Goal: Task Accomplishment & Management: Complete application form

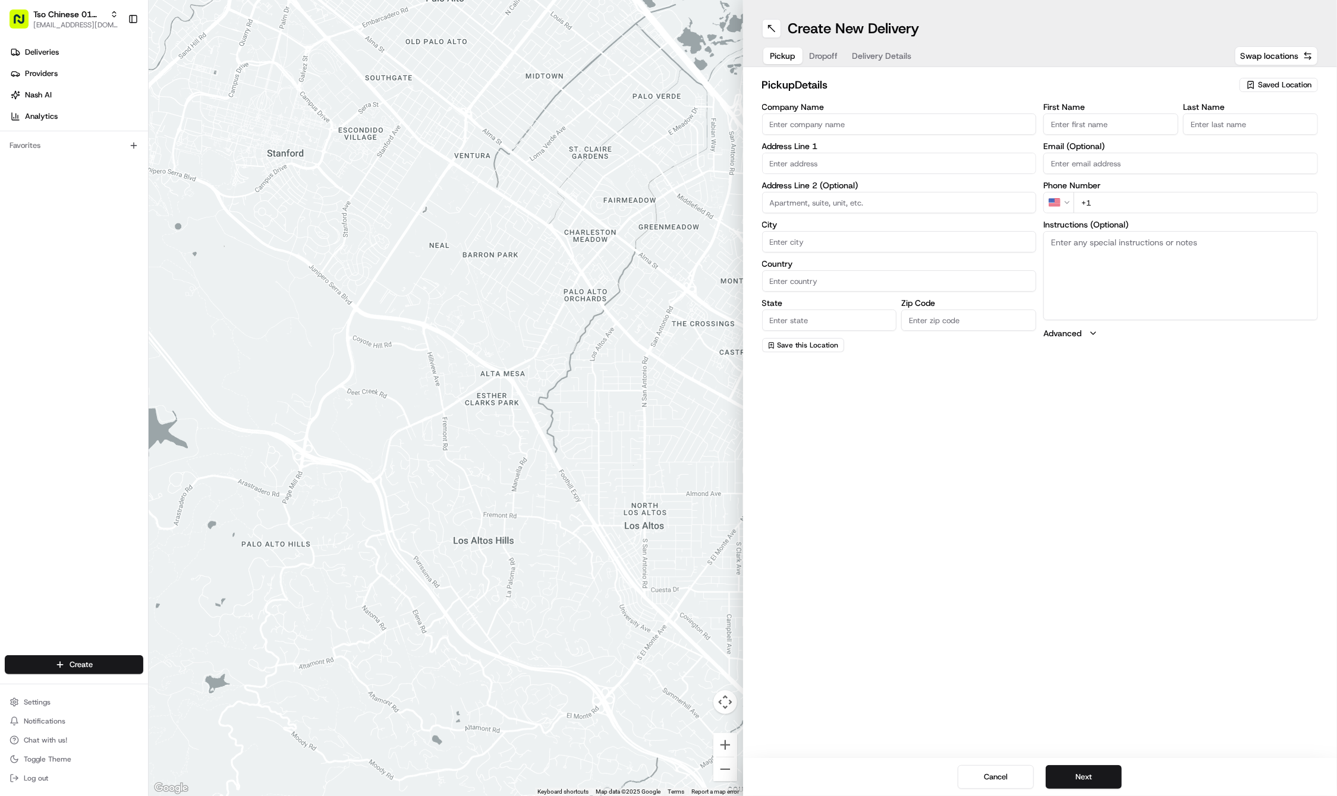
click at [1258, 86] on span "Saved Location" at bounding box center [1284, 85] width 53 height 11
click at [1258, 86] on html "Tso Chinese 01 Cherrywood haran@tsochinese.com Toggle Sidebar Deliveries Provid…" at bounding box center [668, 398] width 1337 height 796
click at [1246, 129] on span "(01) Tso Chinese Takeout & Delivery Cherrywood" at bounding box center [1258, 134] width 146 height 21
type input "(01) Tso Chinese Takeout & Delivery Cherrywood"
type input "Ste E-5"
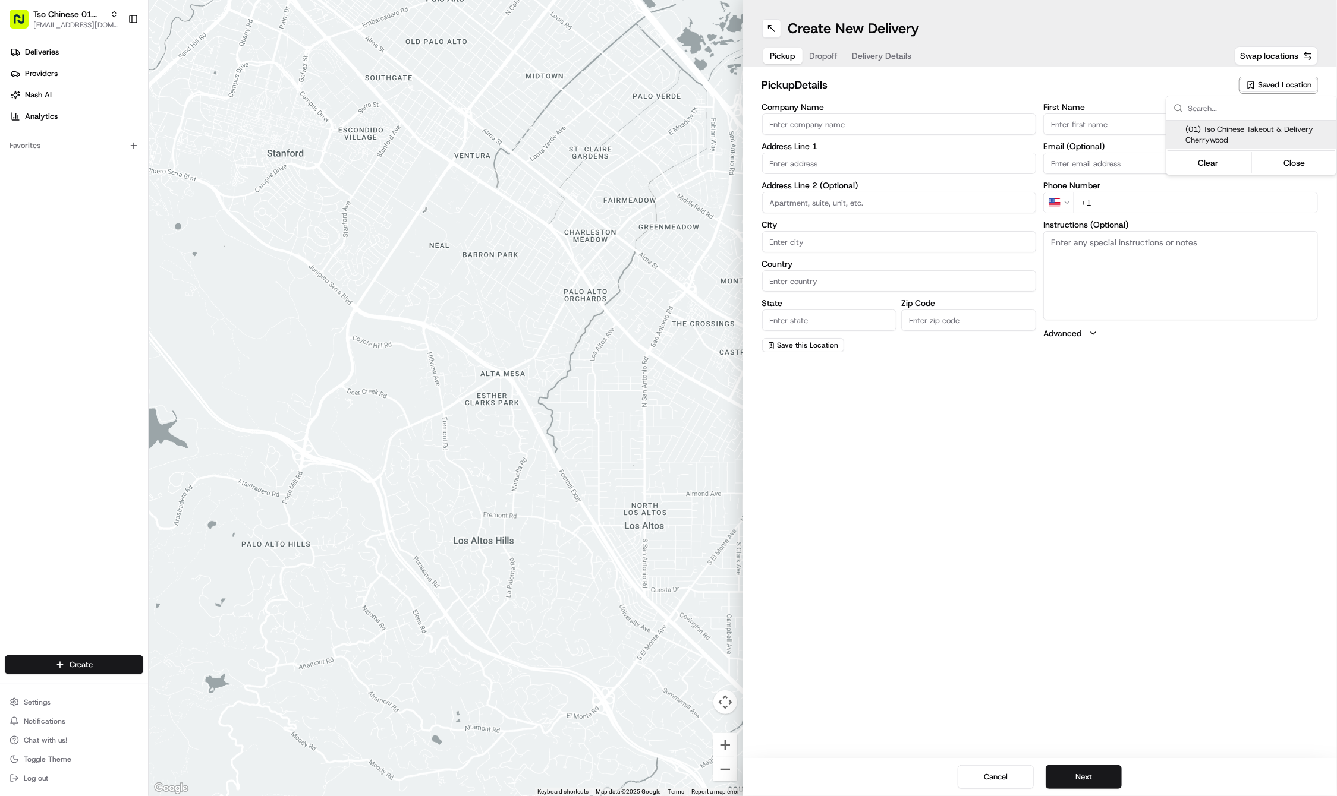
type input "Austin"
type input "US"
type input "TX"
type input "78722"
type input "Tso Chinese"
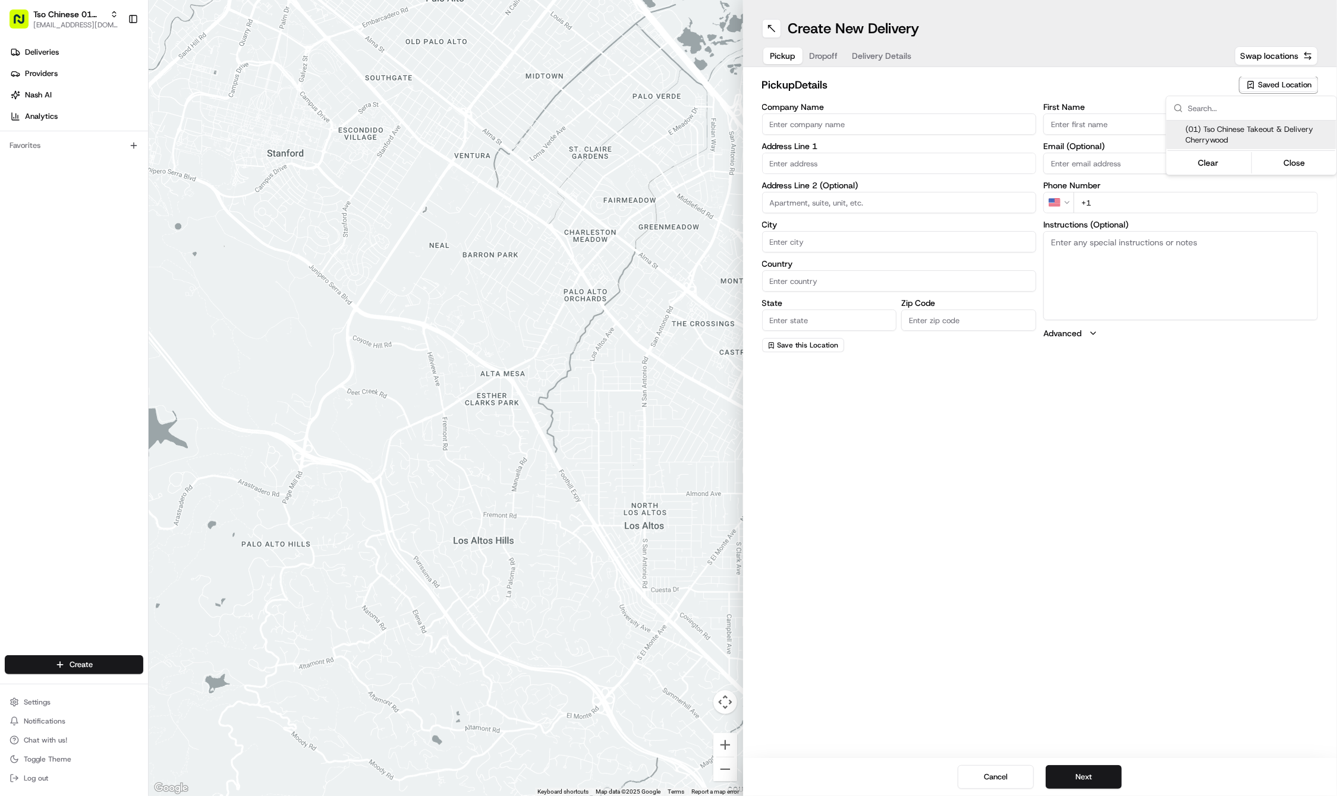
type input "Cherrywood Manager"
type input "cherrywoodstore@tsochinese.com"
type input "+1 512 401 3232"
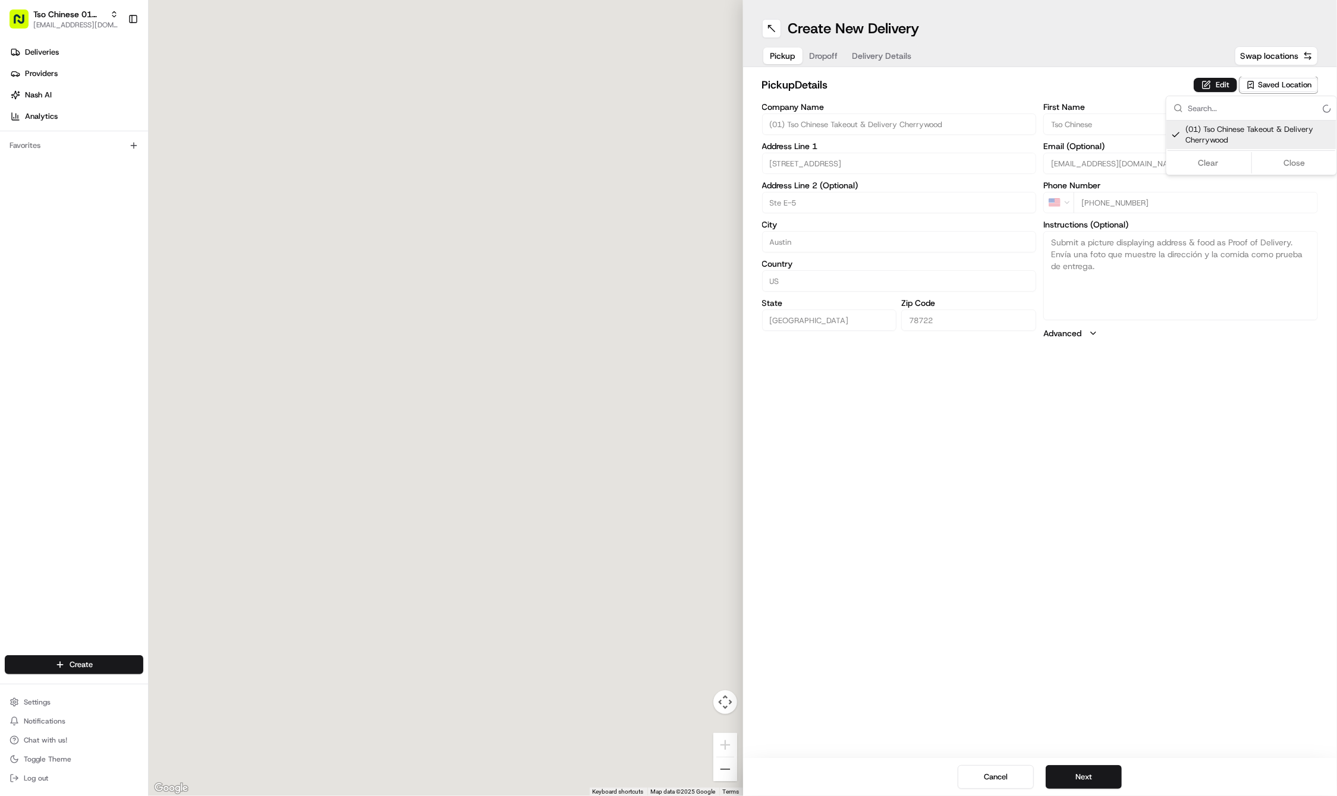
type input "3909 N Interstate Hwy 35"
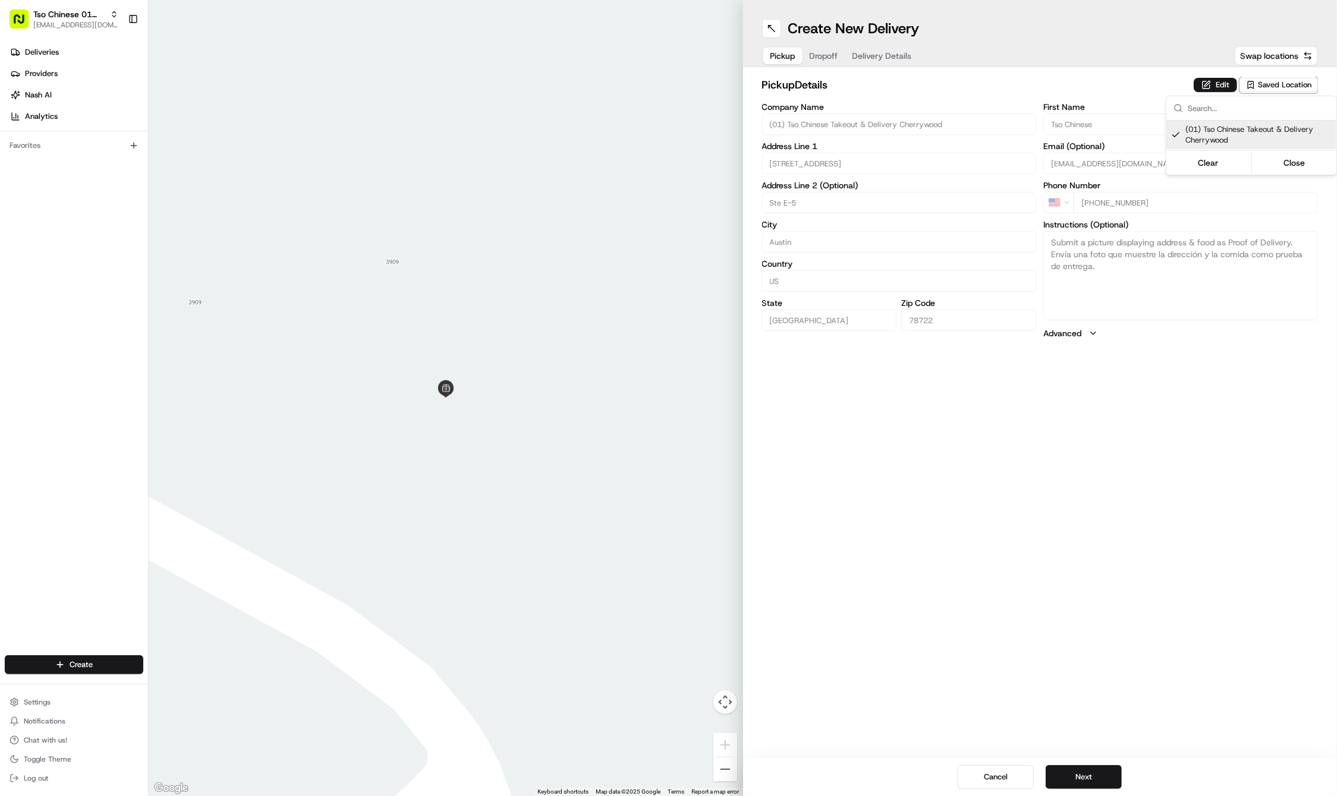
click at [828, 56] on html "Tso Chinese 01 Cherrywood haran@tsochinese.com Toggle Sidebar Deliveries Provid…" at bounding box center [668, 398] width 1337 height 796
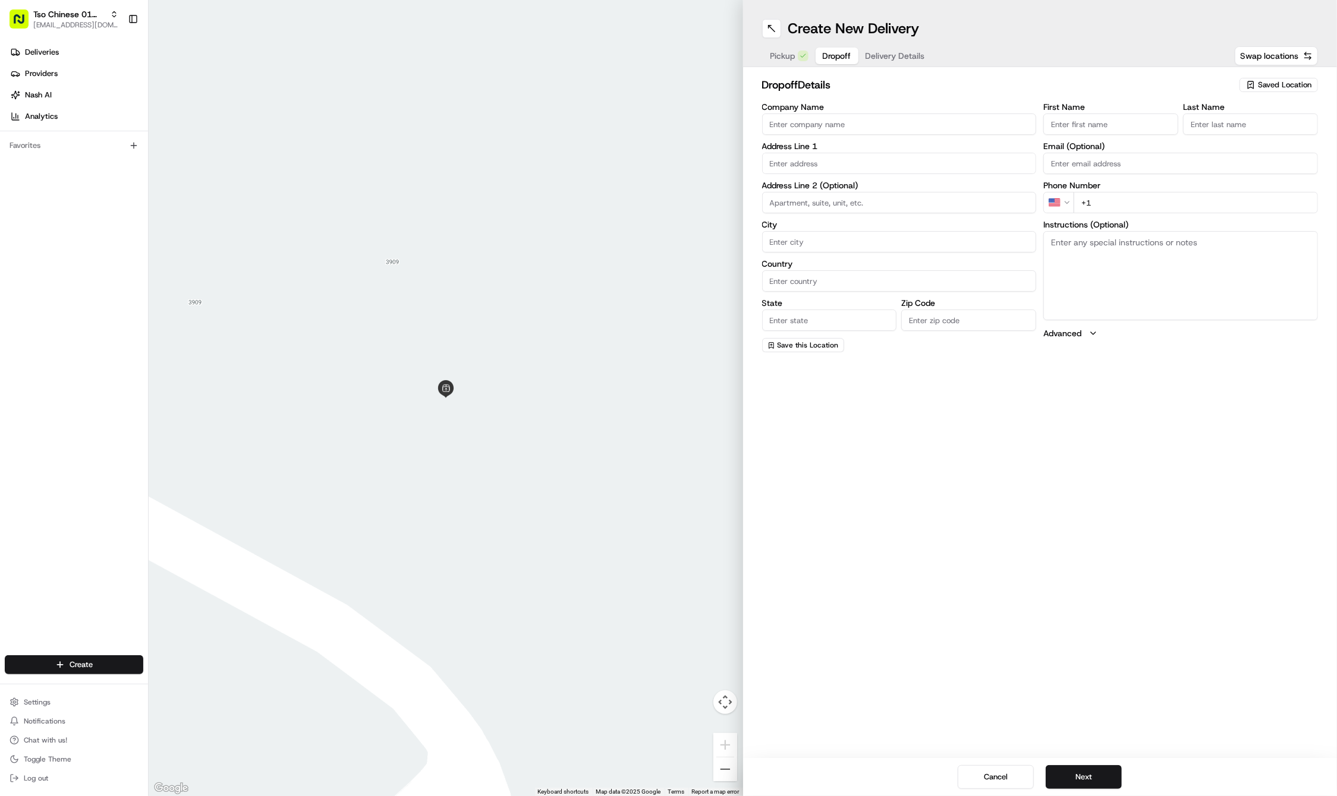
click at [828, 56] on span "Dropoff" at bounding box center [836, 56] width 29 height 12
click at [1070, 121] on input "First Name" at bounding box center [1110, 124] width 135 height 21
paste input "JULIA BARRET"
type input "JULIA BARRET"
type input "."
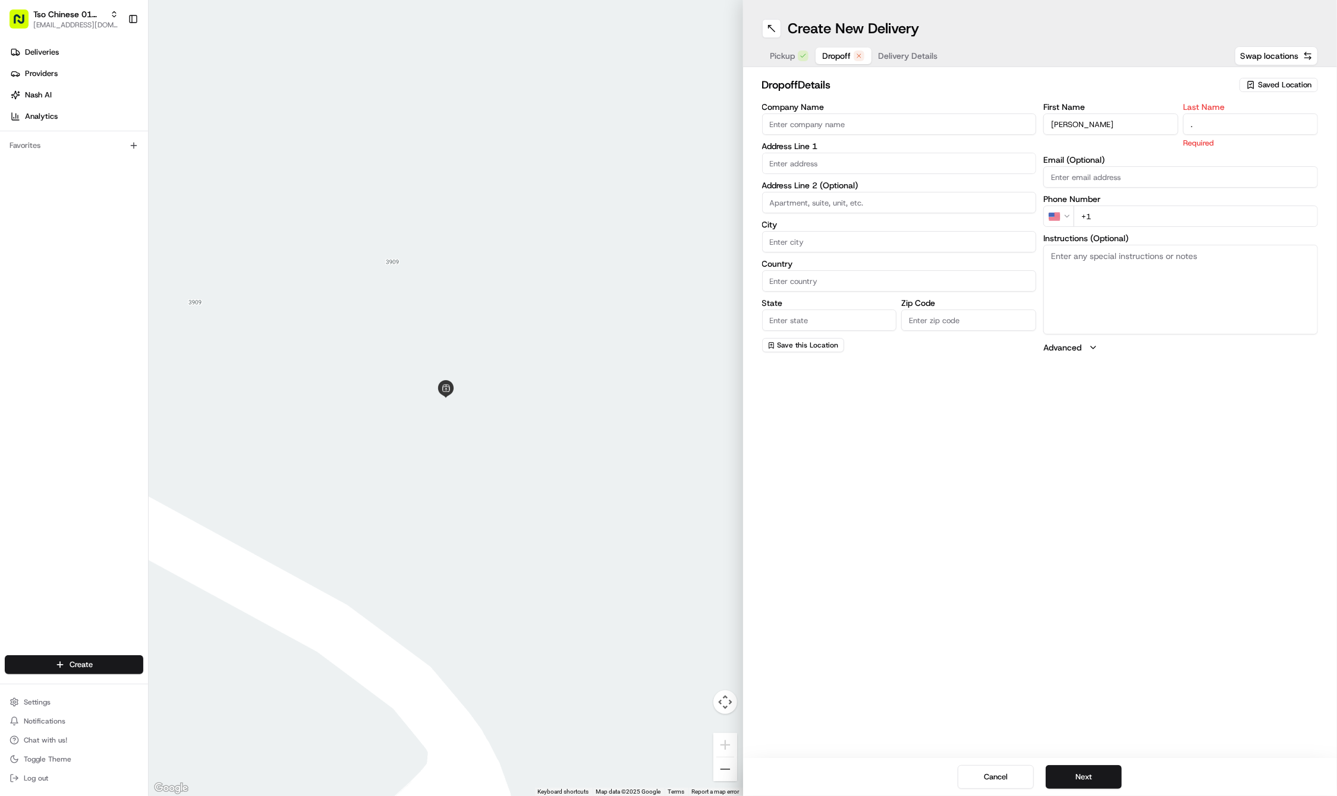
click at [1187, 234] on label "Instructions (Optional)" at bounding box center [1180, 238] width 275 height 8
click at [1187, 245] on textarea "Instructions (Optional)" at bounding box center [1180, 289] width 275 height 89
click at [1193, 206] on input "+1" at bounding box center [1195, 202] width 244 height 21
paste input "512 460 9502"
type input "+1 512 460 9502"
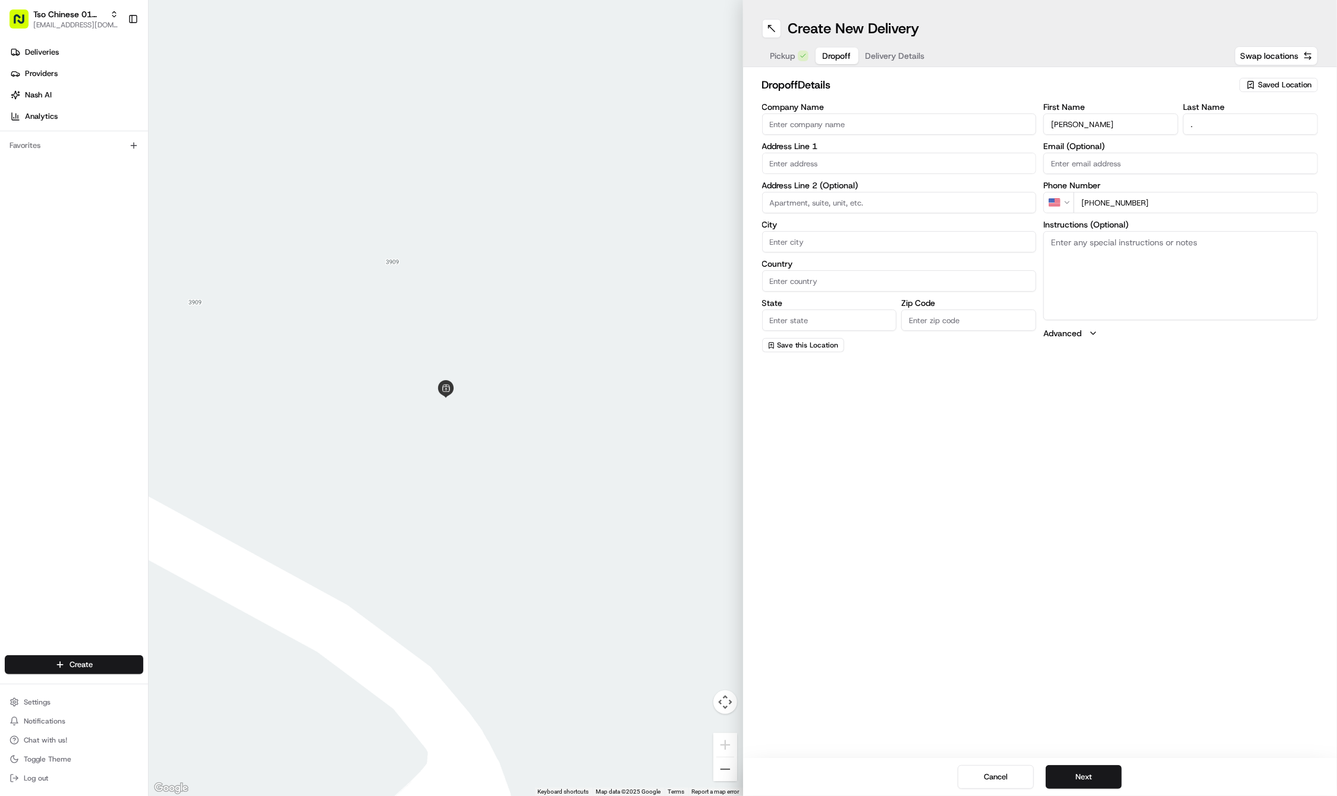
click at [1133, 279] on textarea "Instructions (Optional)" at bounding box center [1180, 275] width 275 height 89
paste textarea "Company: HANOVER REPUBLIC SQUARE"
type textarea "Company: HANOVER REPUBLIC SQUARE"
click at [819, 160] on input "text" at bounding box center [899, 163] width 275 height 21
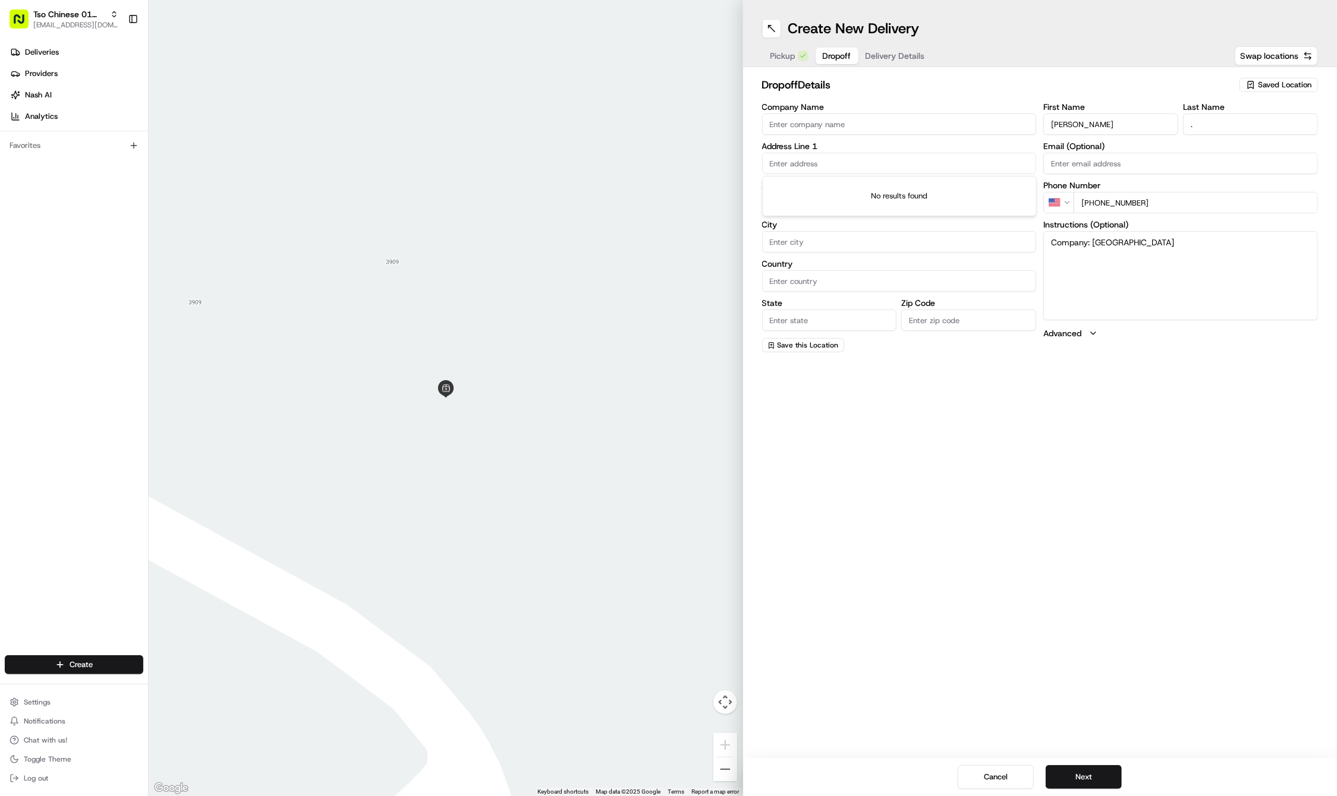
paste input "303 West 5th Street"
click at [833, 189] on div "303 West 5th Street, Austin, TX" at bounding box center [899, 188] width 269 height 18
type input "303 W 5th St, Austin, TX 78701, USA"
type input "Austin"
type input "United States"
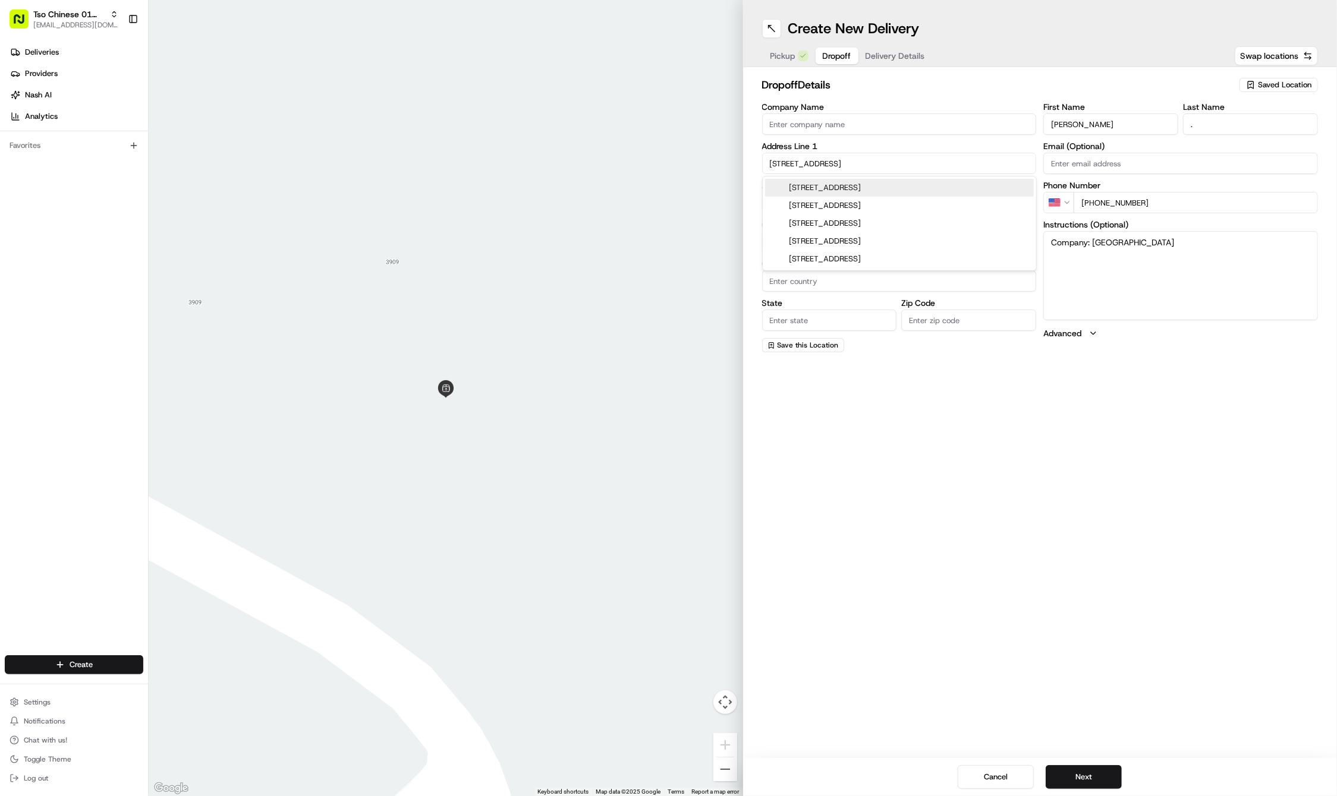
type input "TX"
type input "78701"
type input "303 West 5th Street"
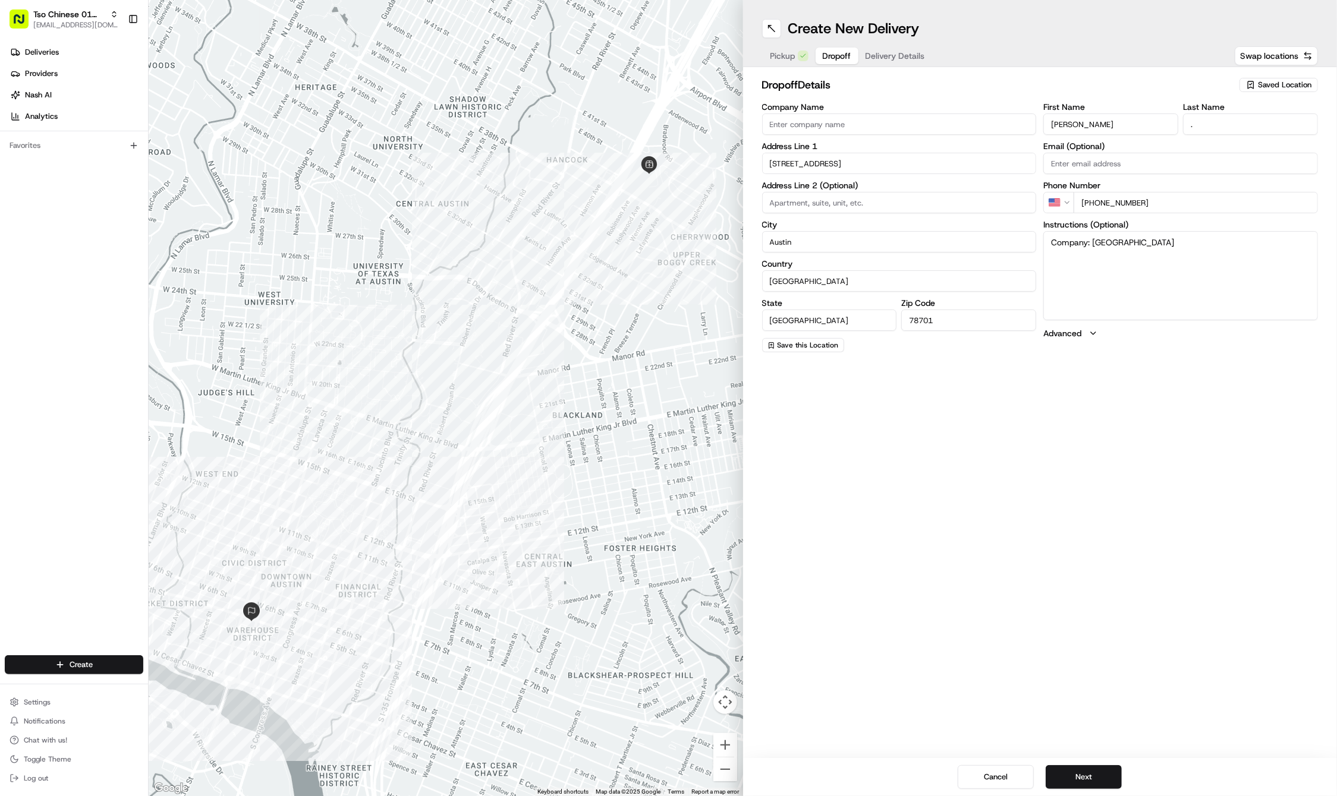
click at [817, 198] on input at bounding box center [899, 202] width 275 height 21
paste input "4200"
type input "4200"
click at [908, 52] on span "Delivery Details" at bounding box center [894, 56] width 59 height 12
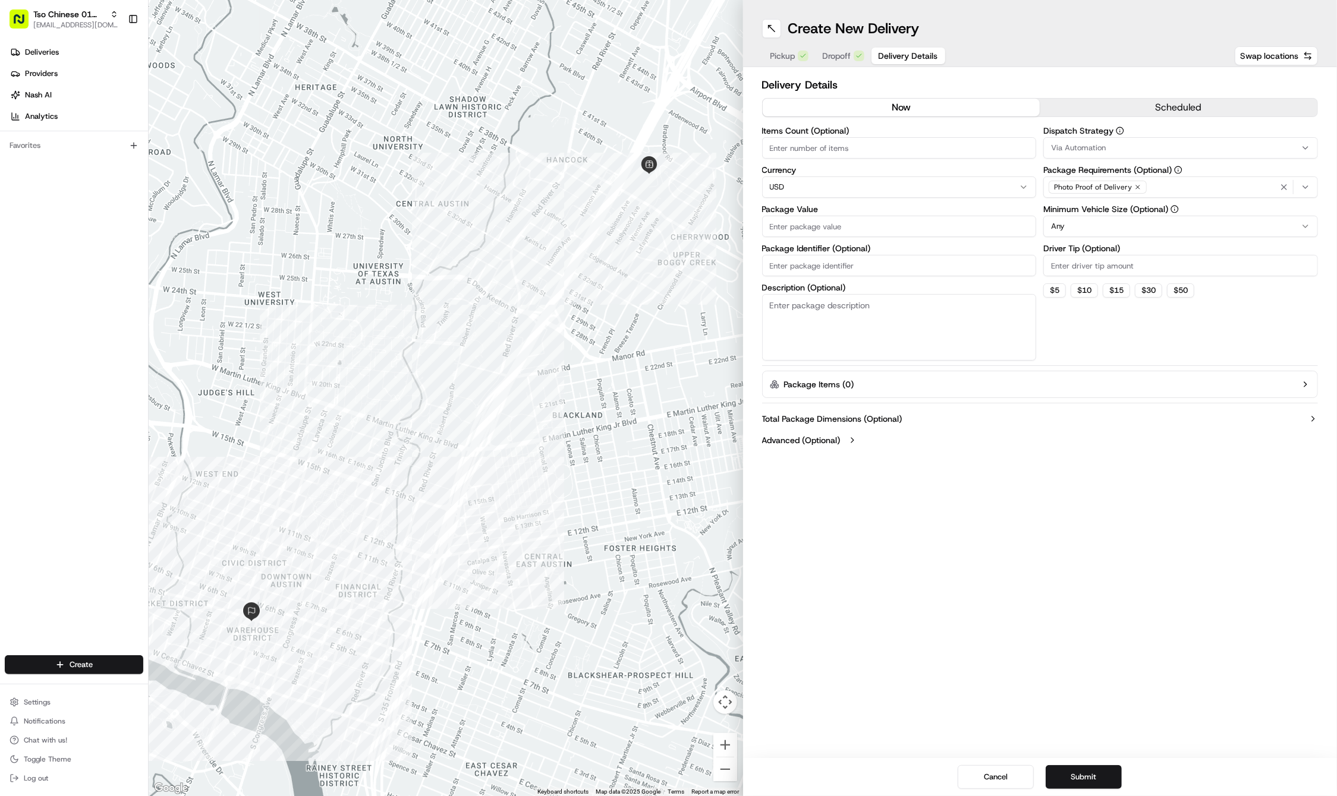
click at [1218, 143] on div "Via Automation" at bounding box center [1180, 148] width 269 height 11
click at [1173, 215] on span "Tso Cherrywood Strategy" at bounding box center [1136, 212] width 146 height 11
click at [1125, 34] on html "Tso Chinese 01 Cherrywood haran@tsochinese.com Toggle Sidebar Deliveries Provid…" at bounding box center [668, 398] width 1337 height 796
click at [1135, 188] on icon "button" at bounding box center [1137, 187] width 7 height 7
click at [1135, 188] on div "Select requirements" at bounding box center [1180, 187] width 269 height 11
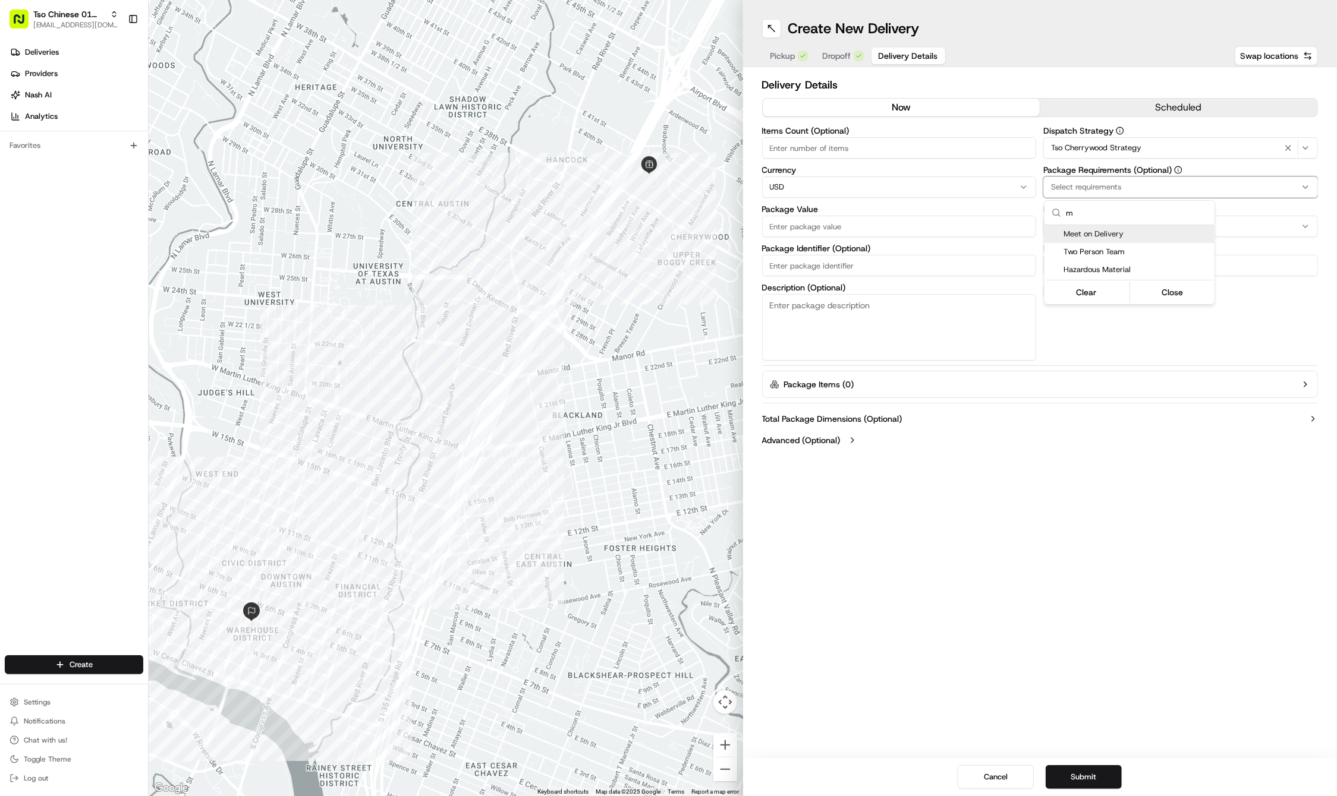
type input "m"
click at [1118, 238] on span "Meet on Delivery" at bounding box center [1136, 234] width 146 height 11
click at [1118, 95] on html "Tso Chinese 01 Cherrywood haran@tsochinese.com Toggle Sidebar Deliveries Provid…" at bounding box center [668, 398] width 1337 height 796
click at [1130, 253] on div "Driver Tip (Optional)" at bounding box center [1180, 260] width 275 height 32
click at [1132, 264] on input "Driver Tip (Optional)" at bounding box center [1180, 265] width 275 height 21
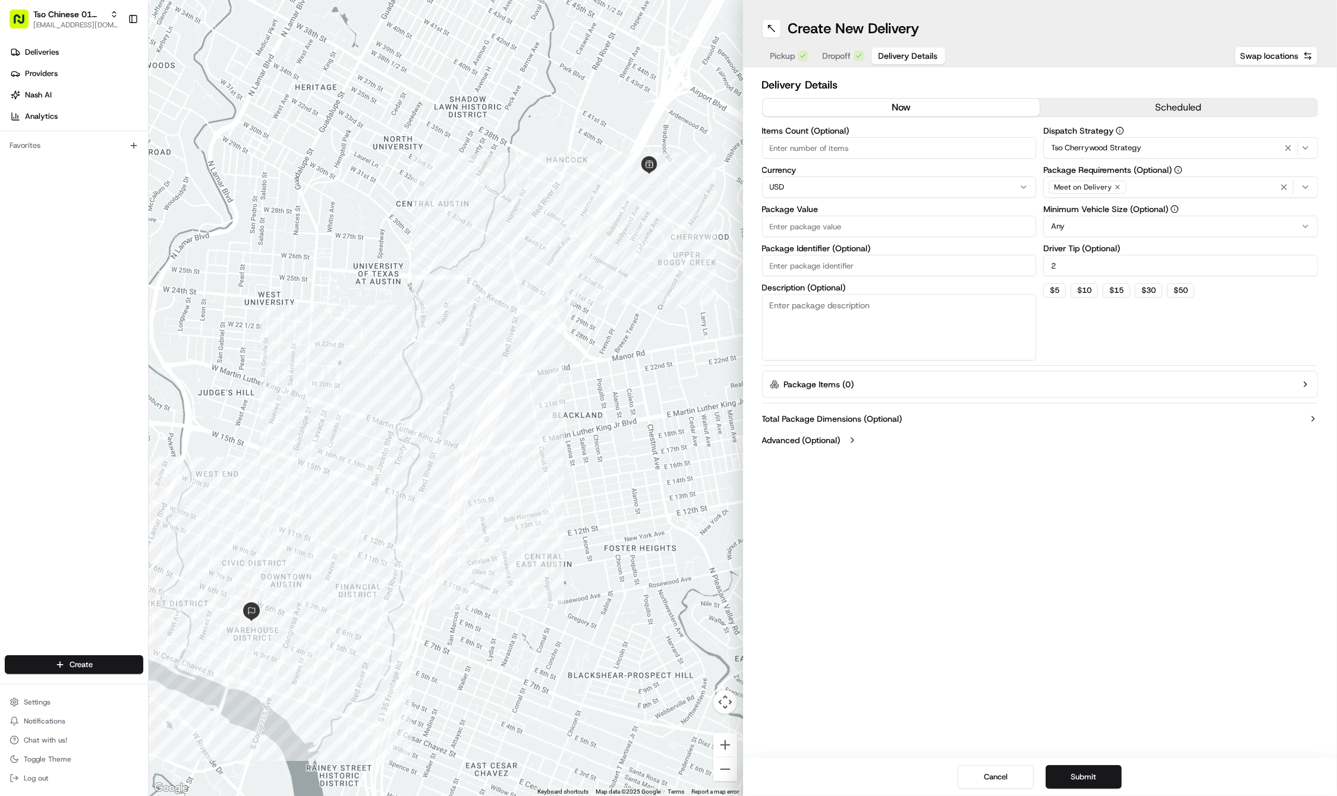
type input "2"
click at [895, 220] on input "Package Value" at bounding box center [899, 226] width 275 height 21
type input "62.08"
click at [782, 265] on input "Package Identifier (Optional)" at bounding box center [899, 265] width 275 height 21
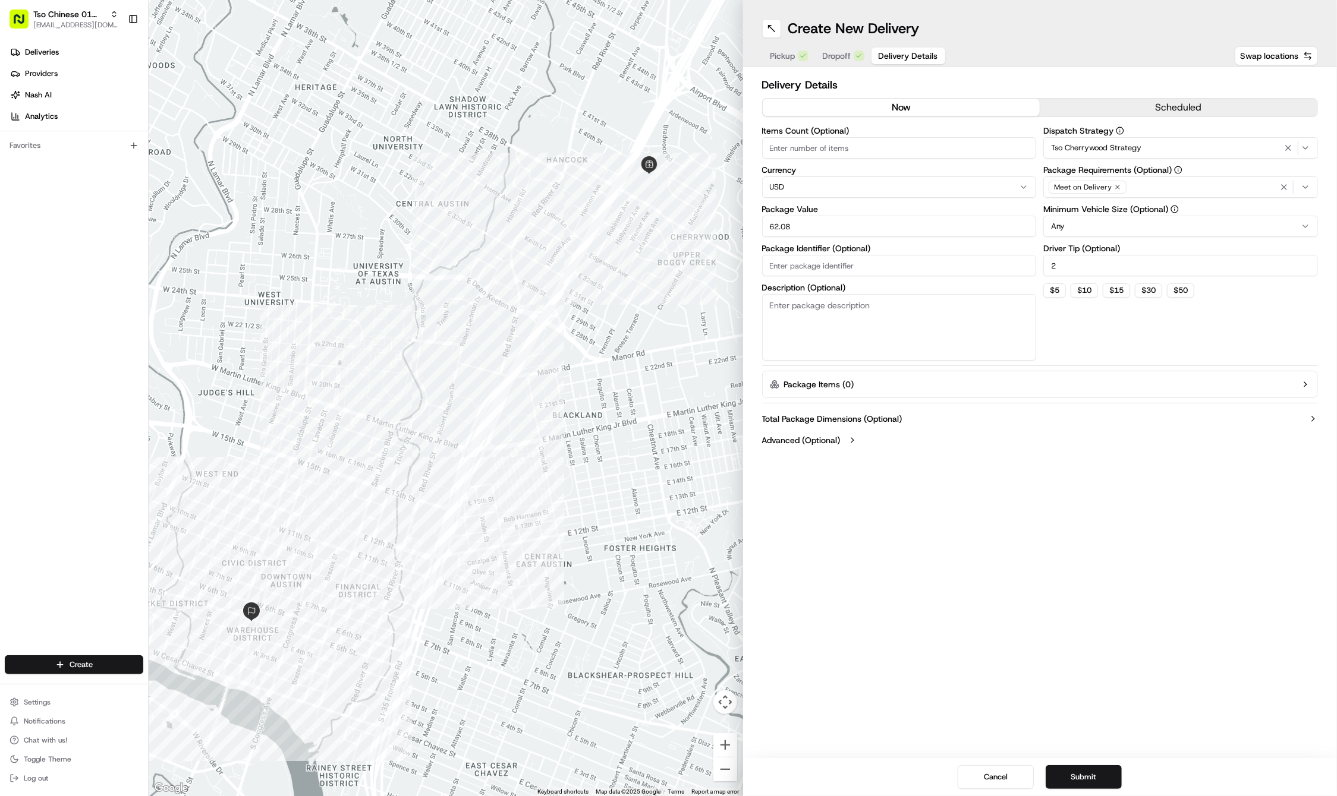
paste input "#WKUL3ZJ"
type input "#WKUL3ZJ"
click at [932, 417] on button "Total Package Dimensions (Optional)" at bounding box center [1040, 419] width 556 height 12
click at [1074, 773] on button "Submit" at bounding box center [1083, 777] width 76 height 24
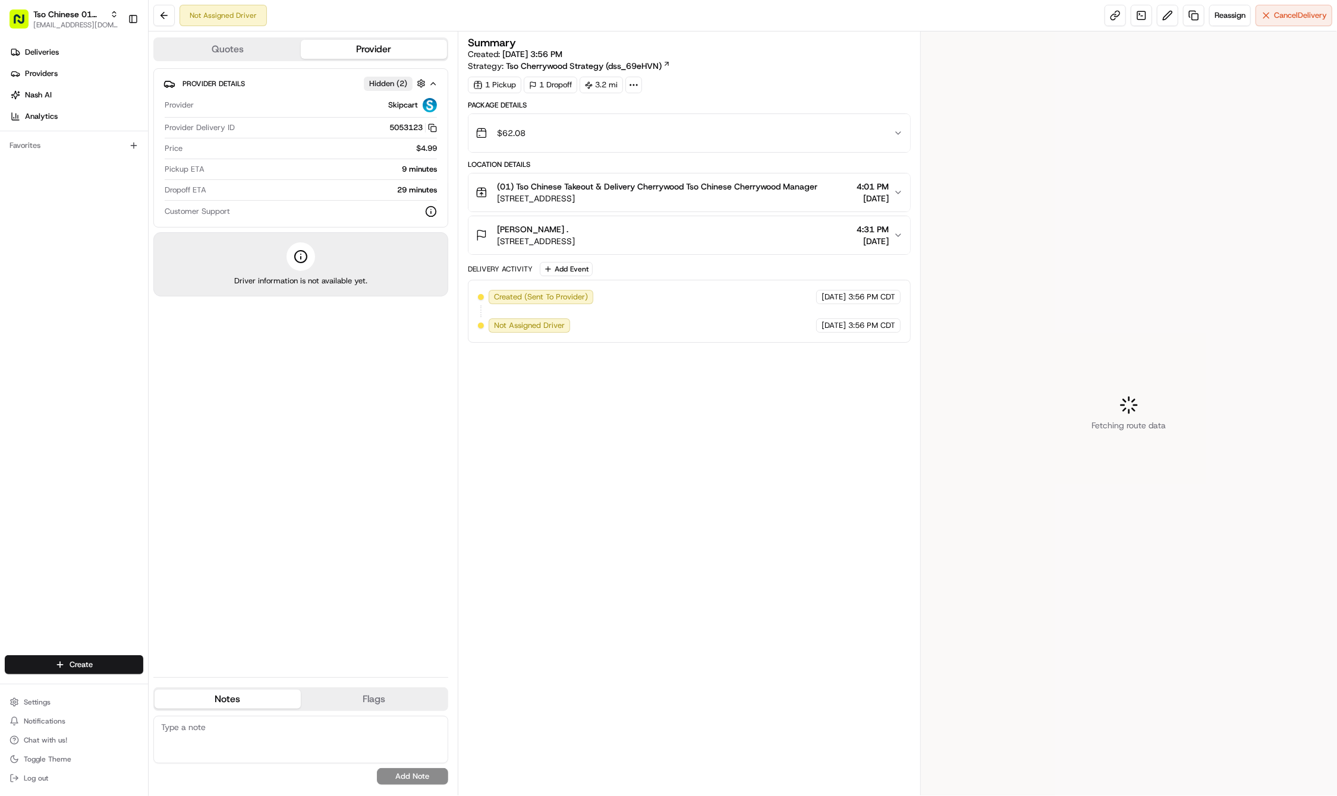
click at [410, 0] on div "Not Assigned Driver Reassign Cancel Delivery" at bounding box center [743, 15] width 1188 height 31
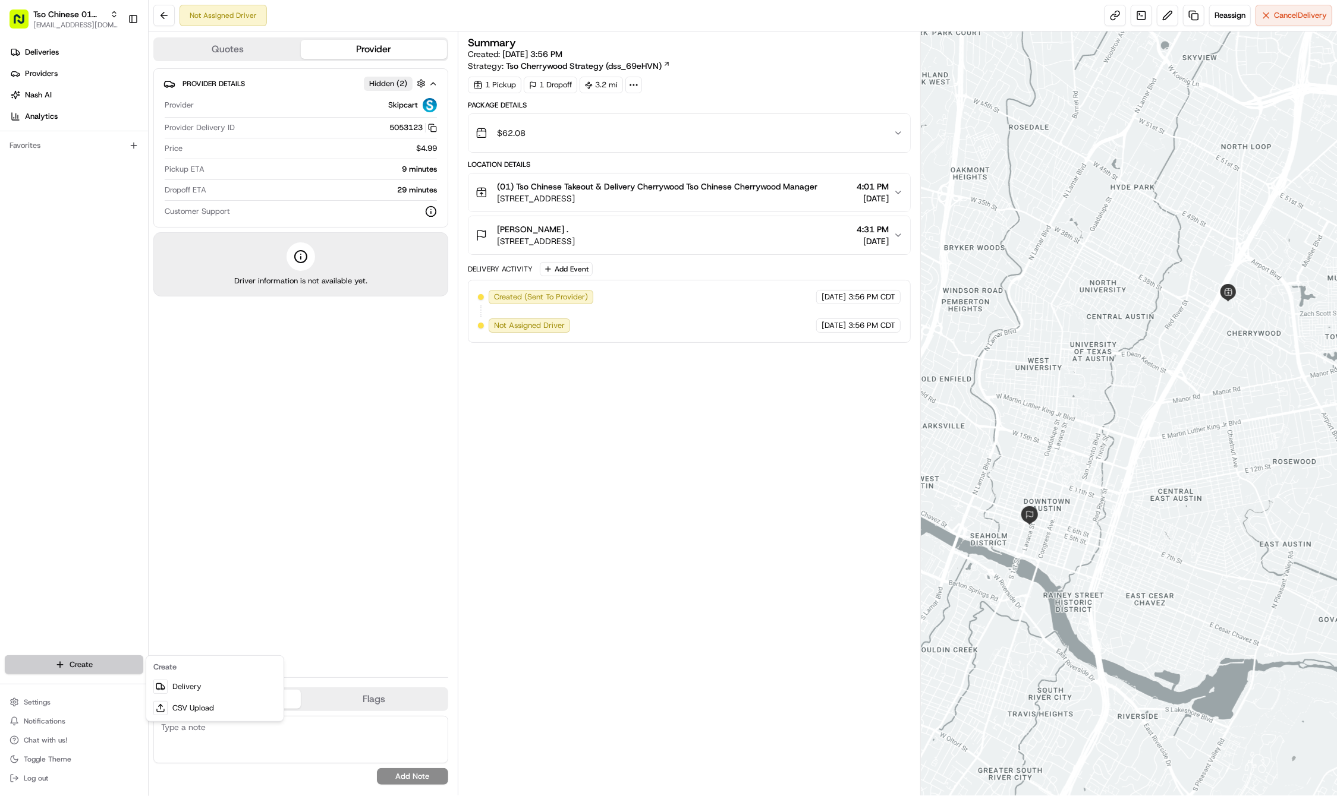
click at [72, 664] on html "Tso Chinese 01 Cherrywood haran@tsochinese.com Toggle Sidebar Deliveries Provid…" at bounding box center [668, 398] width 1337 height 796
click at [174, 690] on link "Delivery" at bounding box center [215, 686] width 133 height 21
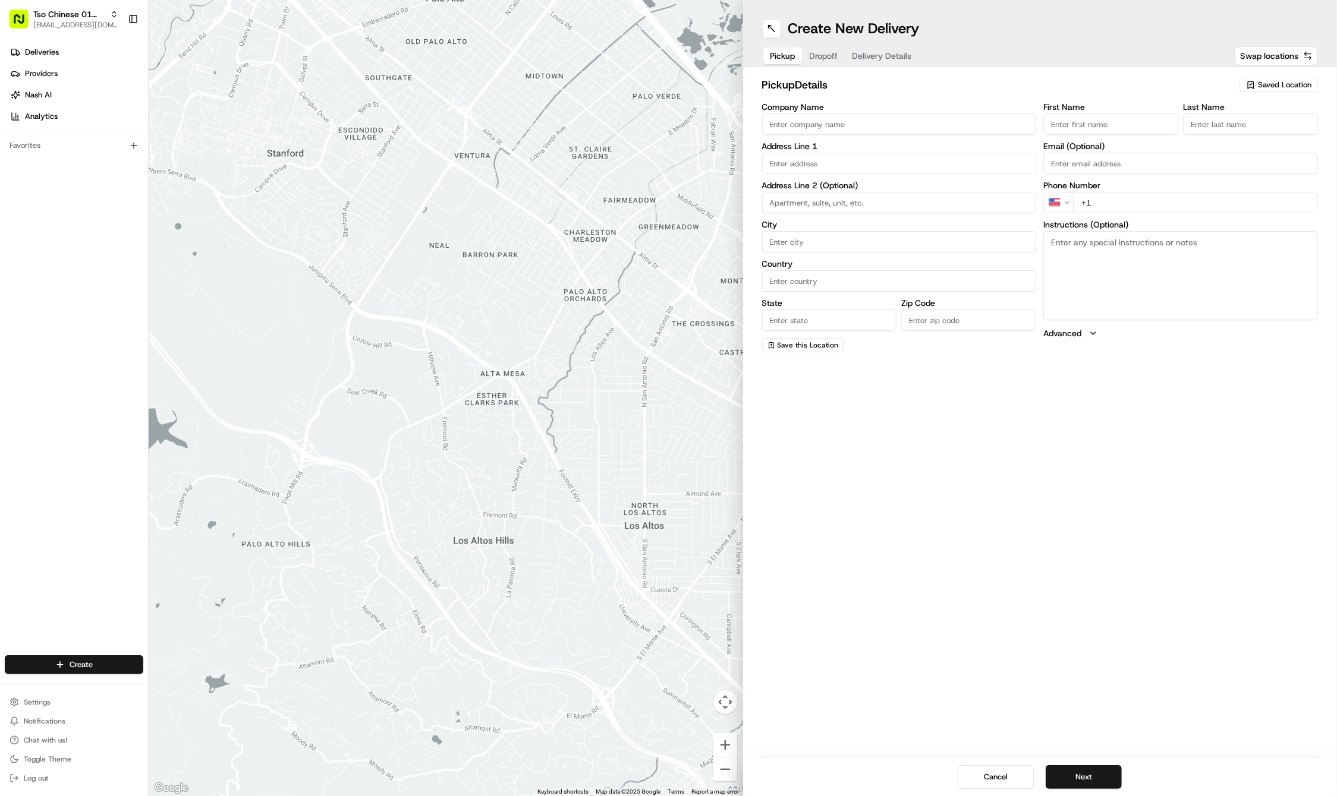
click at [86, 663] on html "Tso Chinese 01 Cherrywood haran@tsochinese.com Toggle Sidebar Deliveries Provid…" at bounding box center [668, 398] width 1337 height 796
click at [121, 664] on html "Tso Chinese 01 Cherrywood haran@tsochinese.com Toggle Sidebar Deliveries Provid…" at bounding box center [668, 398] width 1337 height 796
click at [181, 685] on link "Delivery" at bounding box center [215, 686] width 133 height 21
click at [1301, 81] on span "Saved Location" at bounding box center [1284, 85] width 53 height 11
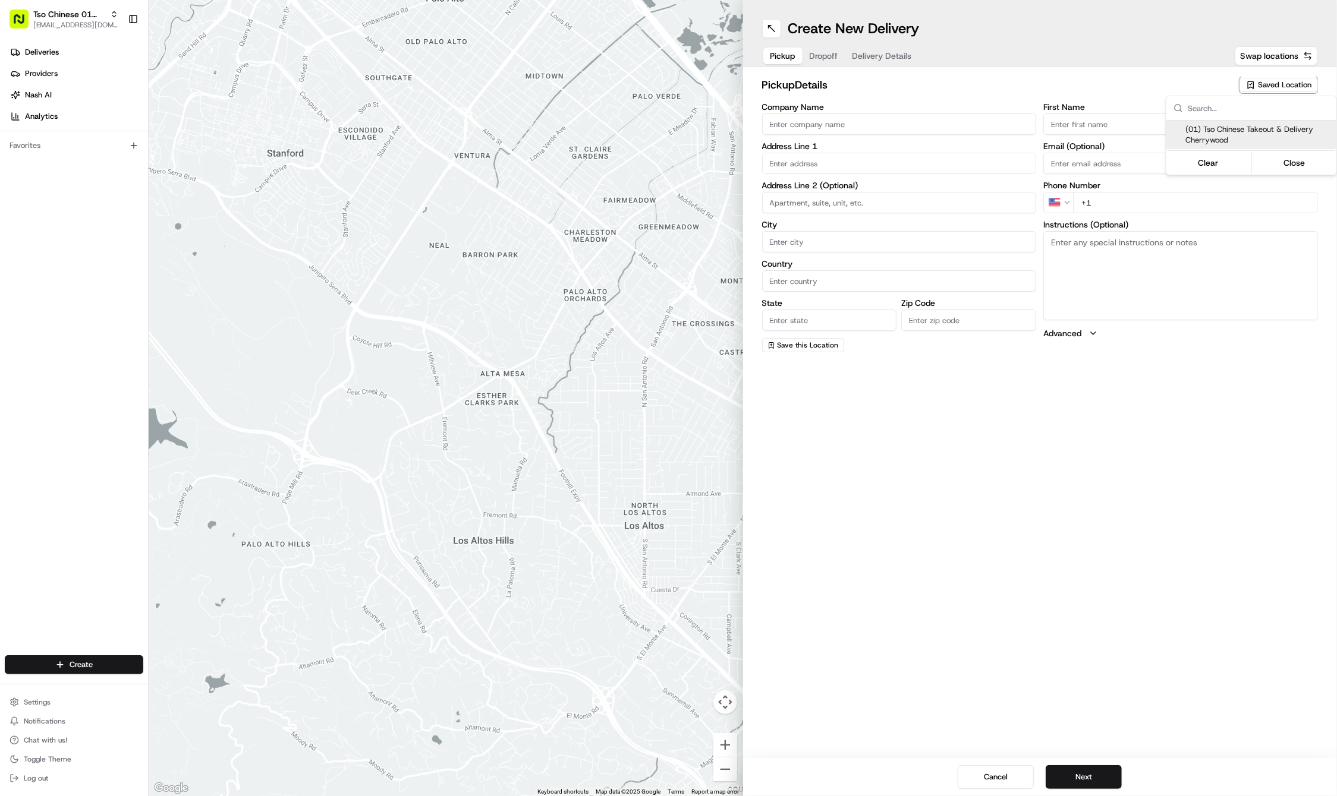
click at [1285, 137] on span "(01) Tso Chinese Takeout & Delivery Cherrywood" at bounding box center [1258, 134] width 146 height 21
type input "(01) Tso Chinese Takeout & Delivery Cherrywood"
type input "Ste E-5"
type input "Austin"
type input "US"
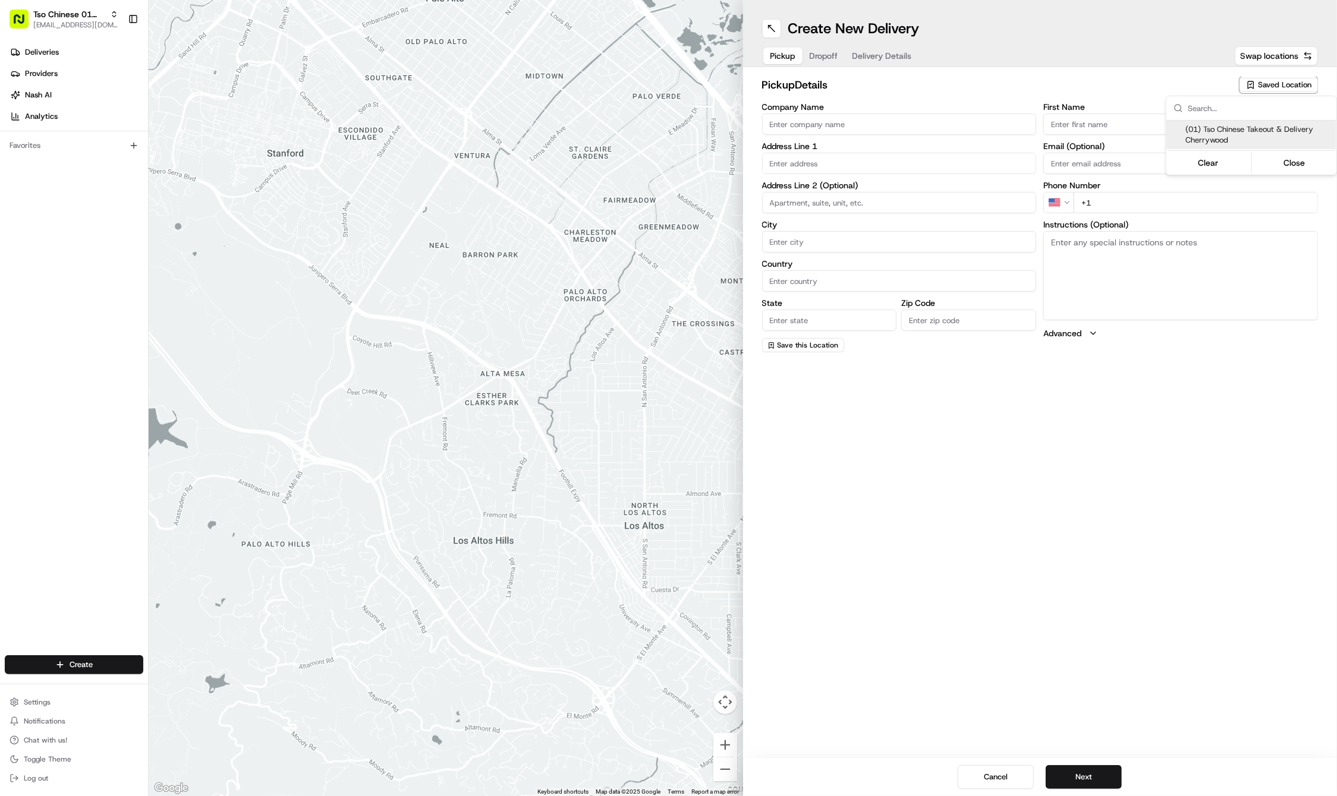
type input "TX"
type input "78722"
type input "Tso Chinese"
type input "Cherrywood Manager"
type input "cherrywoodstore@tsochinese.com"
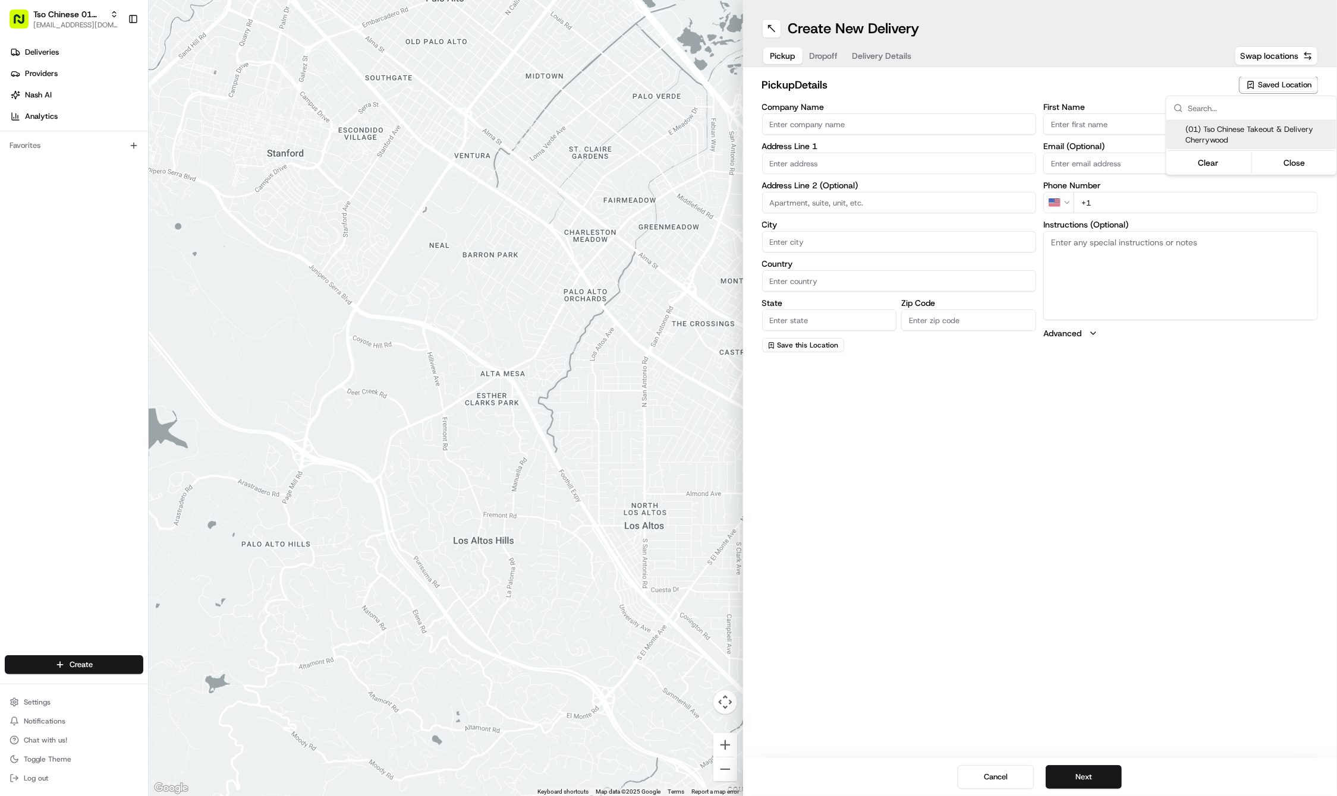
type input "+1 512 401 3232"
type textarea "Submit a picture displaying address & food as Proof of Delivery. Envía una foto…"
type input "3909 N Interstate Hwy 35"
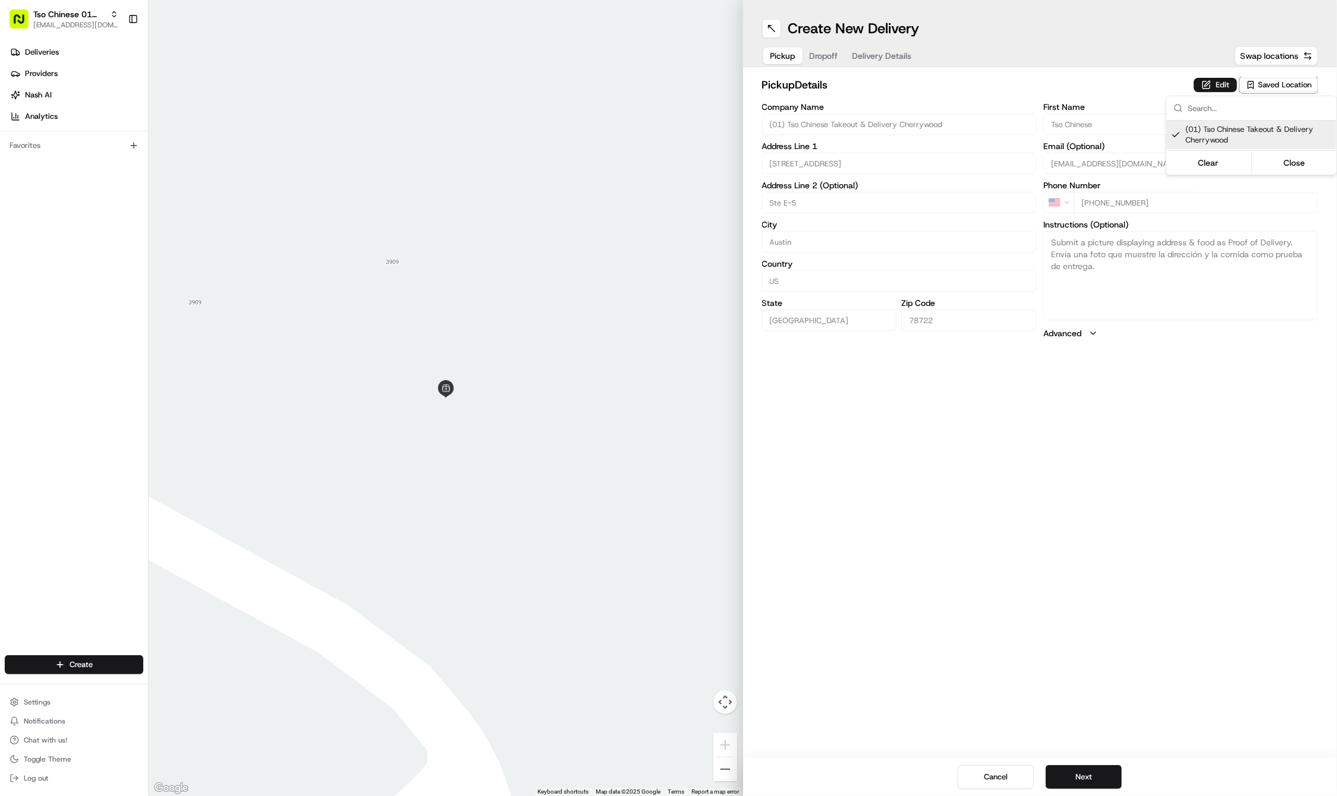
click at [822, 57] on html "Tso Chinese 01 Cherrywood haran@tsochinese.com Toggle Sidebar Deliveries Provid…" at bounding box center [668, 398] width 1337 height 796
click at [822, 57] on span "Dropoff" at bounding box center [823, 56] width 29 height 12
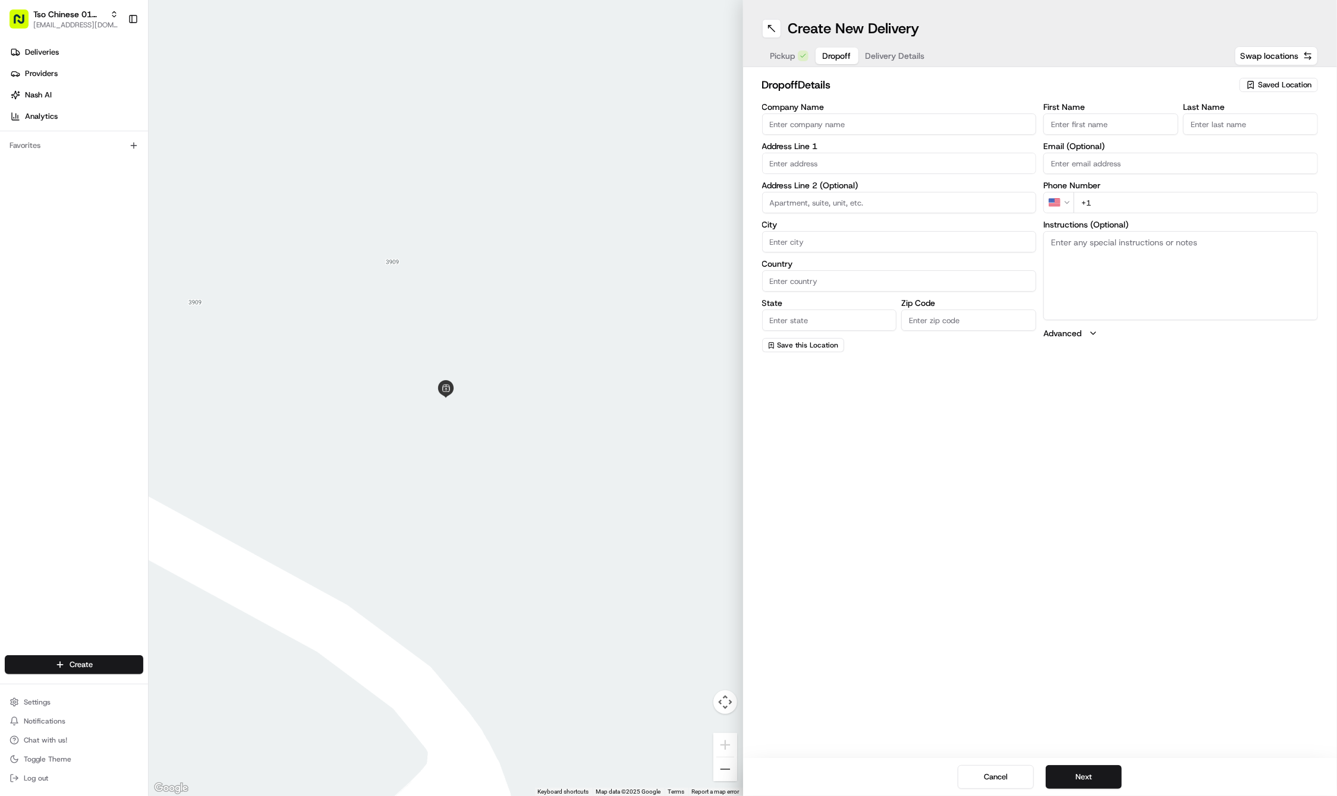
click at [1159, 121] on input "First Name" at bounding box center [1110, 124] width 135 height 21
paste input "Adrián Rizo"
type input "Adrián Rizo"
type input "."
paste input "650 650 6190"
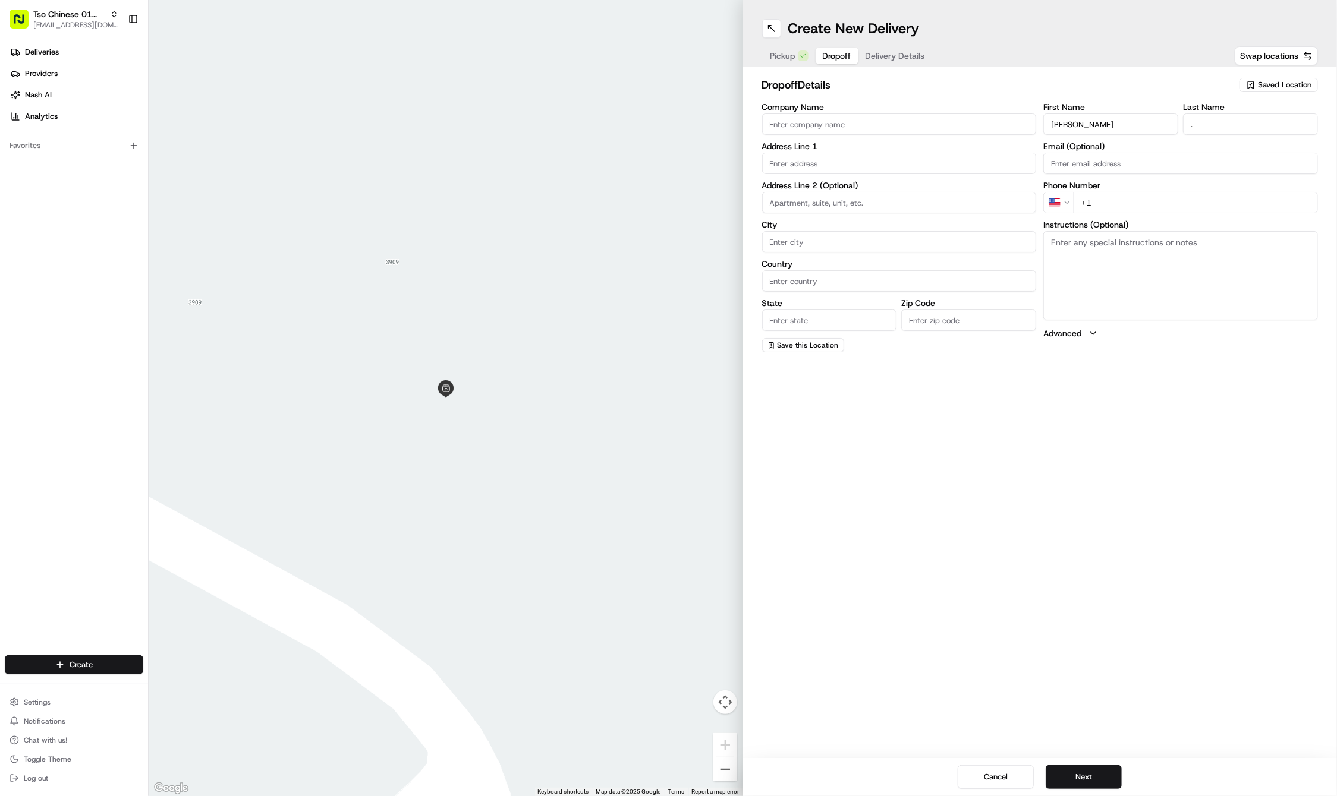
type input "+1 650 650 6190"
click at [1199, 392] on div "Create New Delivery Pickup Dropoff Delivery Details Swap locations dropoff Deta…" at bounding box center [1040, 398] width 594 height 796
click at [912, 168] on input "text" at bounding box center [899, 163] width 275 height 21
paste input "3212 Breeze Ter"
click at [910, 186] on div "3212 Breeze Terrace, Austin, TX" at bounding box center [899, 188] width 269 height 18
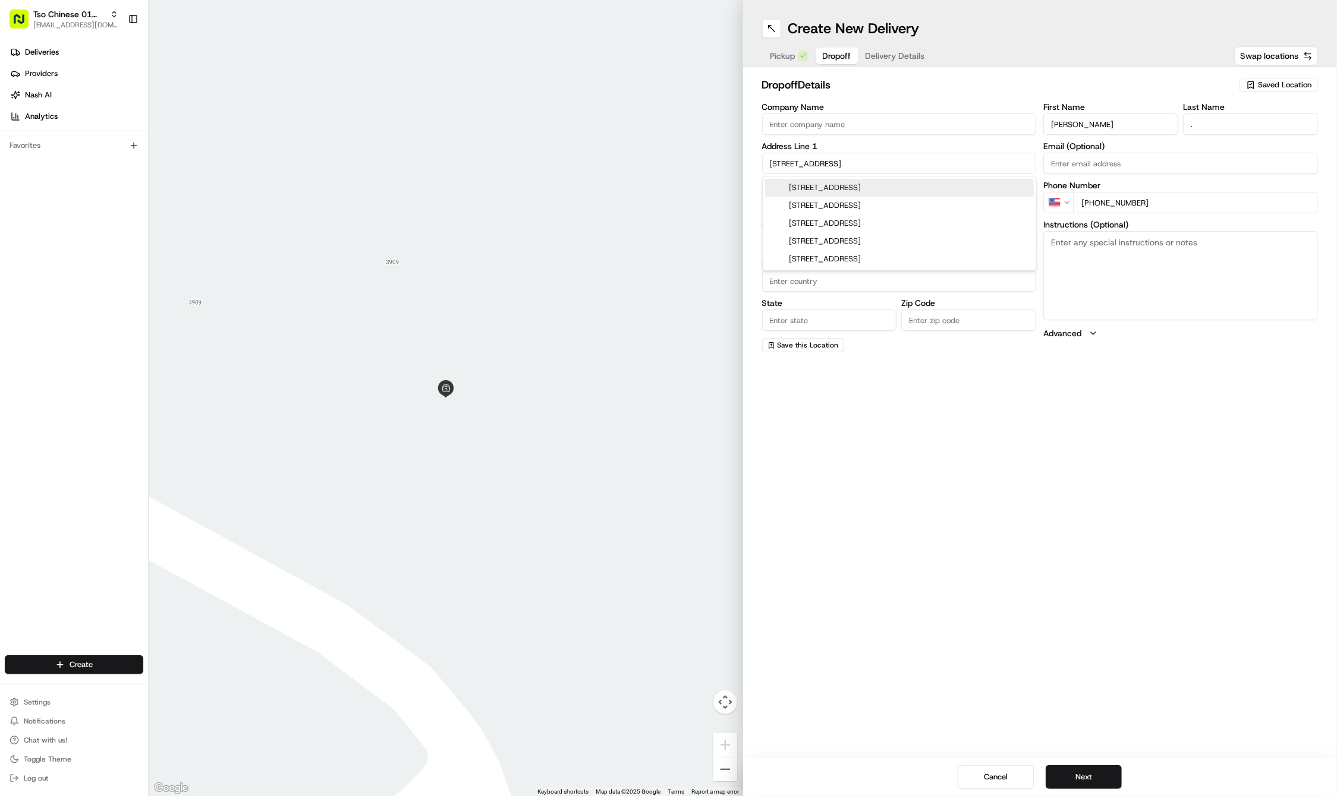
type input "3212 Breeze Terrace, Austin, TX 78722, USA"
type input "Austin"
type input "United States"
type input "TX"
type input "78722"
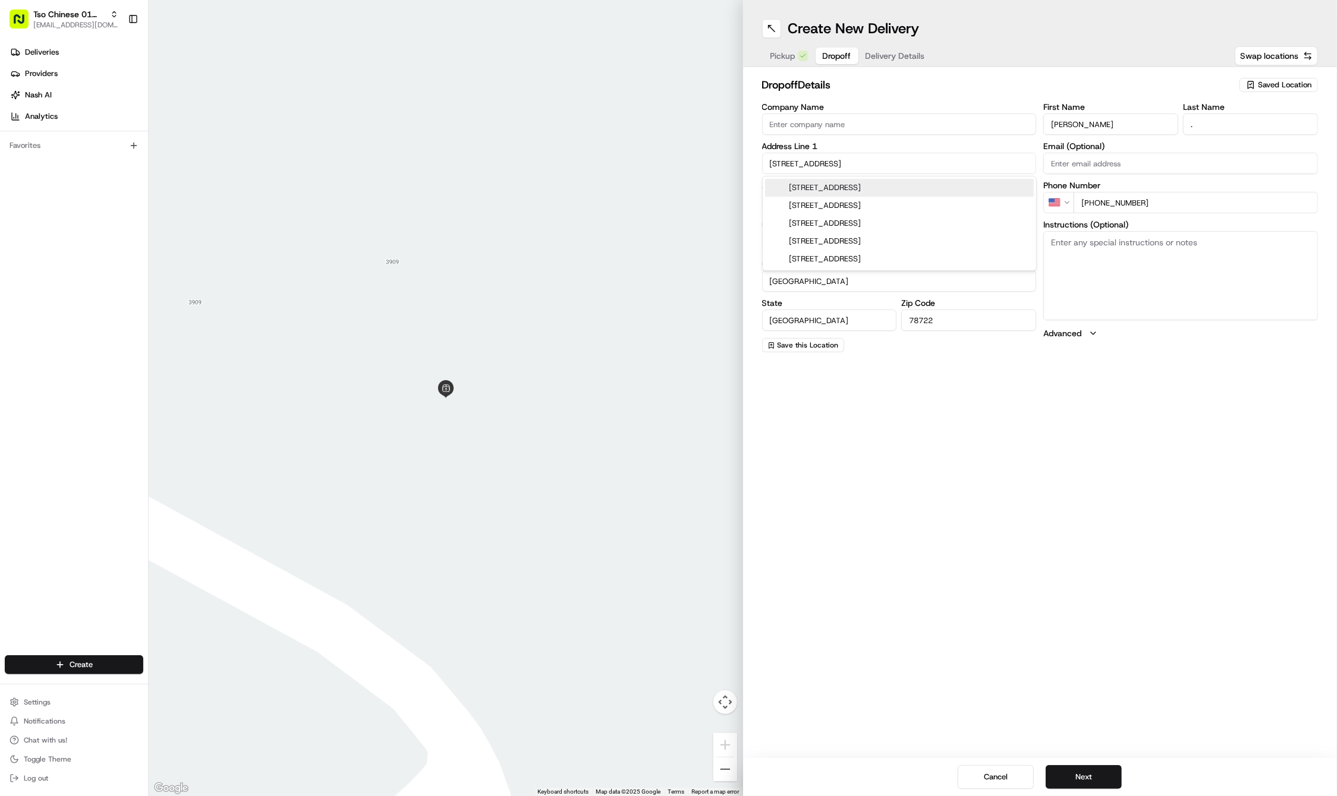
type input "3212 Breeze Terrace"
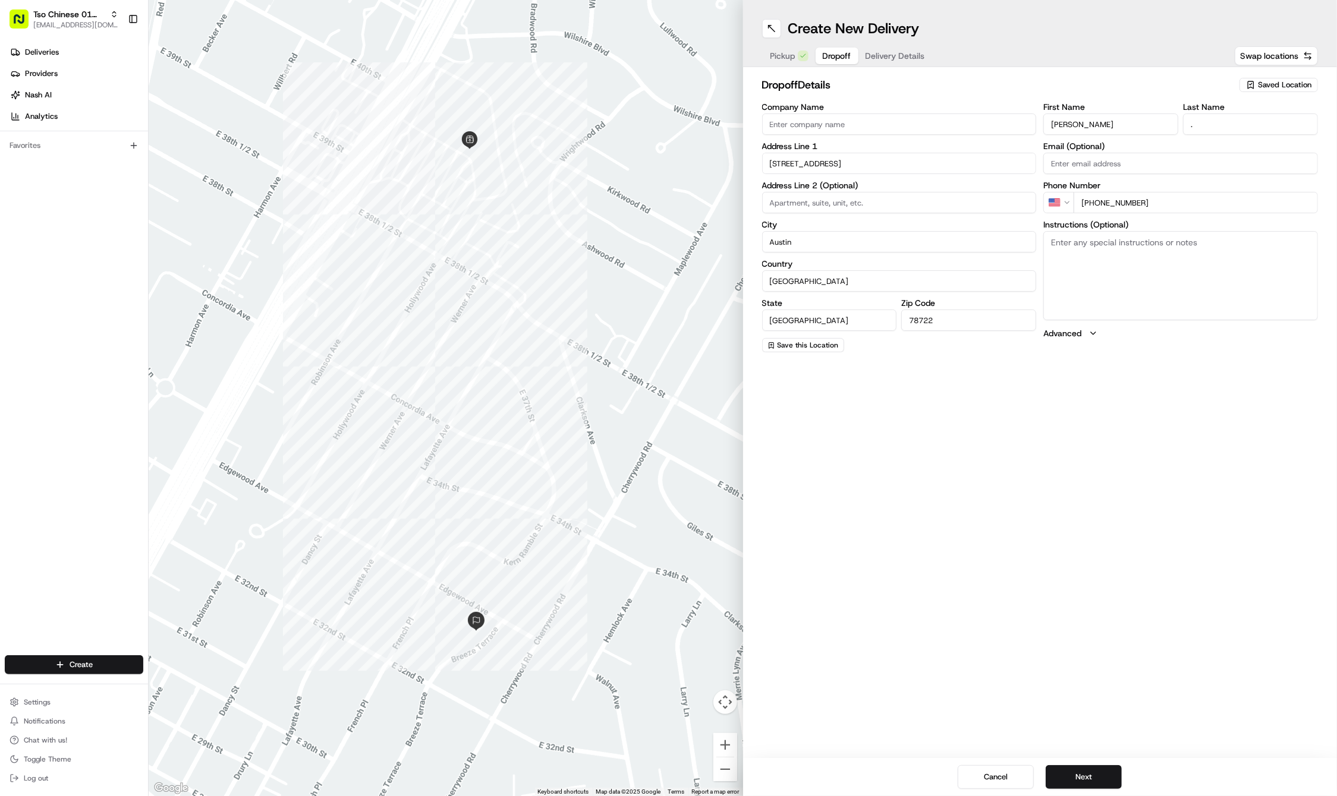
click at [1187, 295] on textarea "Instructions (Optional)" at bounding box center [1180, 275] width 275 height 89
paste textarea "Please ring bell and leave on porch. Thank you!"
type textarea "Please ring bell and leave on porch. Thank you!"
click at [916, 53] on span "Delivery Details" at bounding box center [894, 56] width 59 height 12
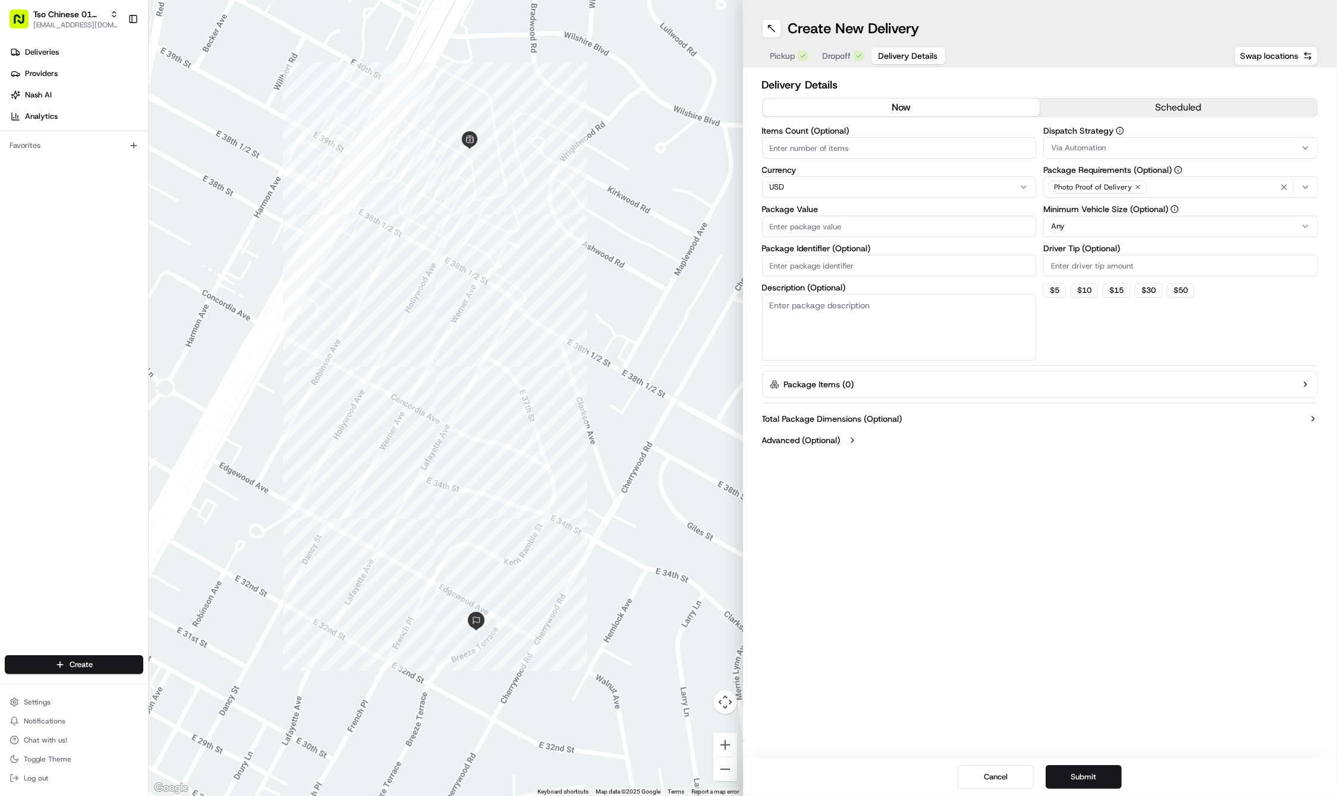
click at [1190, 143] on div "Via Automation" at bounding box center [1180, 148] width 269 height 11
click at [1165, 210] on span "Tso Cherrywood Strategy" at bounding box center [1136, 212] width 146 height 11
click at [1151, 45] on html "Tso Chinese 01 Cherrywood haran@tsochinese.com Toggle Sidebar Deliveries Provid…" at bounding box center [668, 398] width 1337 height 796
click at [1134, 187] on icon "button" at bounding box center [1137, 187] width 7 height 7
click at [1134, 187] on div "Select requirements" at bounding box center [1180, 187] width 269 height 11
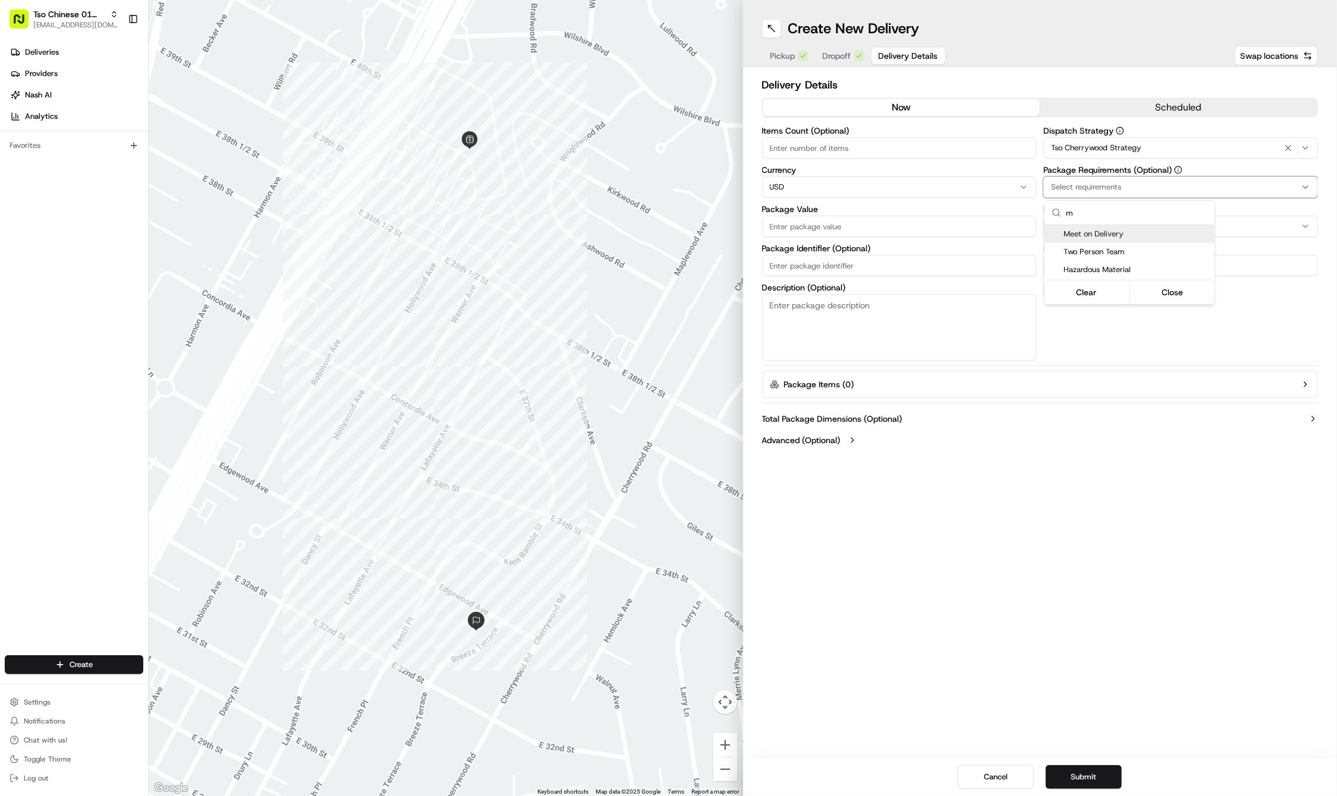
type input "m"
click at [1123, 239] on span "Meet on Delivery" at bounding box center [1136, 234] width 146 height 11
click at [1073, 24] on html "Tso Chinese 01 Cherrywood haran@tsochinese.com Toggle Sidebar Deliveries Provid…" at bounding box center [668, 398] width 1337 height 796
click at [1123, 260] on input "Driver Tip (Optional)" at bounding box center [1180, 265] width 275 height 21
type input "2"
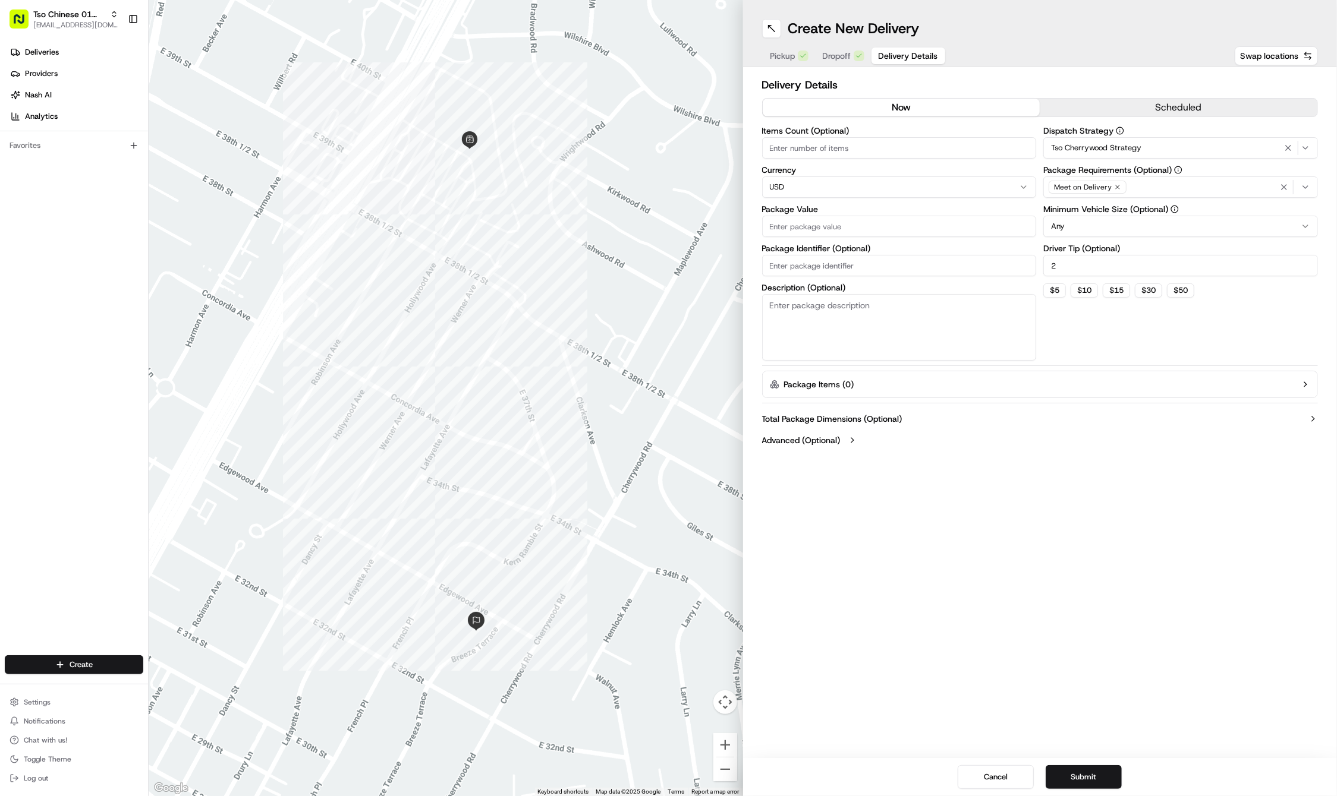
click at [954, 223] on input "Package Value" at bounding box center [899, 226] width 275 height 21
type input "31.23"
click at [774, 264] on input "Package Identifier (Optional)" at bounding box center [899, 265] width 275 height 21
paste input "#88XH01A"
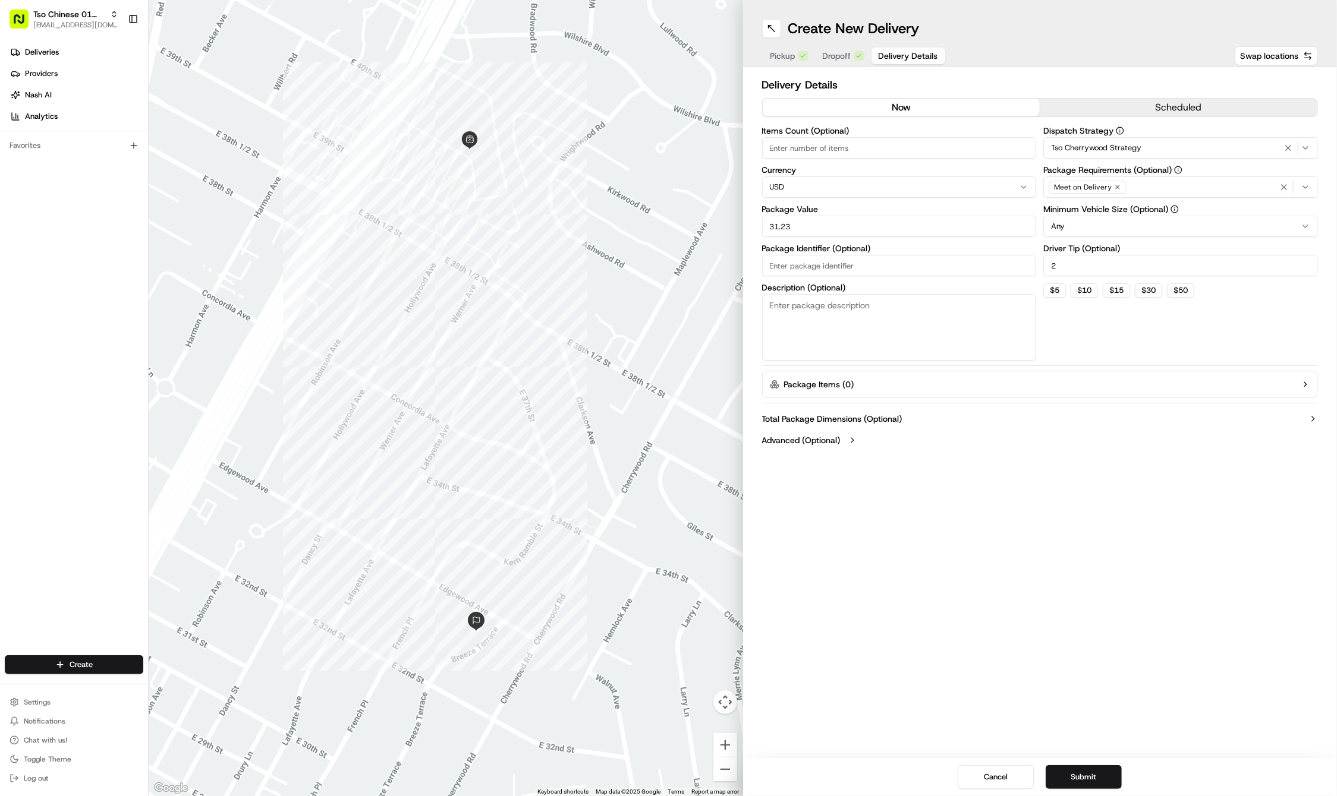
type input "#88XH01A"
click at [838, 57] on span "Dropoff" at bounding box center [836, 56] width 29 height 12
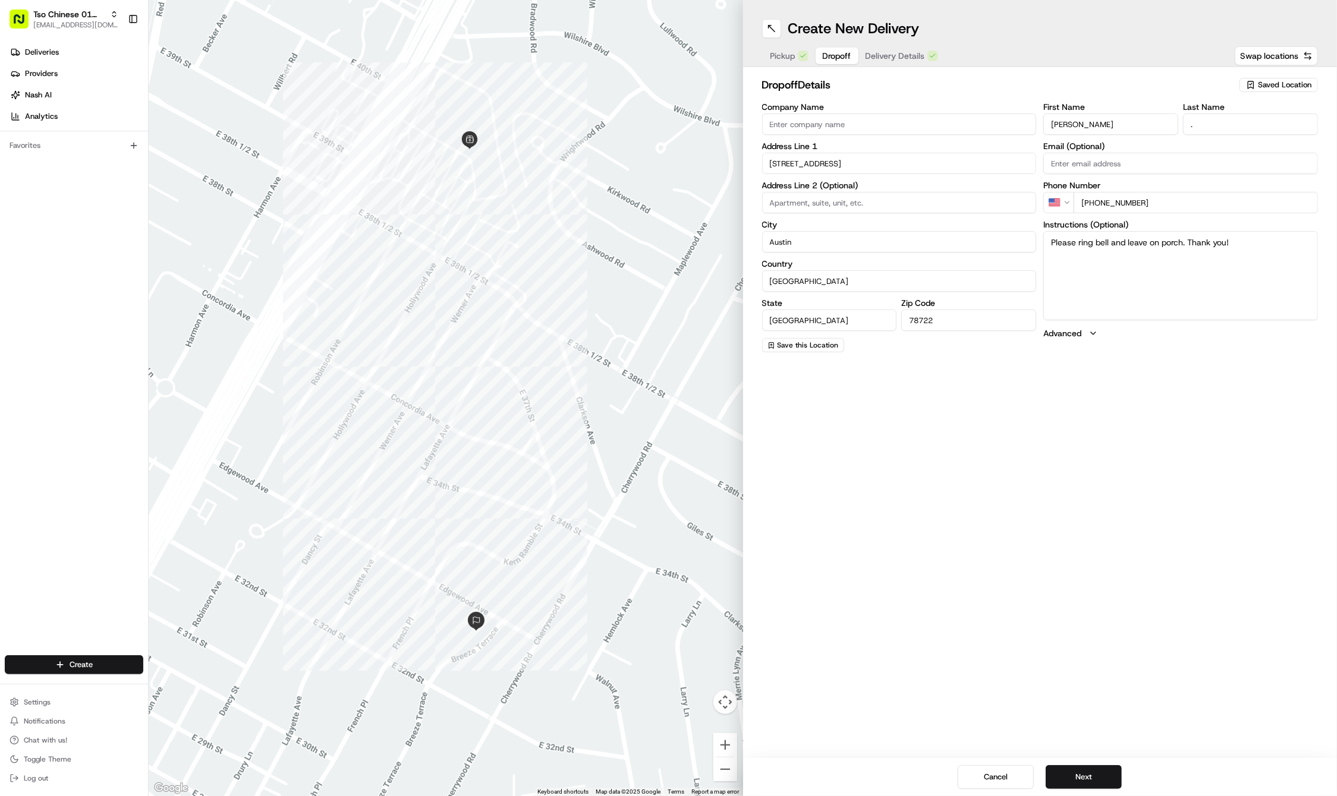
click at [838, 57] on span "Dropoff" at bounding box center [836, 56] width 29 height 12
click at [883, 56] on span "Delivery Details" at bounding box center [894, 56] width 59 height 12
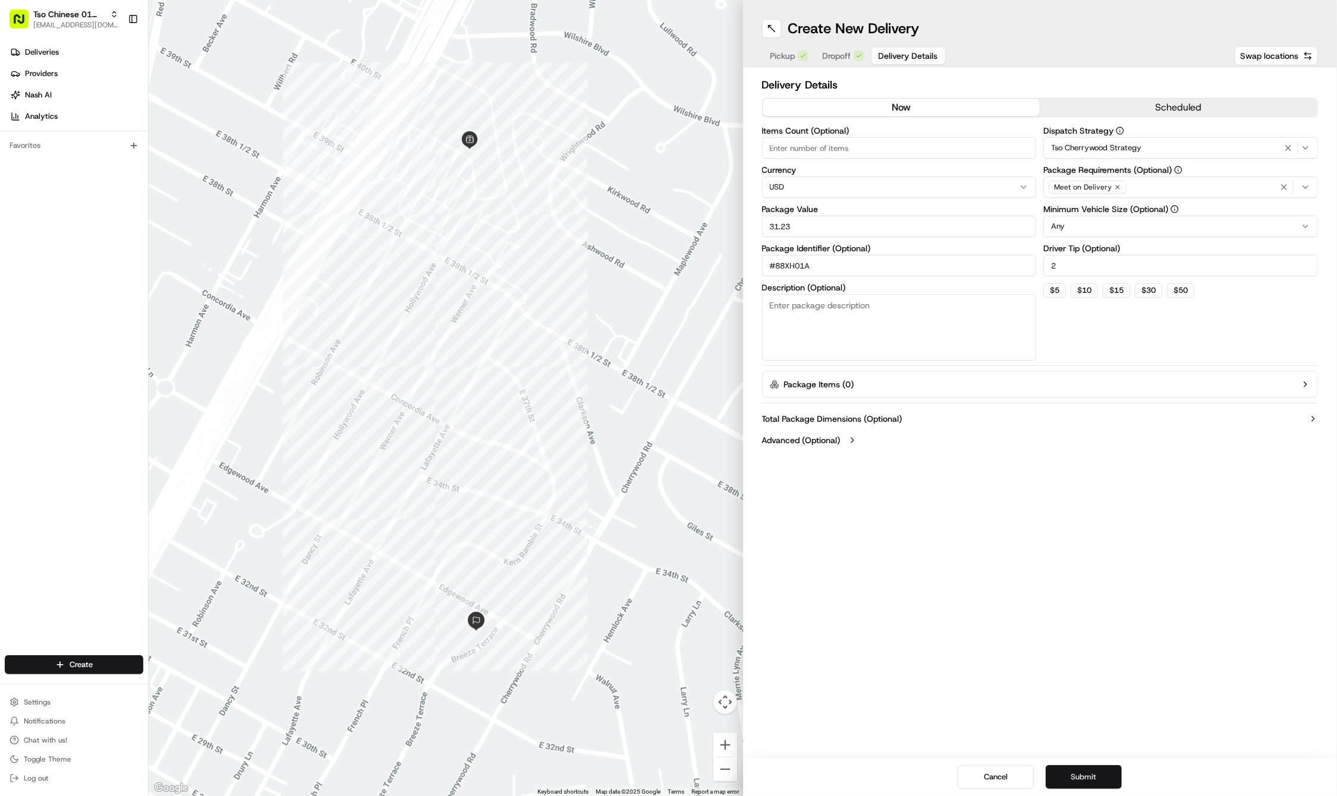
click at [1067, 783] on button "Submit" at bounding box center [1083, 777] width 76 height 24
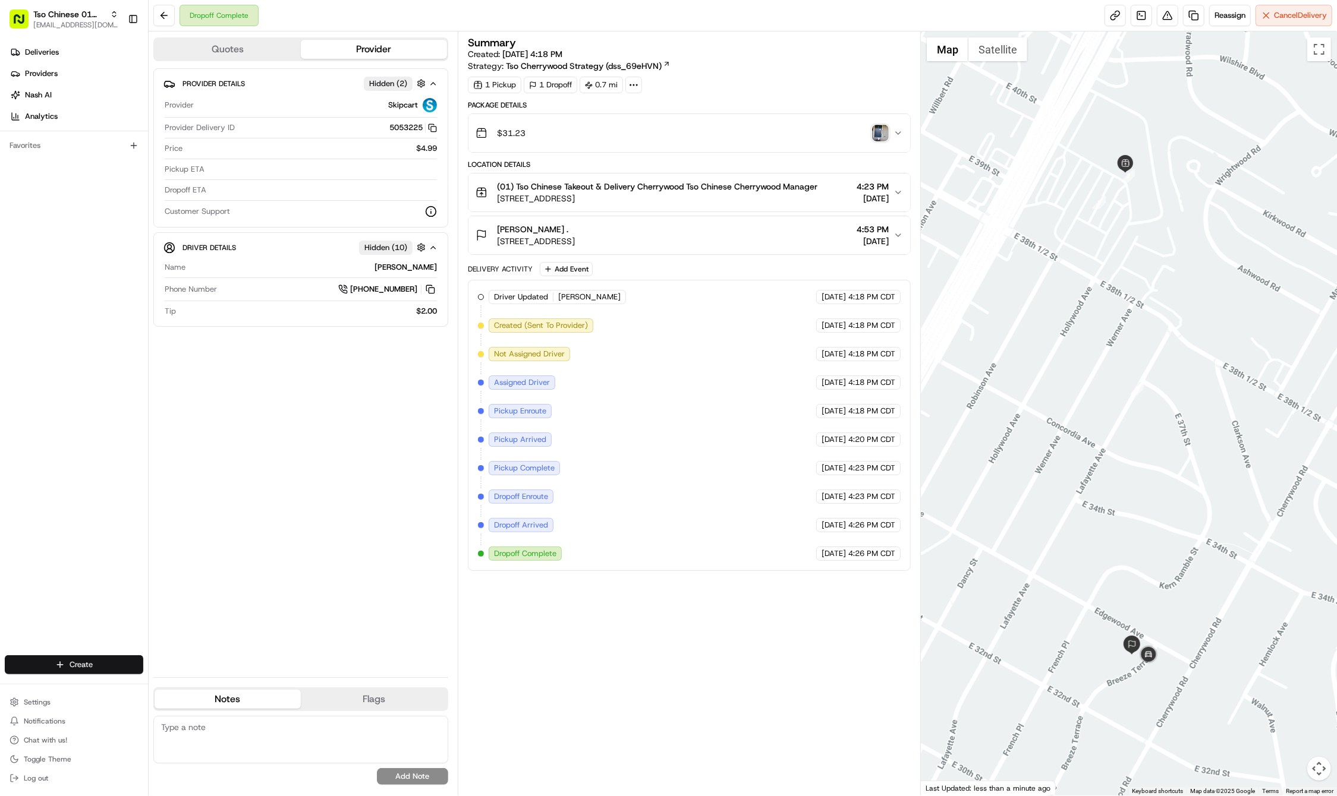
click at [113, 660] on html "Tso Chinese 01 Cherrywood haran@tsochinese.com Toggle Sidebar Deliveries Provid…" at bounding box center [668, 398] width 1337 height 796
click at [170, 690] on link "Delivery" at bounding box center [215, 686] width 133 height 21
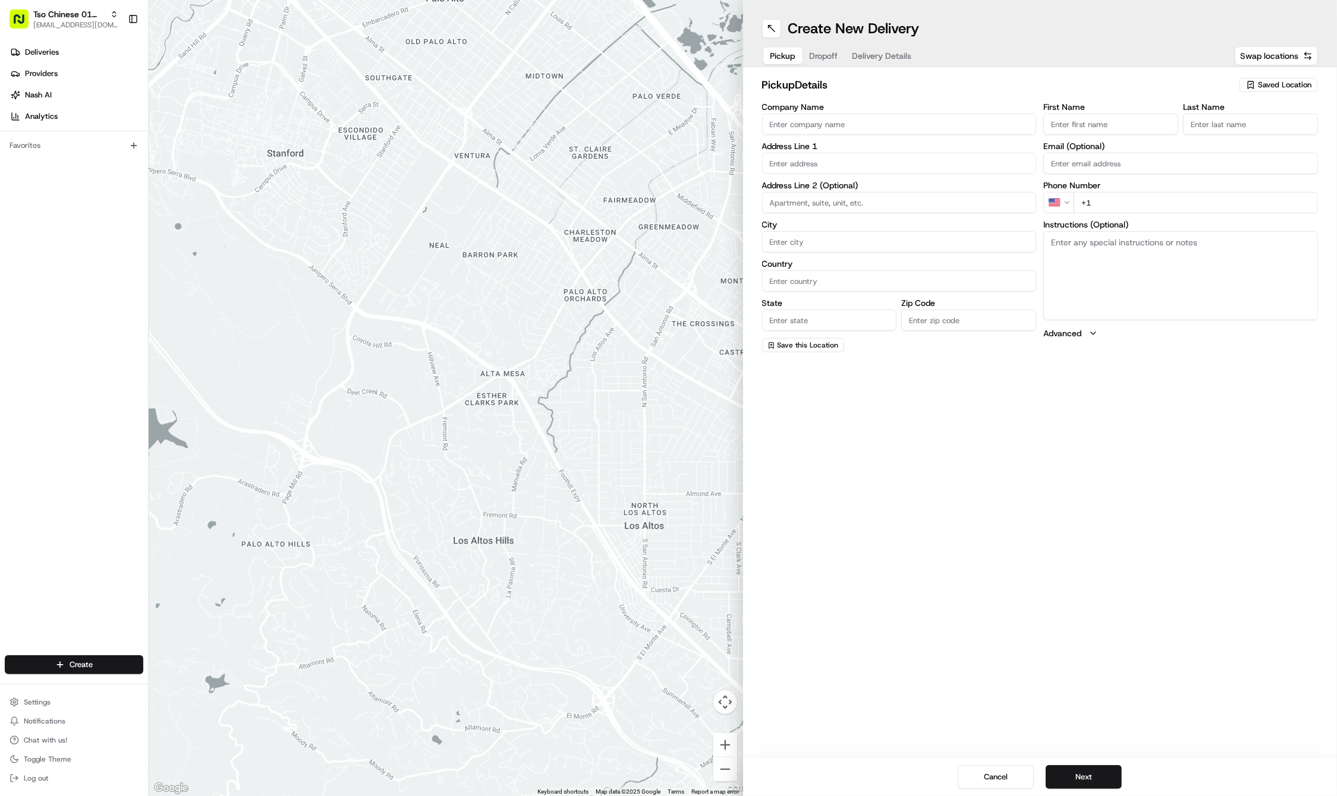
click at [1287, 84] on span "Saved Location" at bounding box center [1284, 85] width 53 height 11
click at [1272, 135] on span "(01) Tso Chinese Takeout & Delivery Cherrywood" at bounding box center [1258, 134] width 146 height 21
type input "(01) Tso Chinese Takeout & Delivery Cherrywood"
type input "Ste E-5"
type input "Austin"
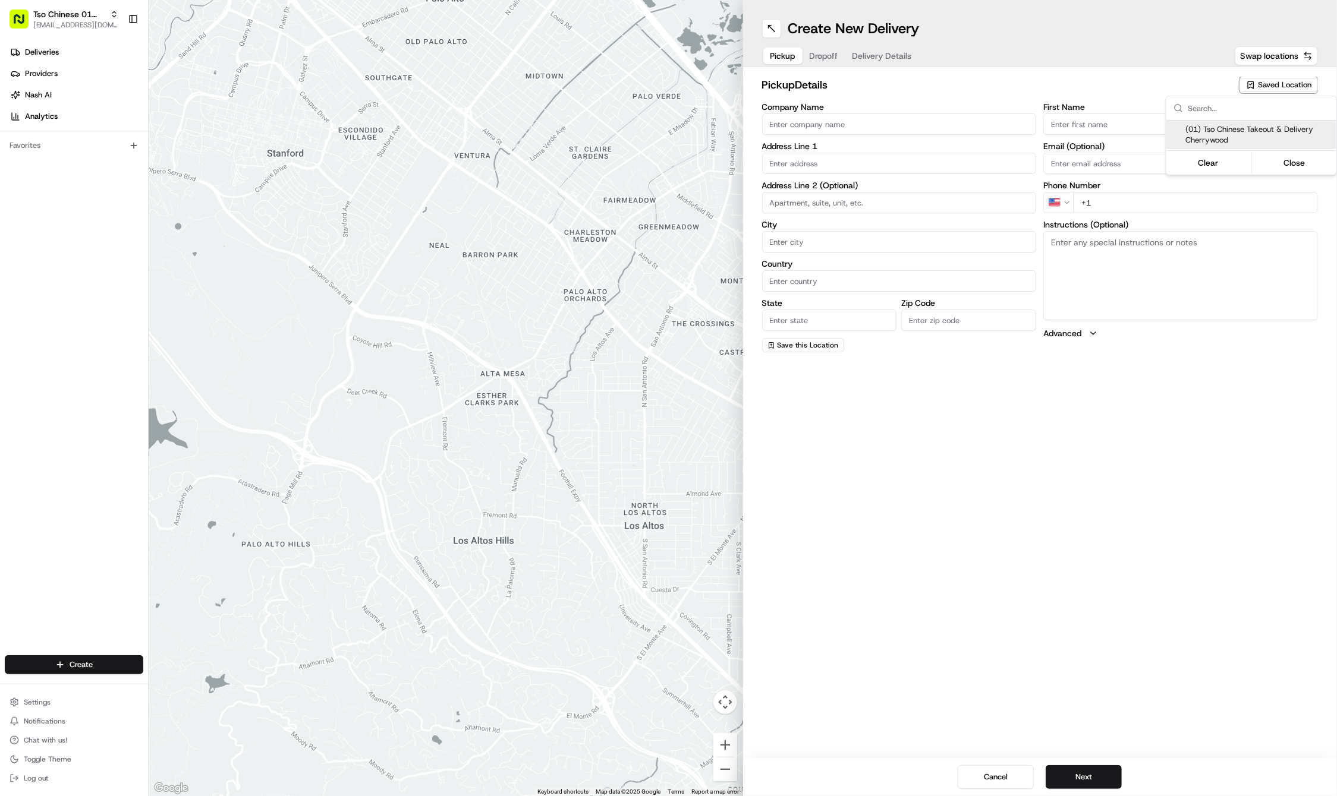
type input "US"
type input "TX"
type input "78722"
type input "Tso Chinese"
type input "Cherrywood Manager"
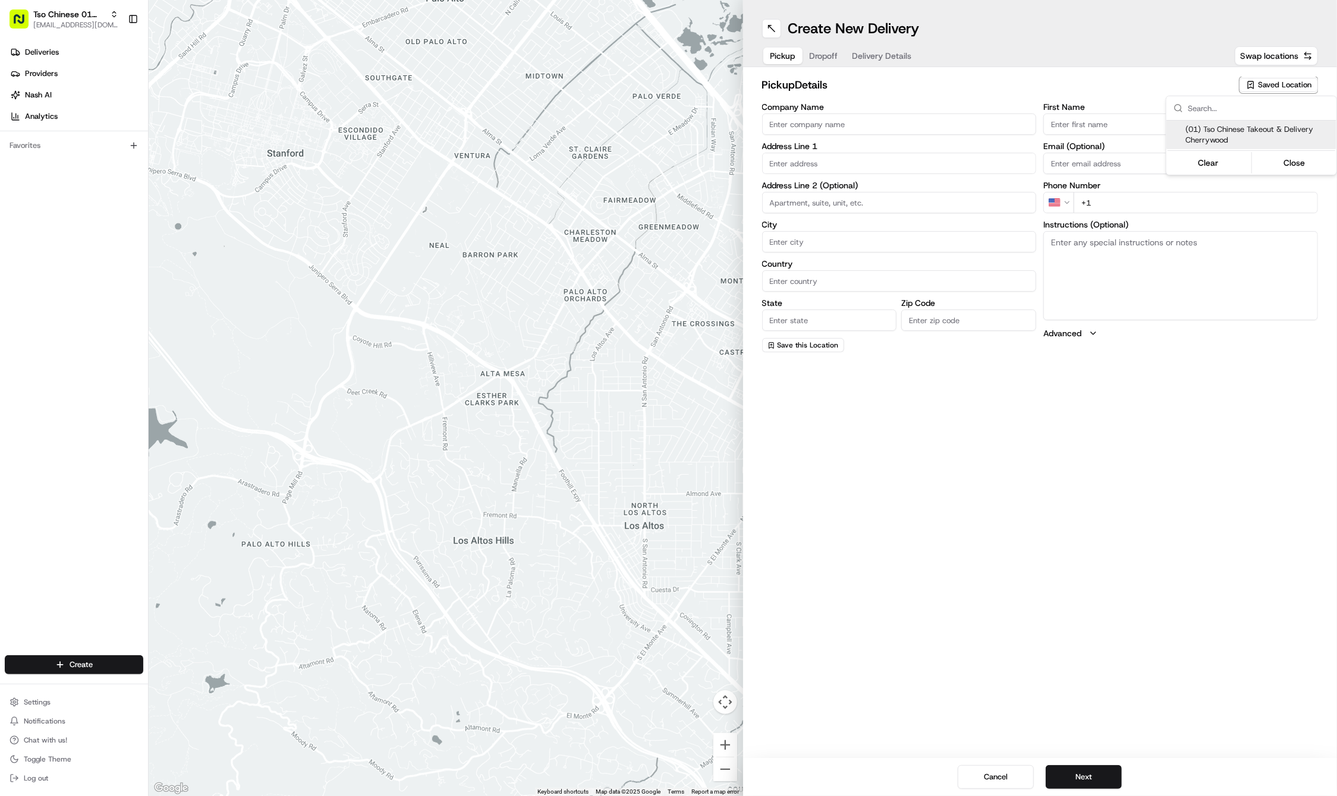
type input "cherrywoodstore@tsochinese.com"
type input "+1 512 401 3232"
type textarea "Submit a picture displaying address & food as Proof of Delivery. Envía una foto…"
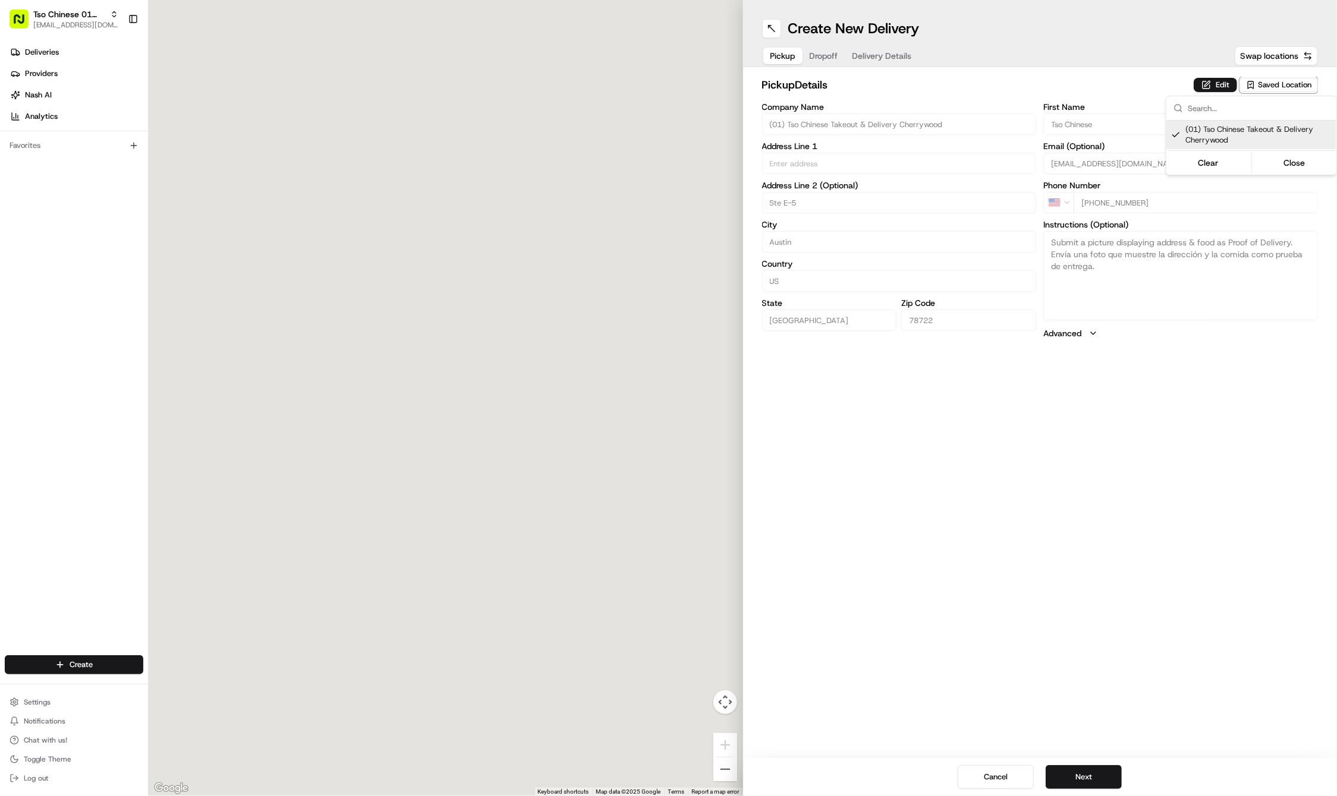
type input "3909 N Interstate Hwy 35"
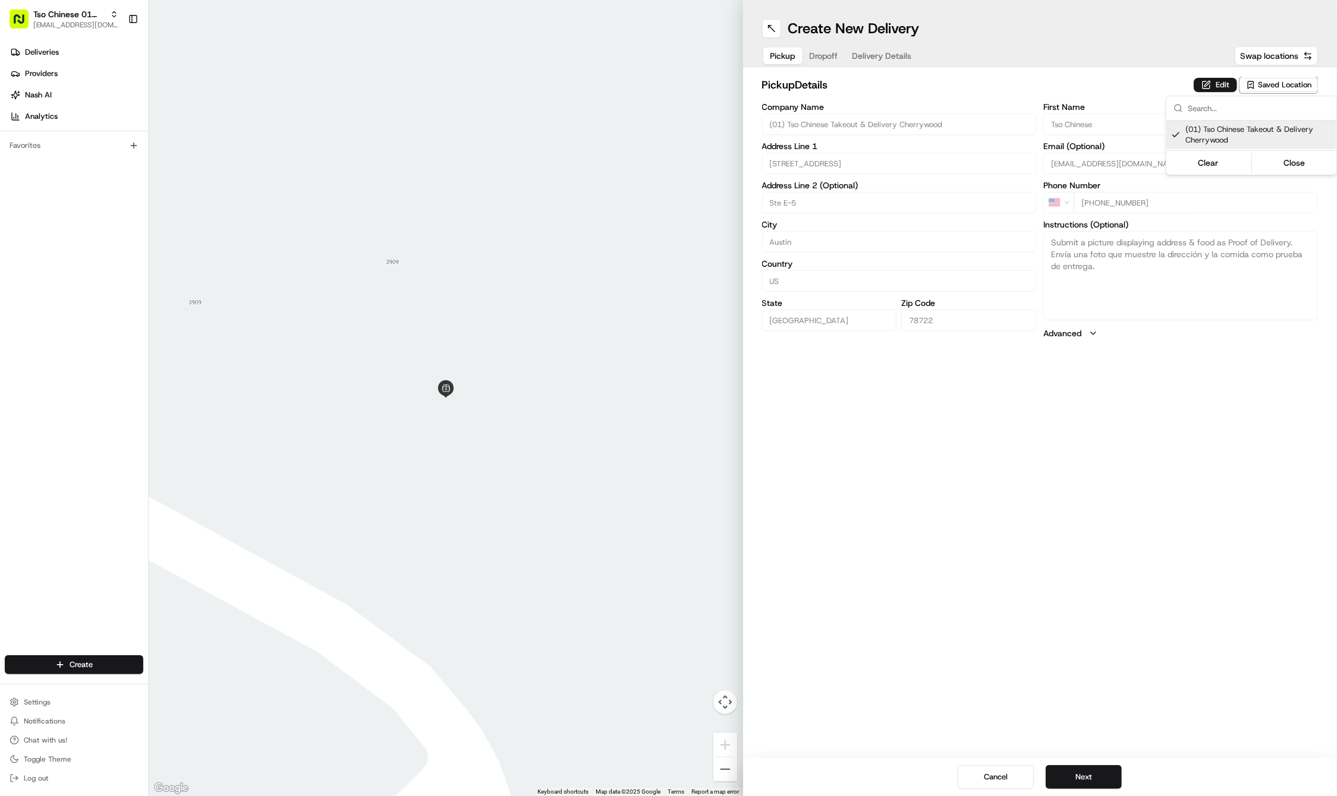
click at [824, 55] on html "Tso Chinese 01 Cherrywood haran@tsochinese.com Toggle Sidebar Deliveries Provid…" at bounding box center [668, 398] width 1337 height 796
click at [824, 55] on span "Dropoff" at bounding box center [823, 56] width 29 height 12
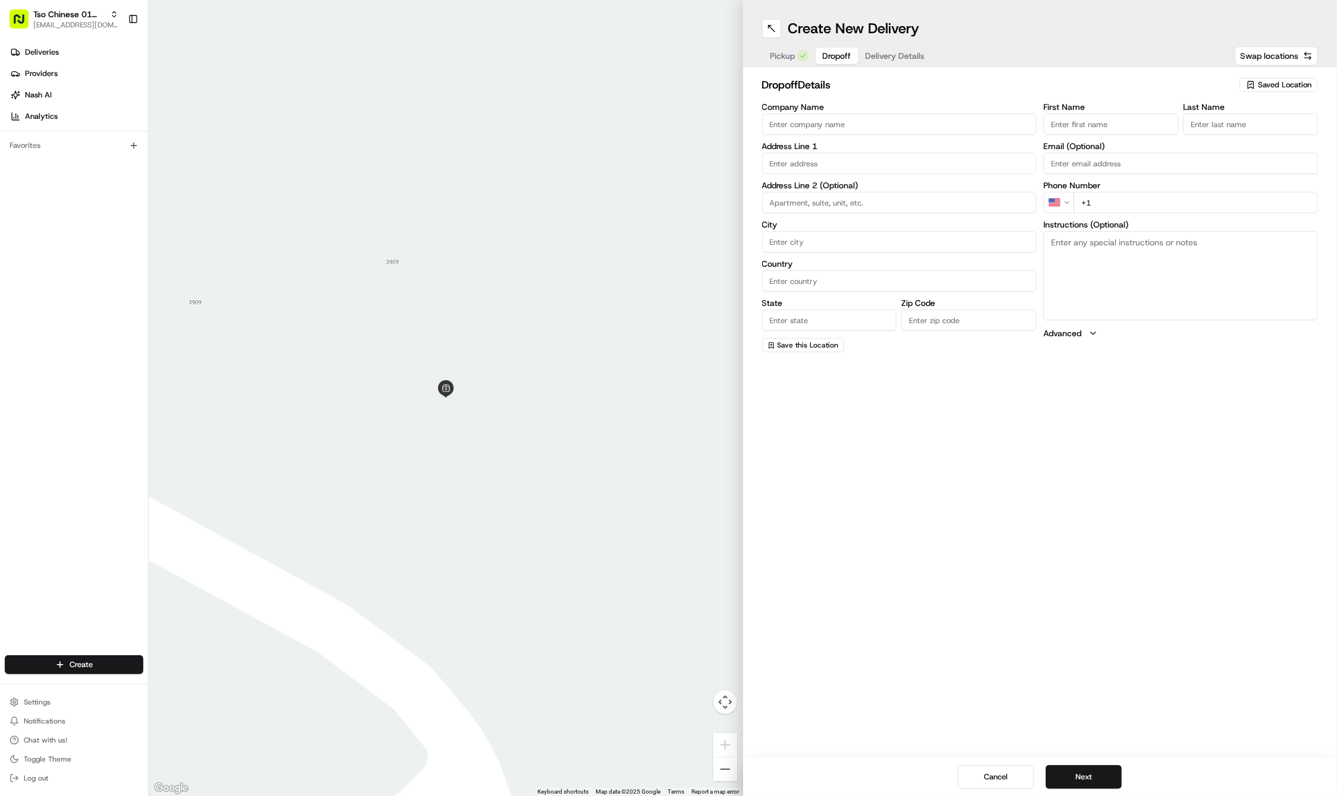
click at [1139, 116] on input "First Name" at bounding box center [1110, 124] width 135 height 21
paste input "Miranda Casero"
type input "Miranda Casero"
type input "."
click at [1158, 210] on input "+1" at bounding box center [1195, 202] width 244 height 21
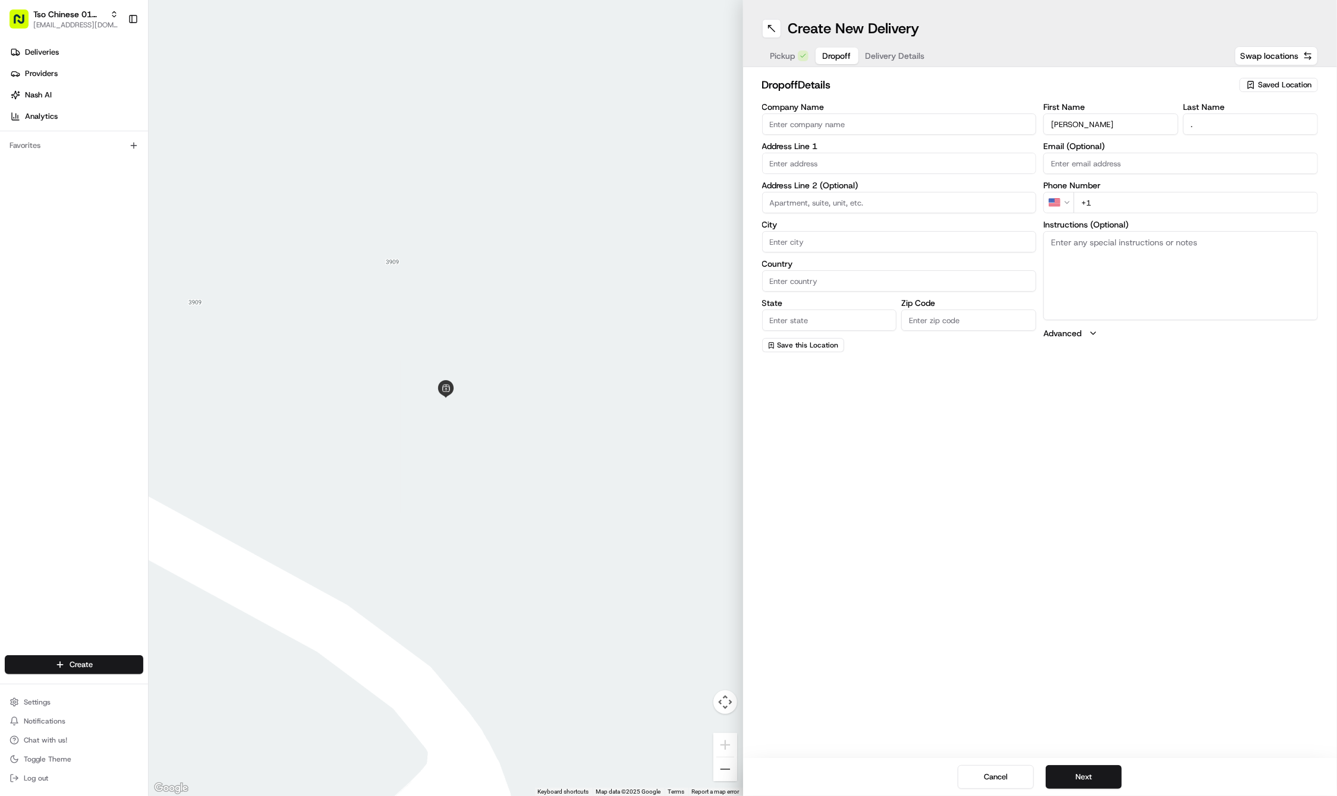
paste input "419 706 8726"
type input "+1 419 706 8726"
click at [880, 165] on input "text" at bounding box center [899, 163] width 275 height 21
paste input "3009 E 4th St"
click at [874, 190] on div "3009 East 4th Street, Austin, TX" at bounding box center [899, 188] width 269 height 18
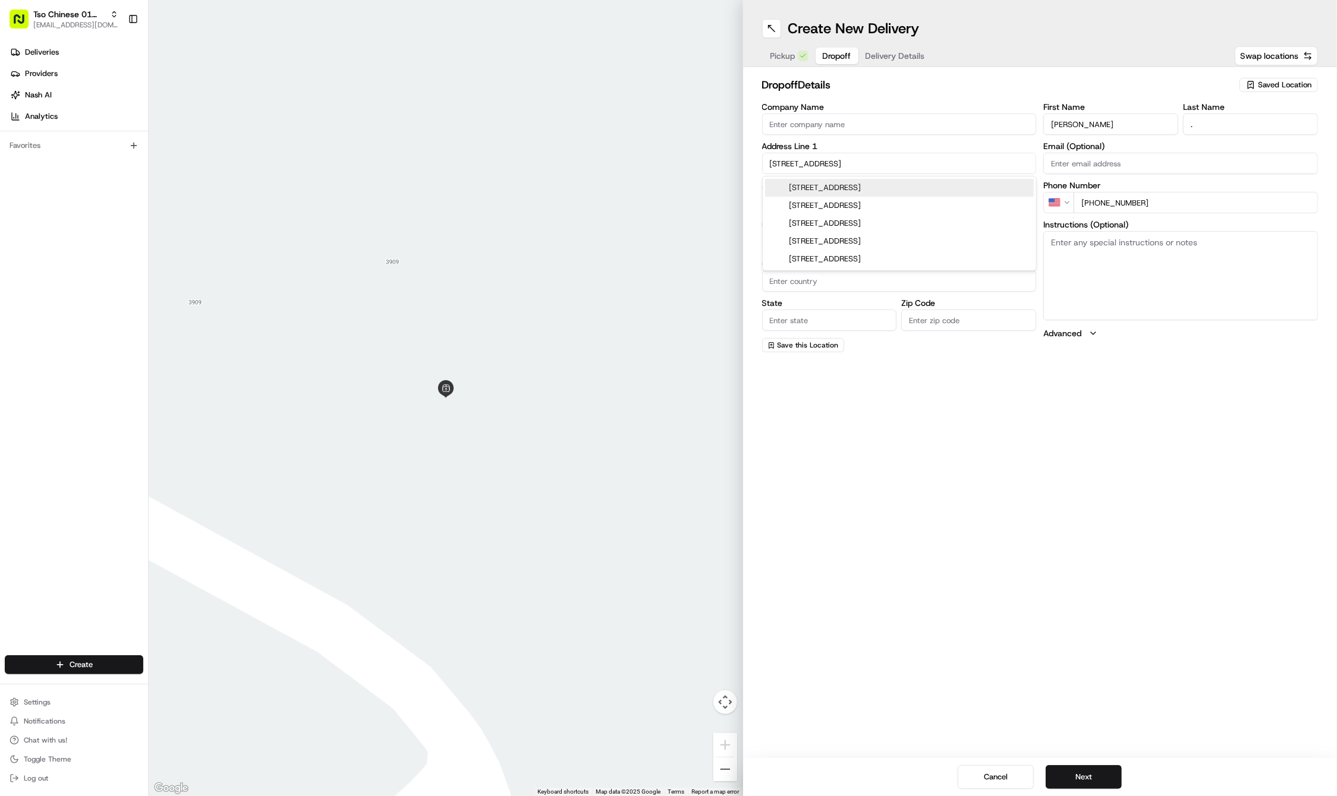
type input "3009 E 4th St, Austin, TX 78702, USA"
type input "Austin"
type input "United States"
type input "TX"
type input "78702"
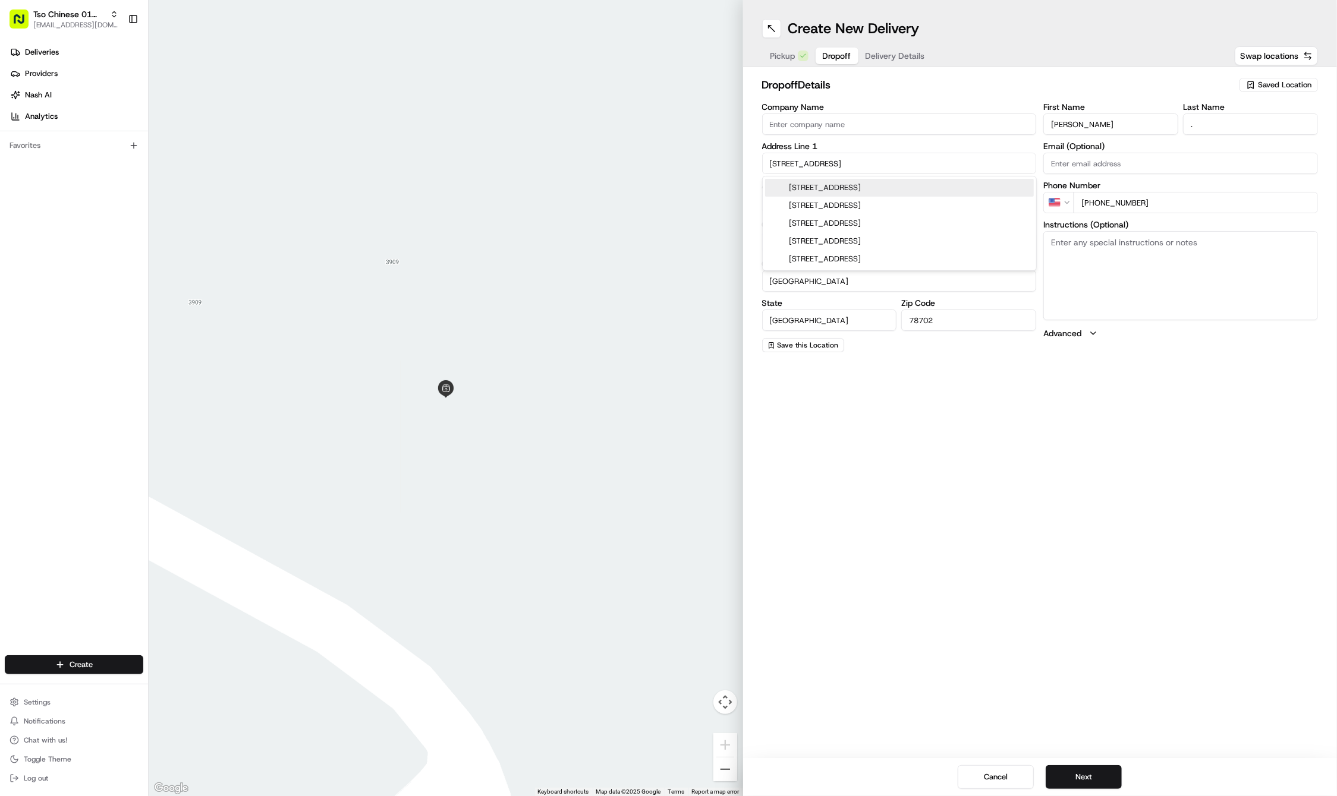
type input "3009 East 4th Street"
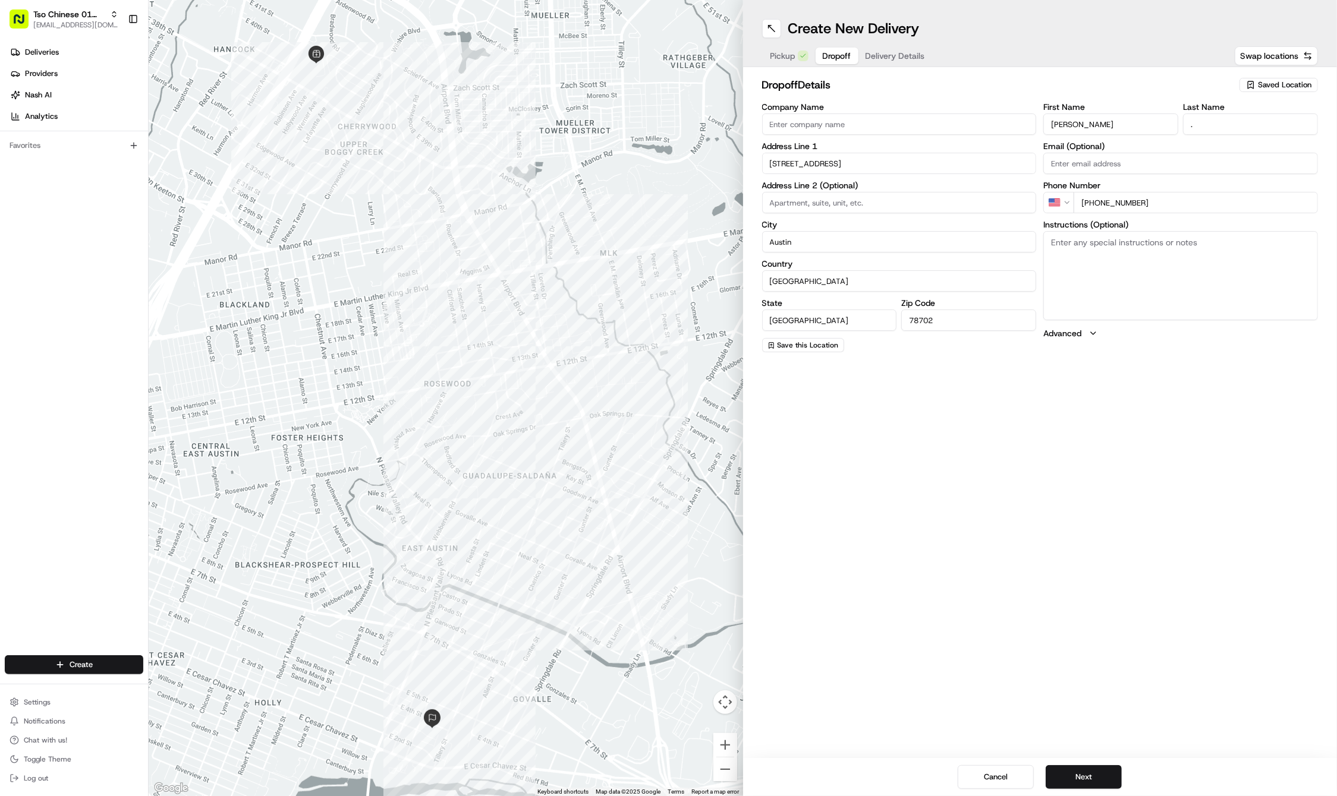
click at [887, 62] on button "Delivery Details" at bounding box center [895, 56] width 74 height 17
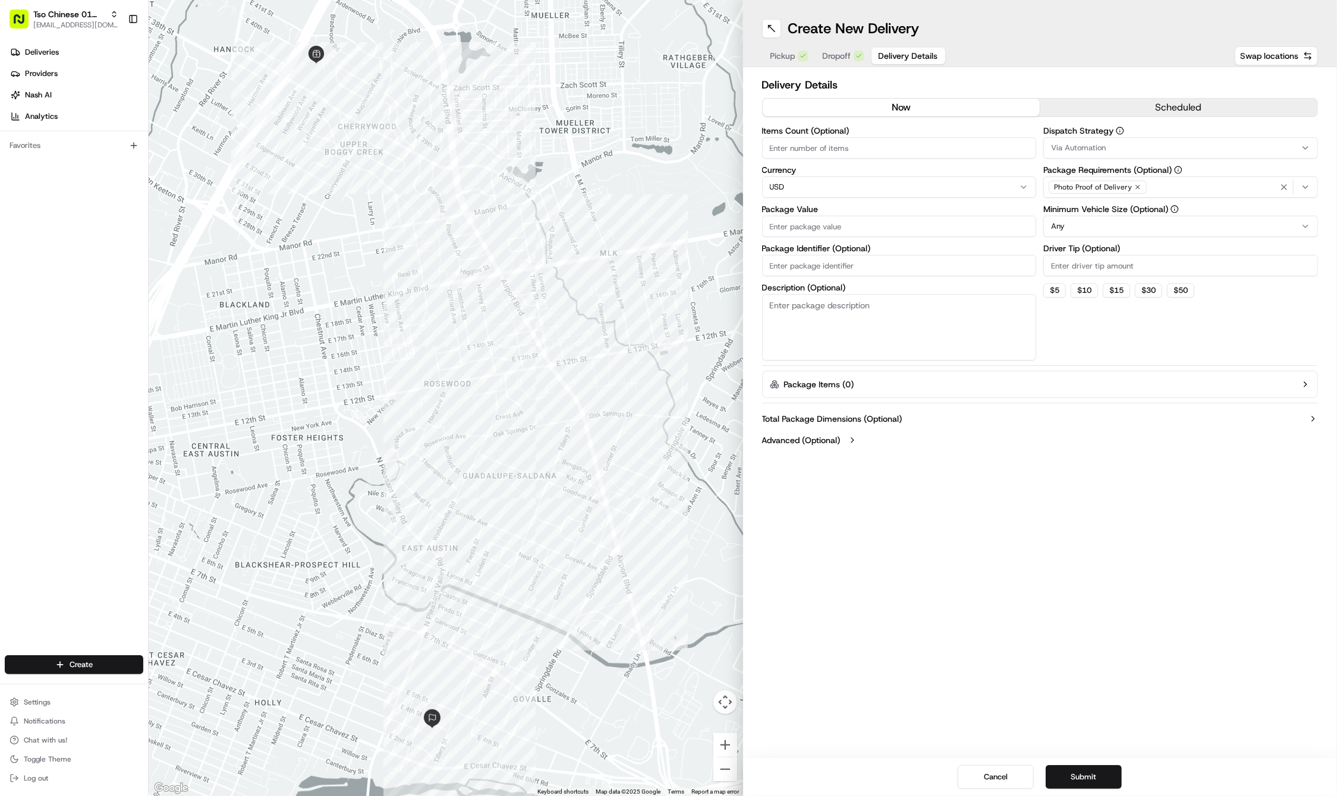
click at [821, 237] on div "Items Count (Optional) Currency USD Package Value Package Identifier (Optional)…" at bounding box center [899, 244] width 275 height 234
click at [821, 229] on input "Package Value" at bounding box center [899, 226] width 275 height 21
type input "53.91"
click at [868, 257] on input "Package Identifier (Optional)" at bounding box center [899, 265] width 275 height 21
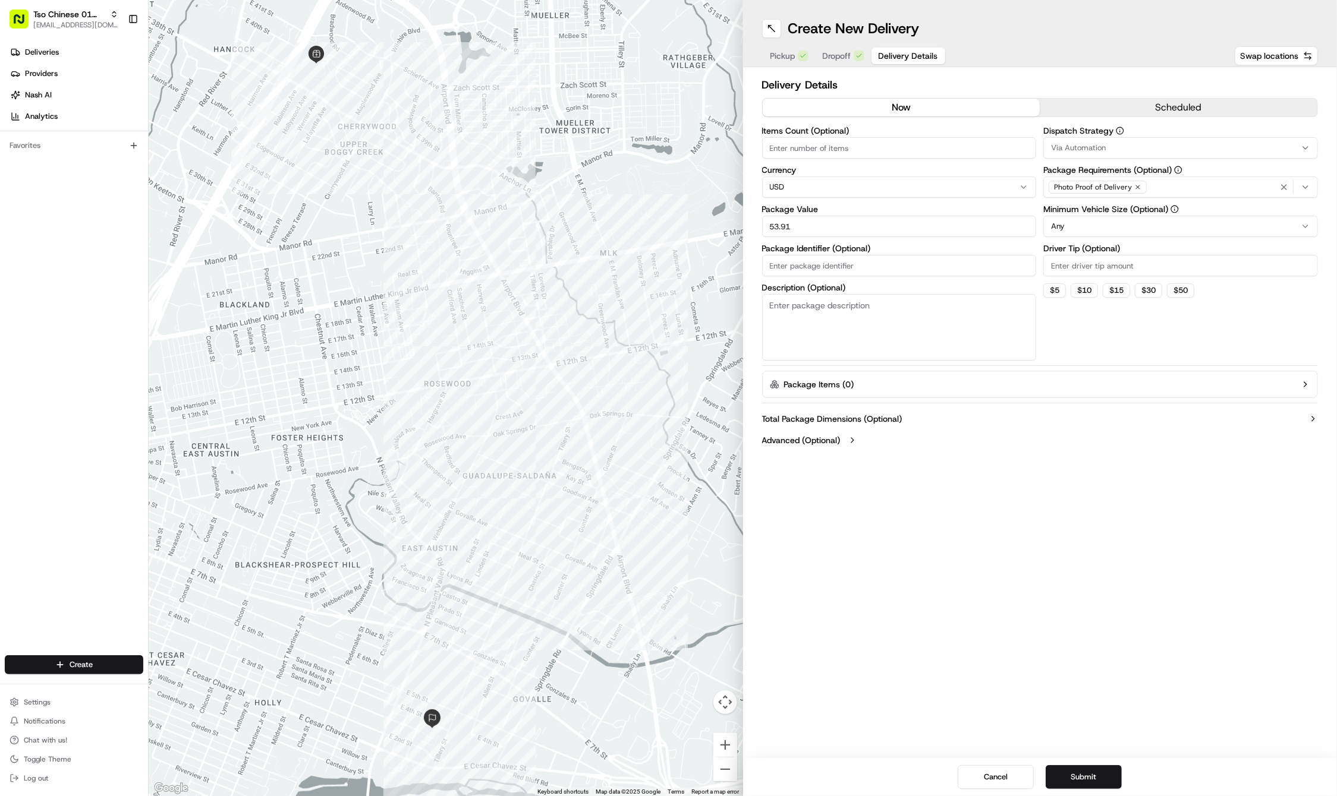
paste input "#QTYLVXU"
type input "#QTYLVXU"
click at [838, 53] on span "Dropoff" at bounding box center [836, 56] width 29 height 12
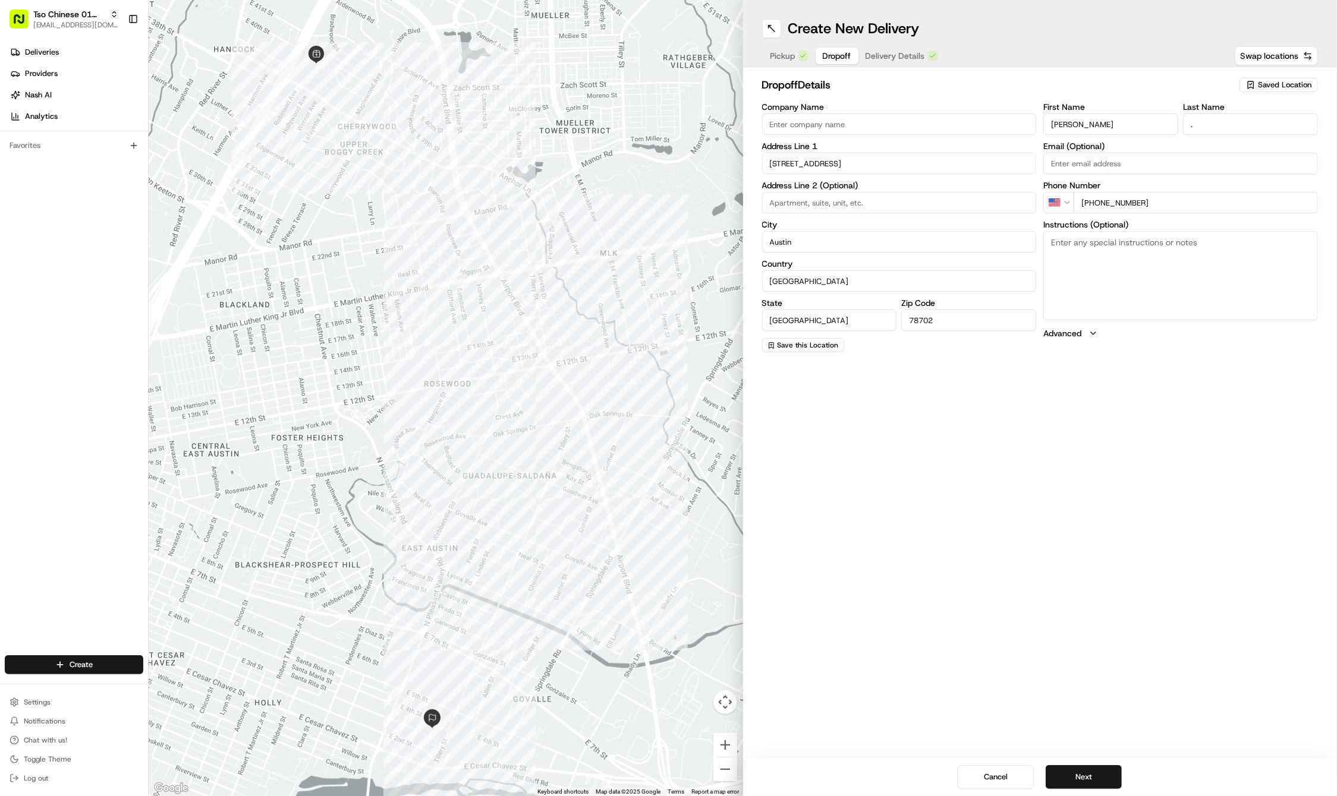
click at [894, 59] on span "Delivery Details" at bounding box center [894, 56] width 59 height 12
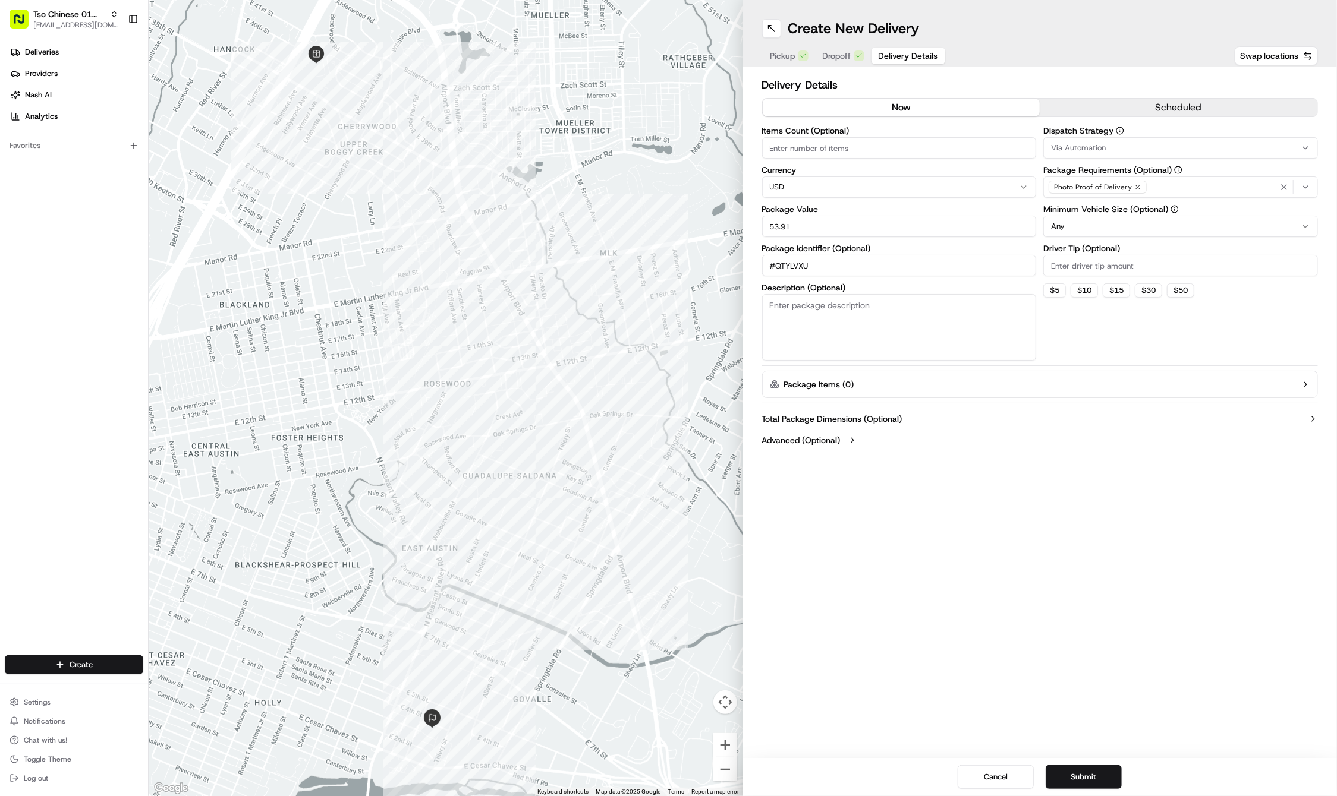
click at [767, 10] on div "Create New Delivery Pickup Dropoff Delivery Details Swap locations" at bounding box center [1040, 33] width 594 height 67
click at [842, 57] on span "Dropoff" at bounding box center [836, 56] width 29 height 12
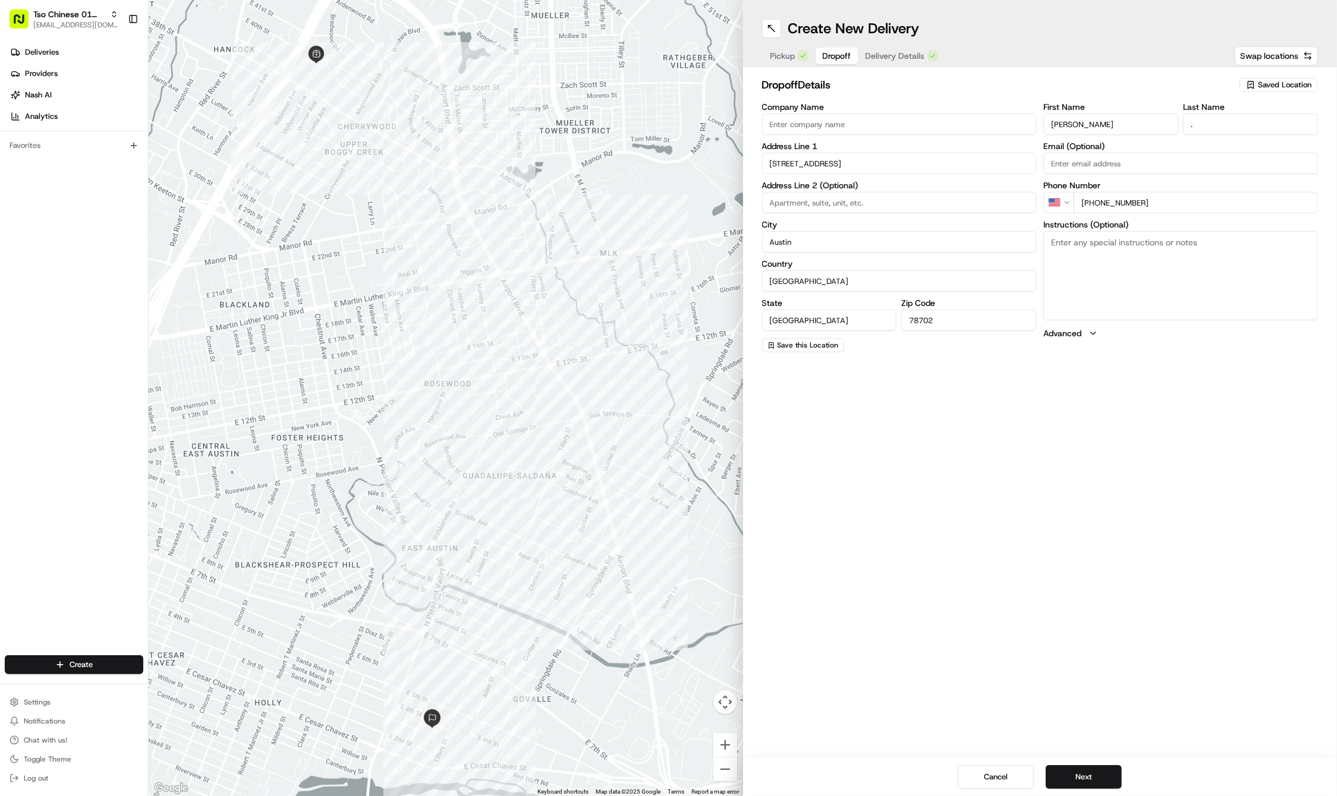
click at [878, 51] on span "Delivery Details" at bounding box center [894, 56] width 59 height 12
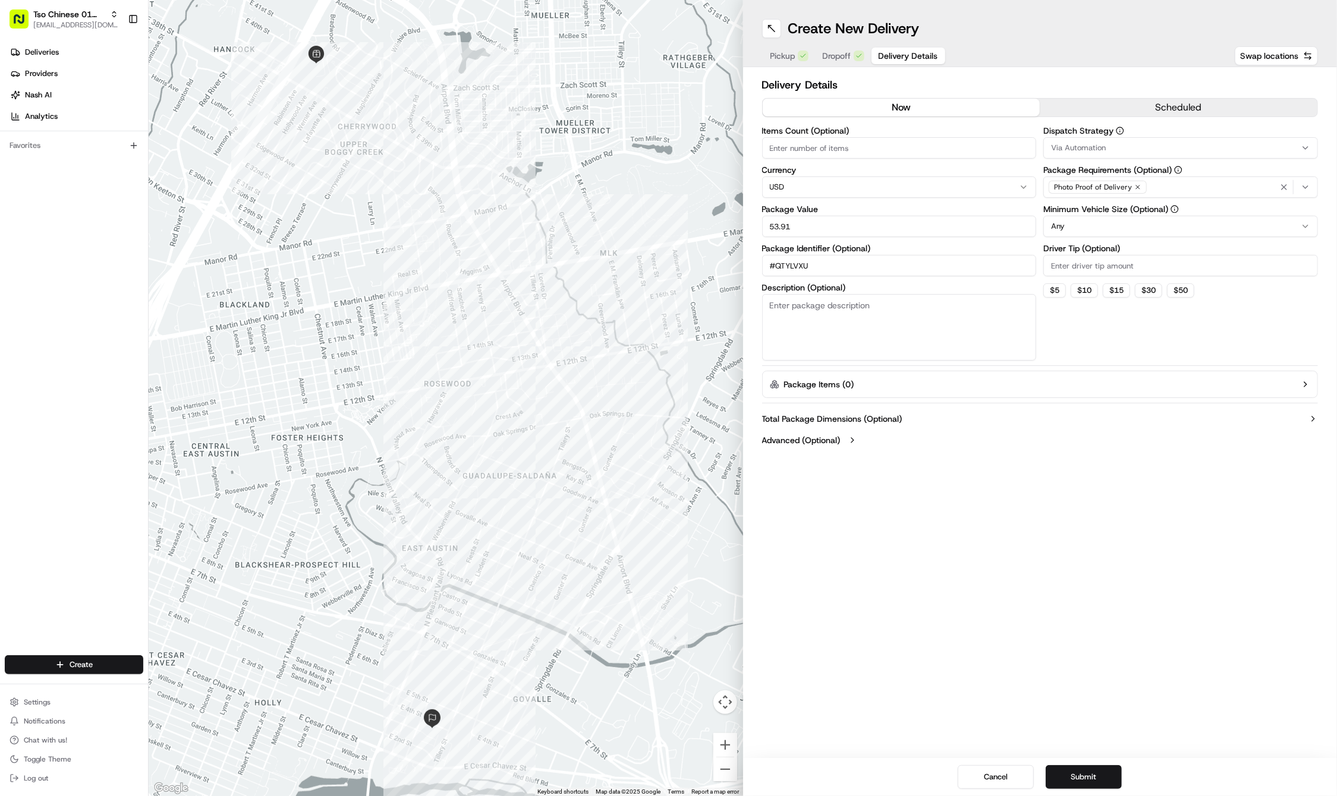
click at [1087, 776] on button "Submit" at bounding box center [1083, 777] width 76 height 24
click at [1087, 776] on div "Cancel Submit" at bounding box center [1040, 777] width 594 height 38
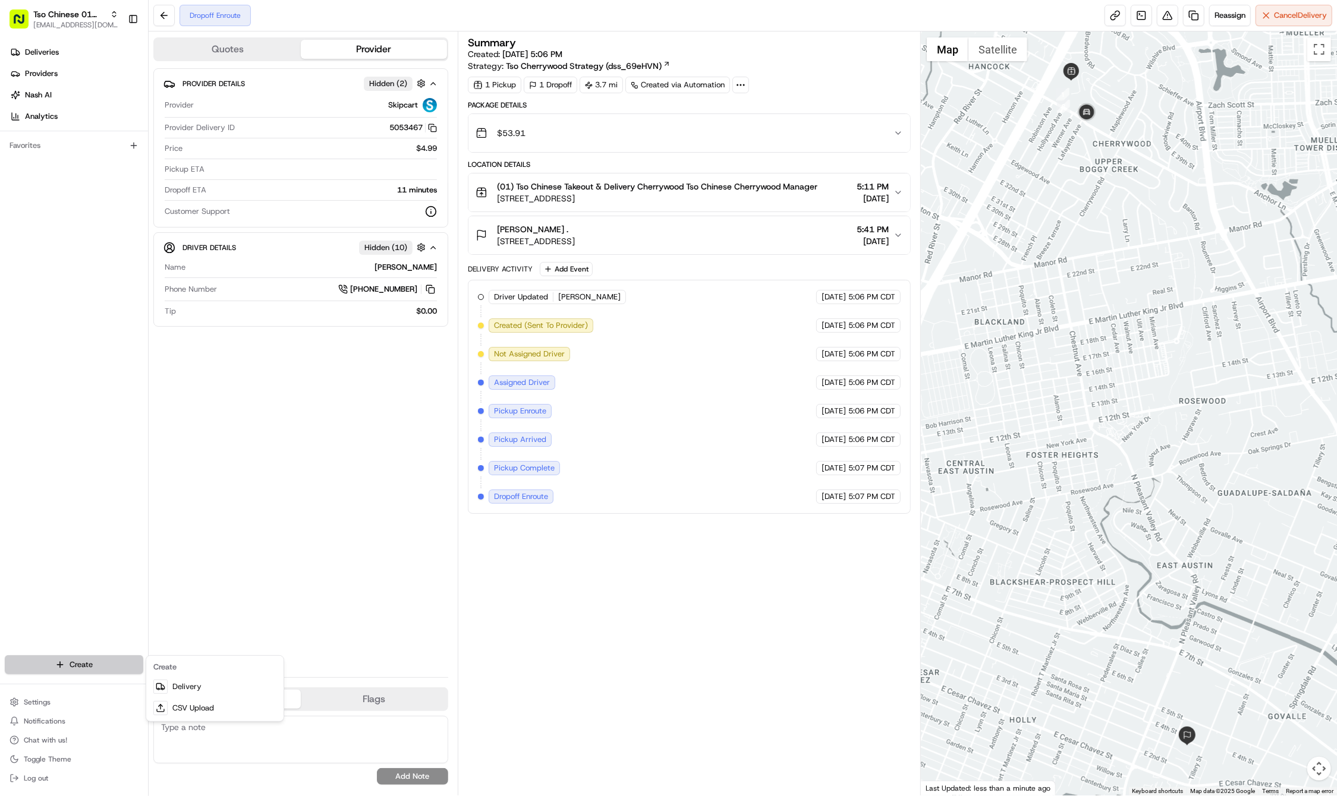
click at [132, 661] on html "Tso Chinese 01 Cherrywood haran@tsochinese.com Toggle Sidebar Deliveries Provid…" at bounding box center [668, 398] width 1337 height 796
click at [191, 690] on link "Delivery" at bounding box center [215, 686] width 133 height 21
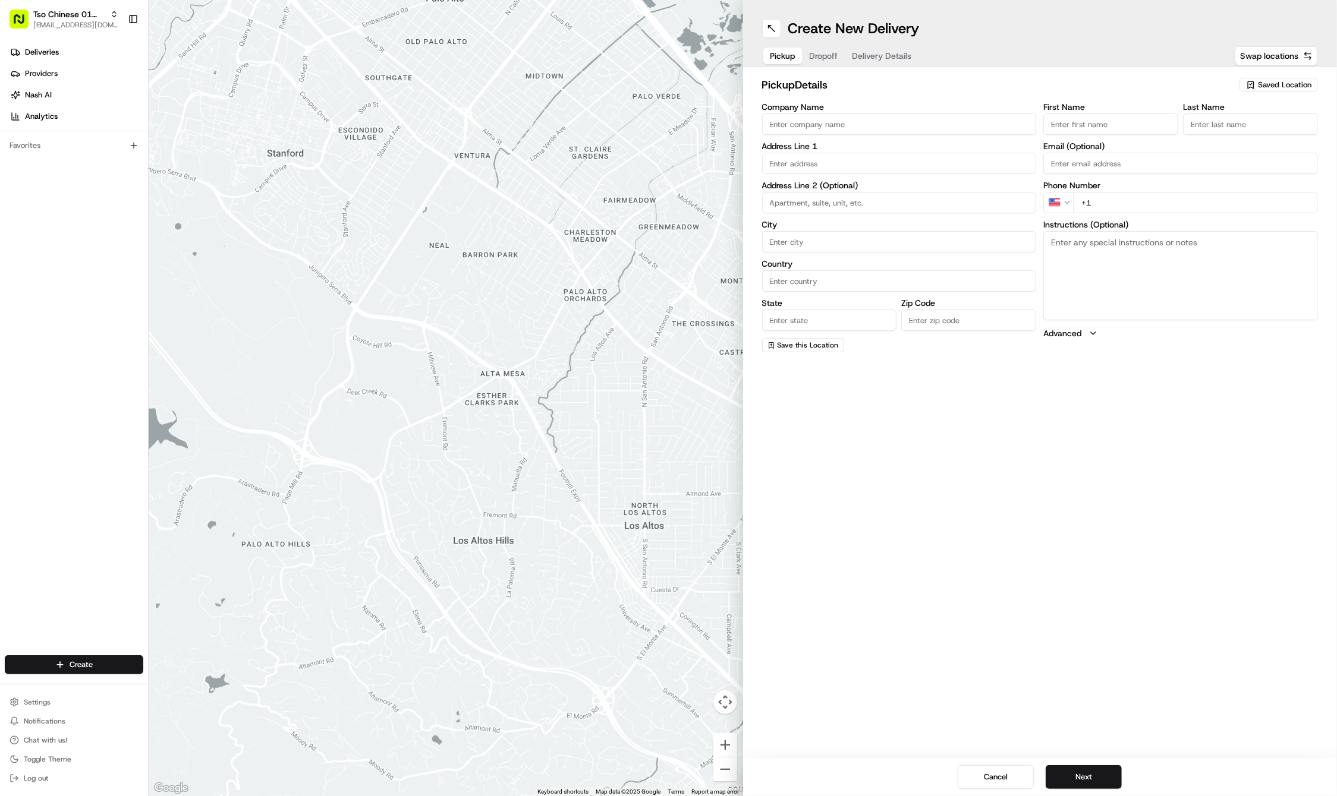
click at [1256, 83] on div "Saved Location" at bounding box center [1278, 85] width 78 height 14
click at [1244, 134] on span "(01) Tso Chinese Takeout & Delivery Cherrywood" at bounding box center [1258, 134] width 146 height 21
type input "(01) Tso Chinese Takeout & Delivery Cherrywood"
type input "Ste E-5"
type input "Austin"
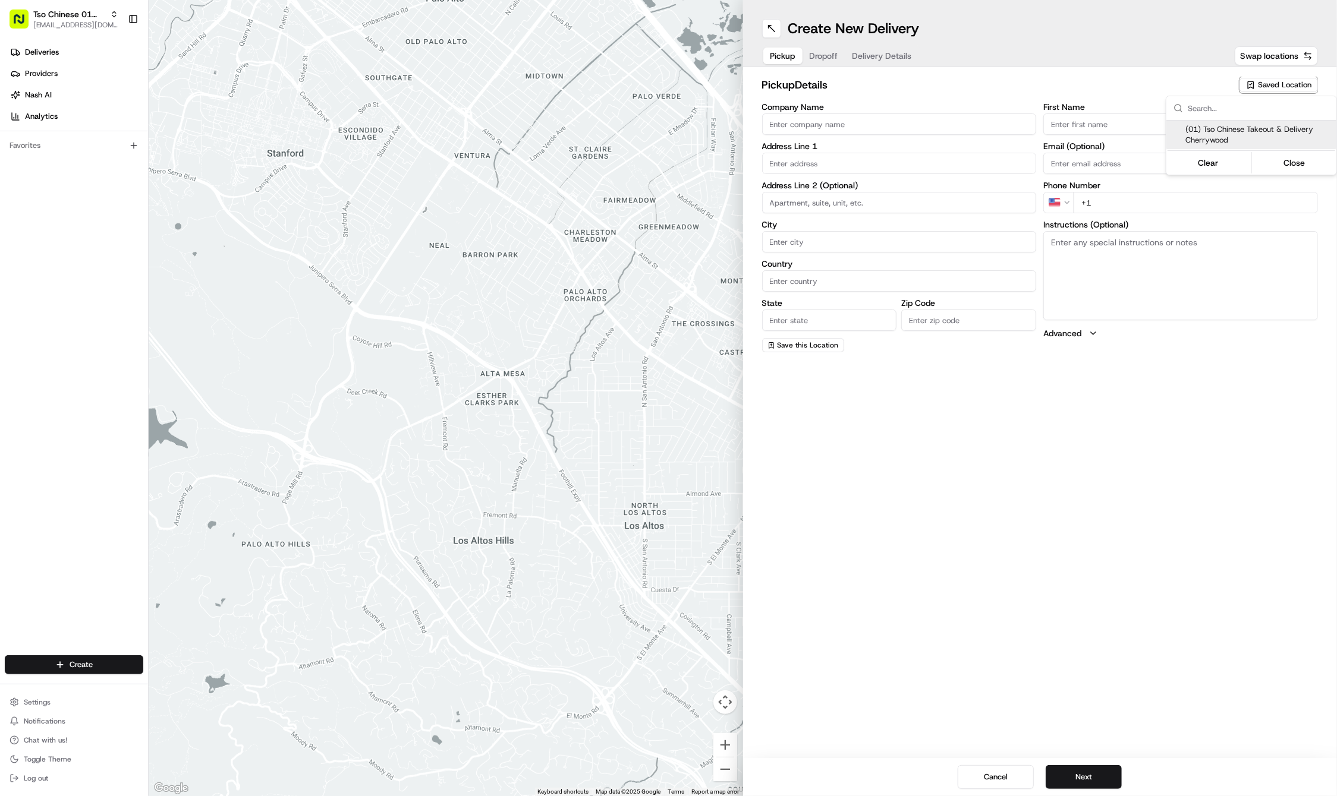
type input "US"
type input "TX"
type input "78722"
type input "Tso Chinese"
type input "Cherrywood Manager"
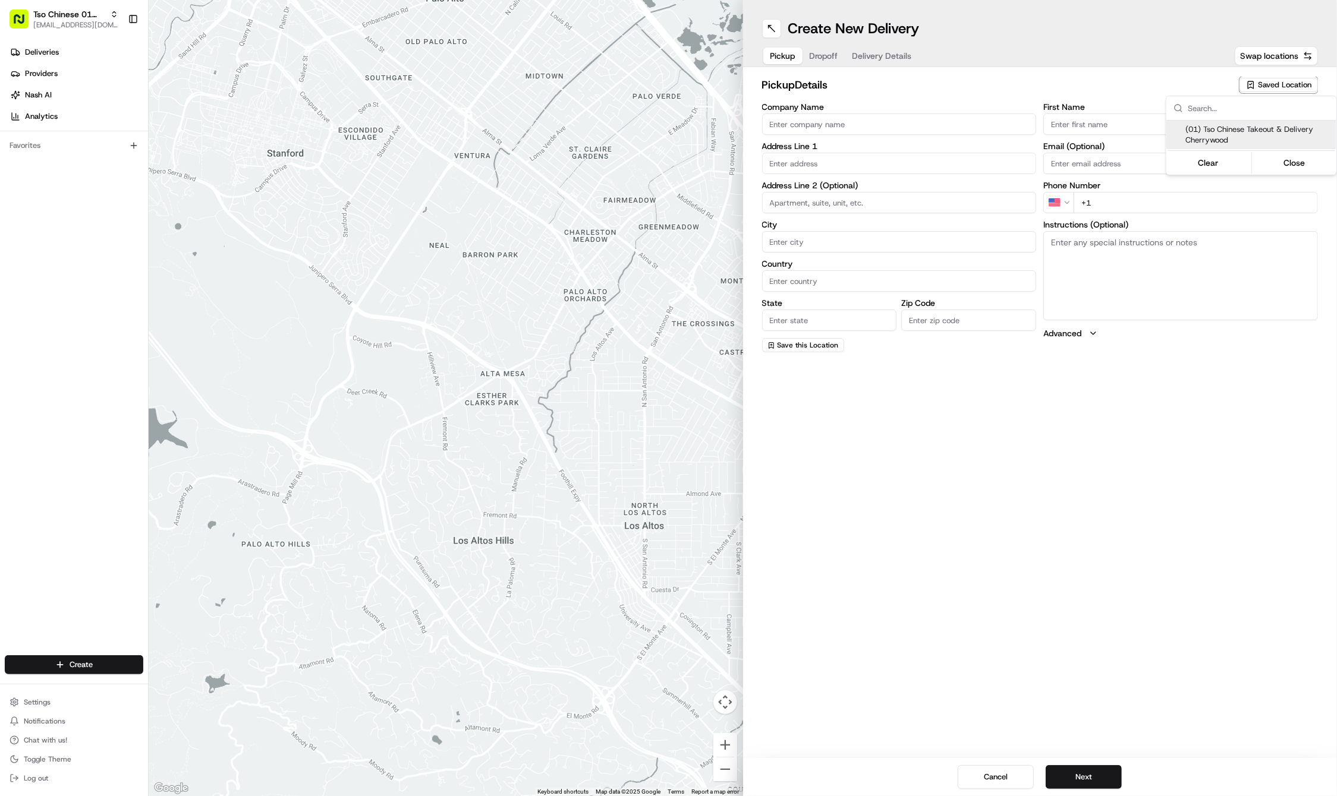
type input "cherrywoodstore@tsochinese.com"
type input "+1 512 401 3232"
type textarea "Submit a picture displaying address & food as Proof of Delivery. Envía una foto…"
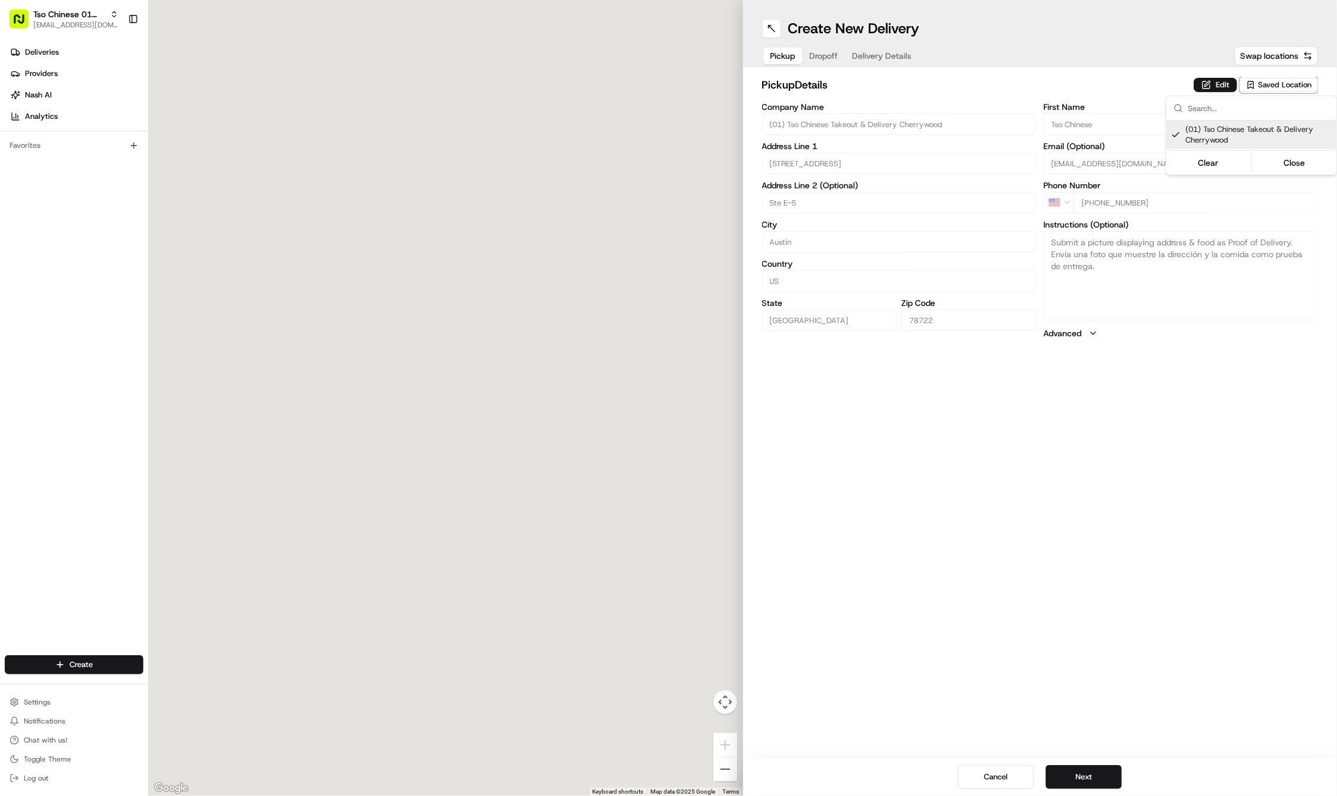
type input "3909 N Interstate Hwy 35"
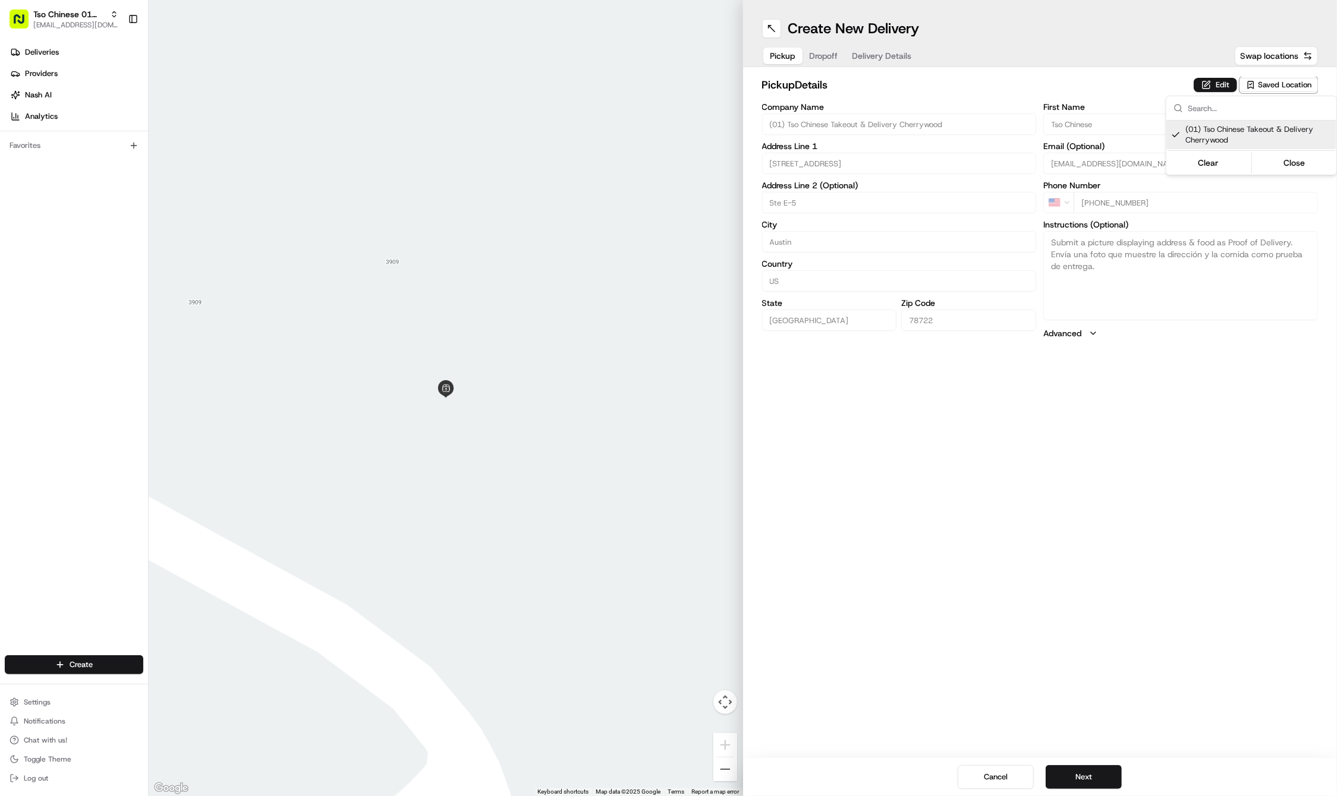
click at [830, 59] on html "Tso Chinese 01 Cherrywood haran@tsochinese.com Toggle Sidebar Deliveries Provid…" at bounding box center [668, 398] width 1337 height 796
click at [830, 59] on span "Dropoff" at bounding box center [823, 56] width 29 height 12
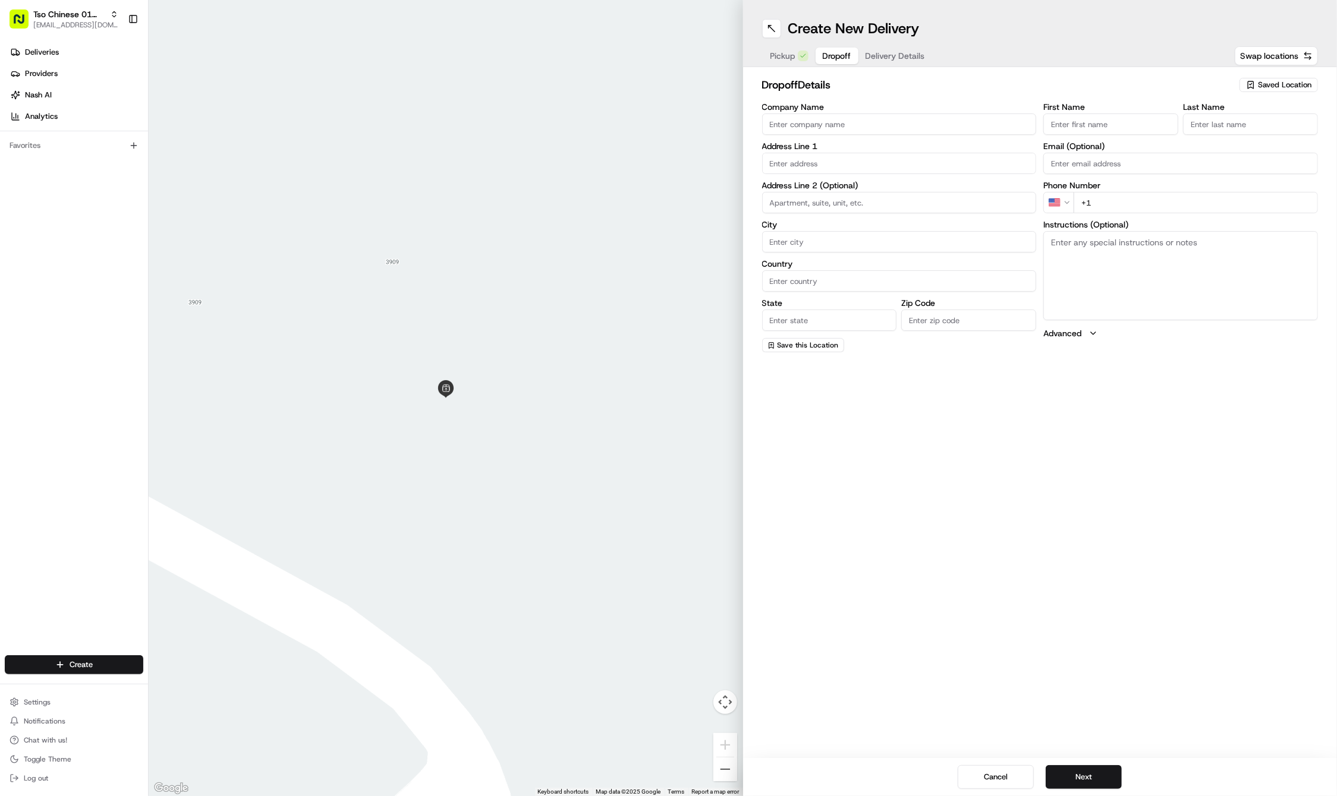
click at [1148, 121] on input "First Name" at bounding box center [1110, 124] width 135 height 21
paste input "Kristin Fox"
type input "Kristin Fox"
type input "."
click at [1196, 216] on div "First Name Kristin Fox Last Name . Required Email (Optional) Phone Number US +1…" at bounding box center [1180, 228] width 275 height 251
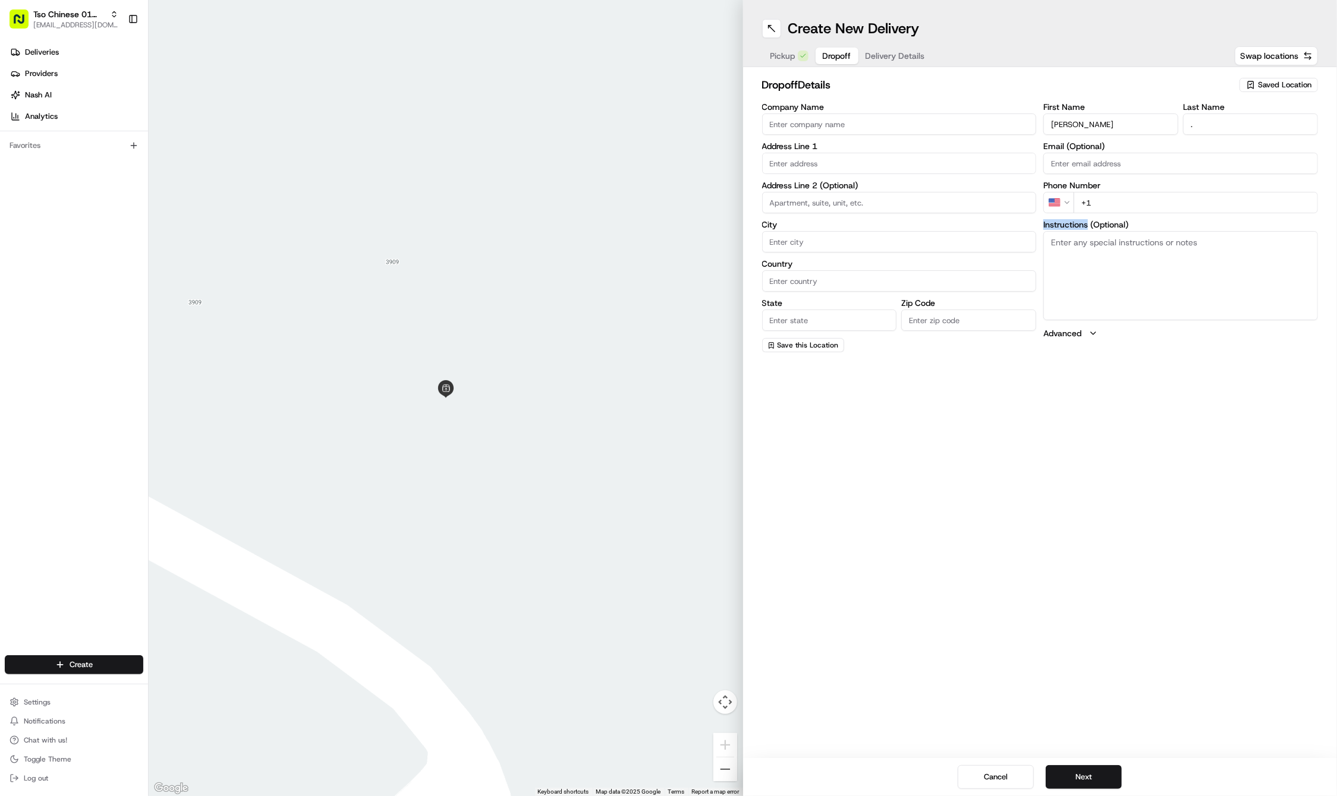
click at [1196, 207] on input "+1" at bounding box center [1195, 202] width 244 height 21
paste input "763 438 4744"
type input "+1 763 438 4744"
click at [1225, 253] on textarea "Instructions (Optional)" at bounding box center [1180, 275] width 275 height 89
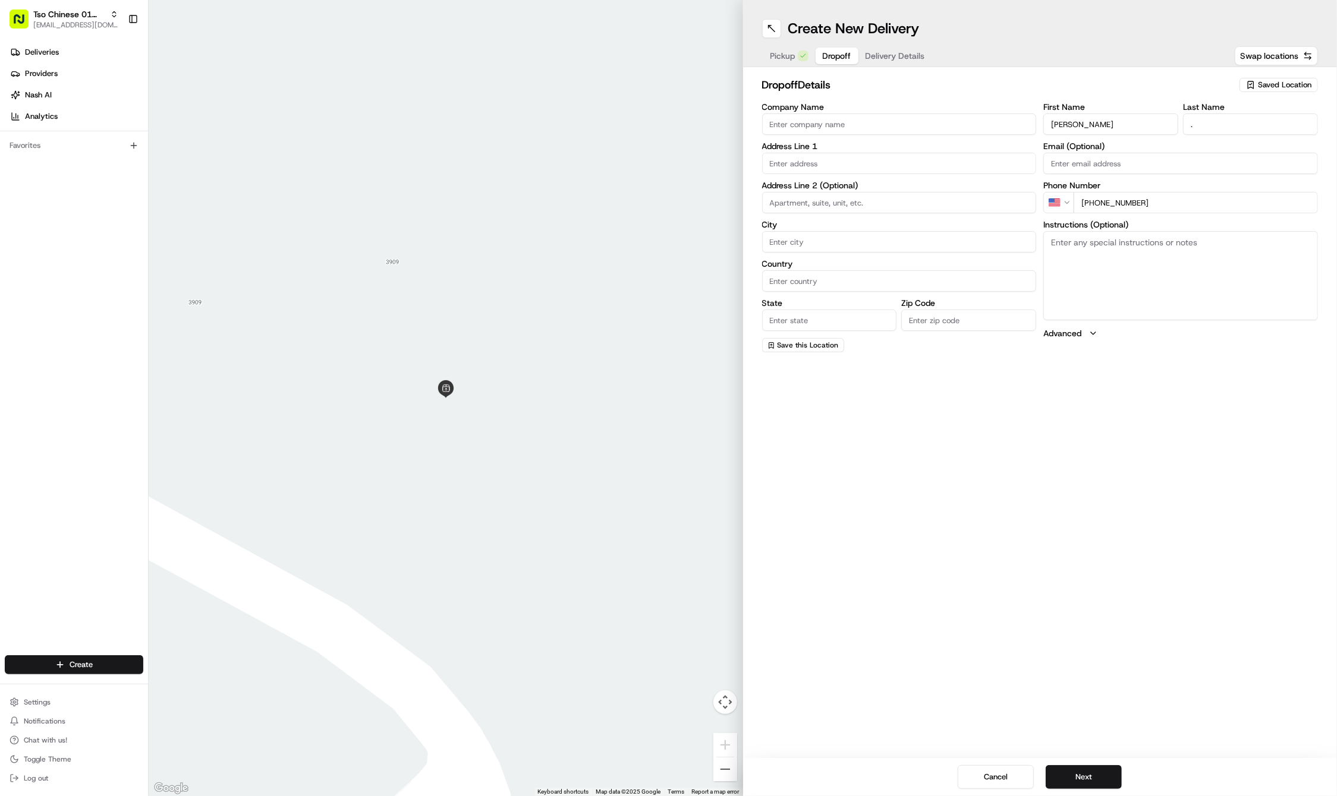
paste textarea "Company: Unit A"
type textarea "Company: Unit A"
click at [904, 168] on input "text" at bounding box center [899, 163] width 275 height 21
paste input "1826 W 10th St"
click at [904, 184] on div "1826 West 10th Street, Austin, TX" at bounding box center [899, 188] width 269 height 18
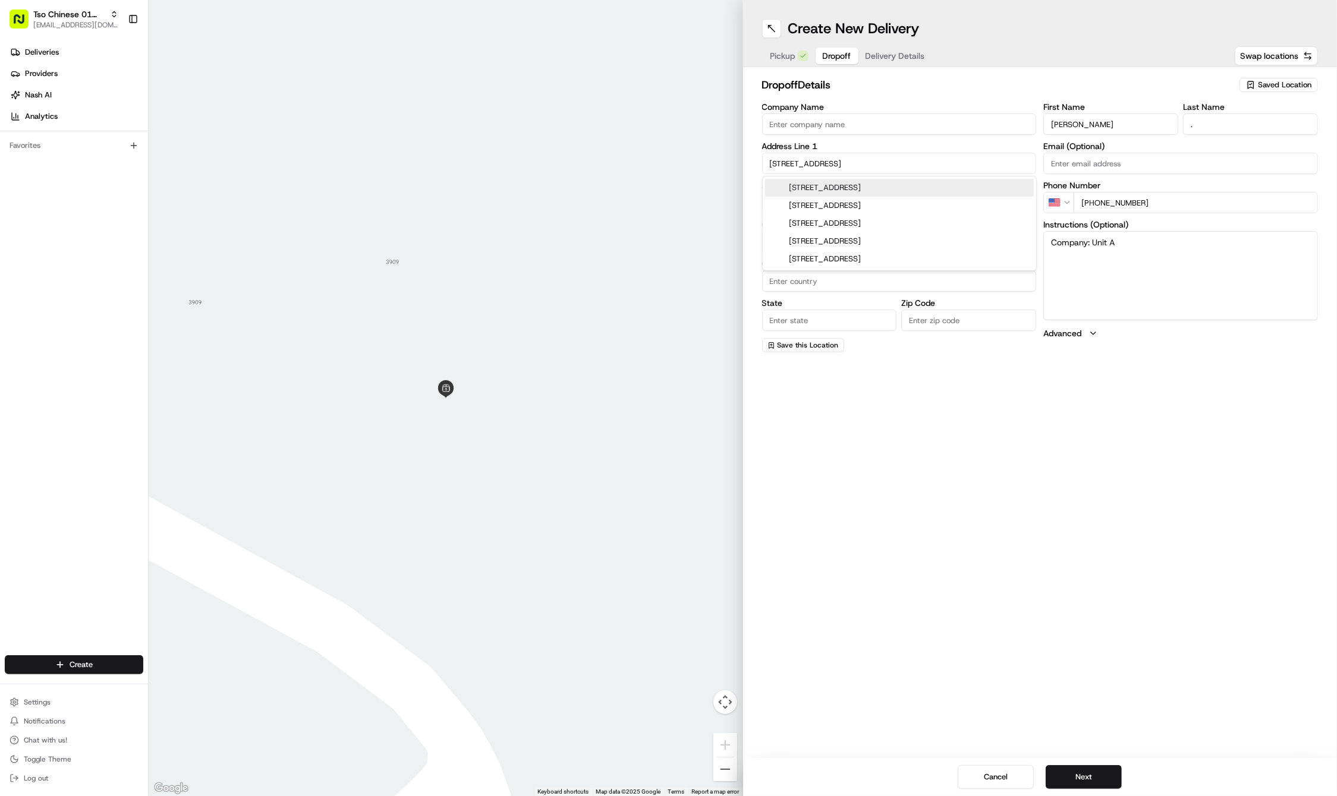
type input "1826 W 10th St, Austin, TX 78703, USA"
type input "Austin"
type input "United States"
type input "TX"
type input "78703"
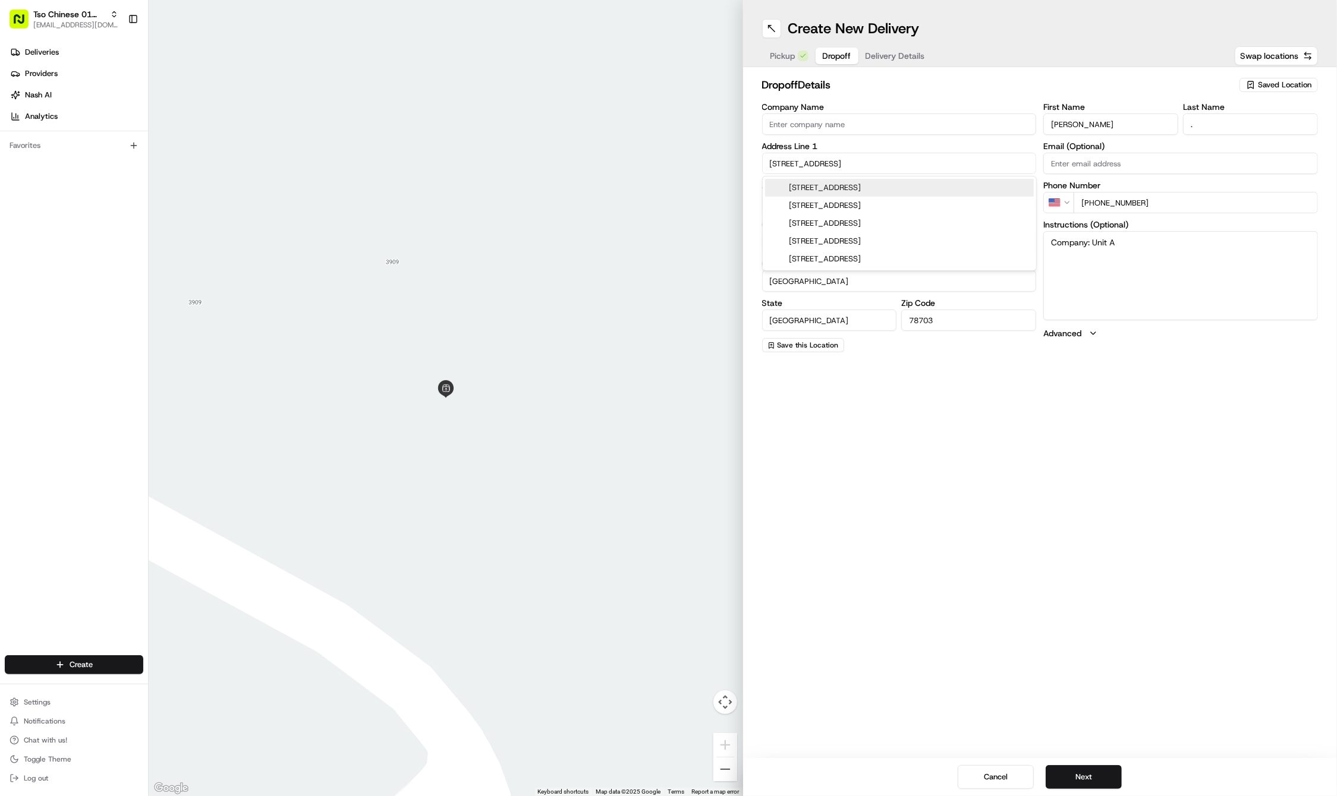
type input "1826 West 10th Street"
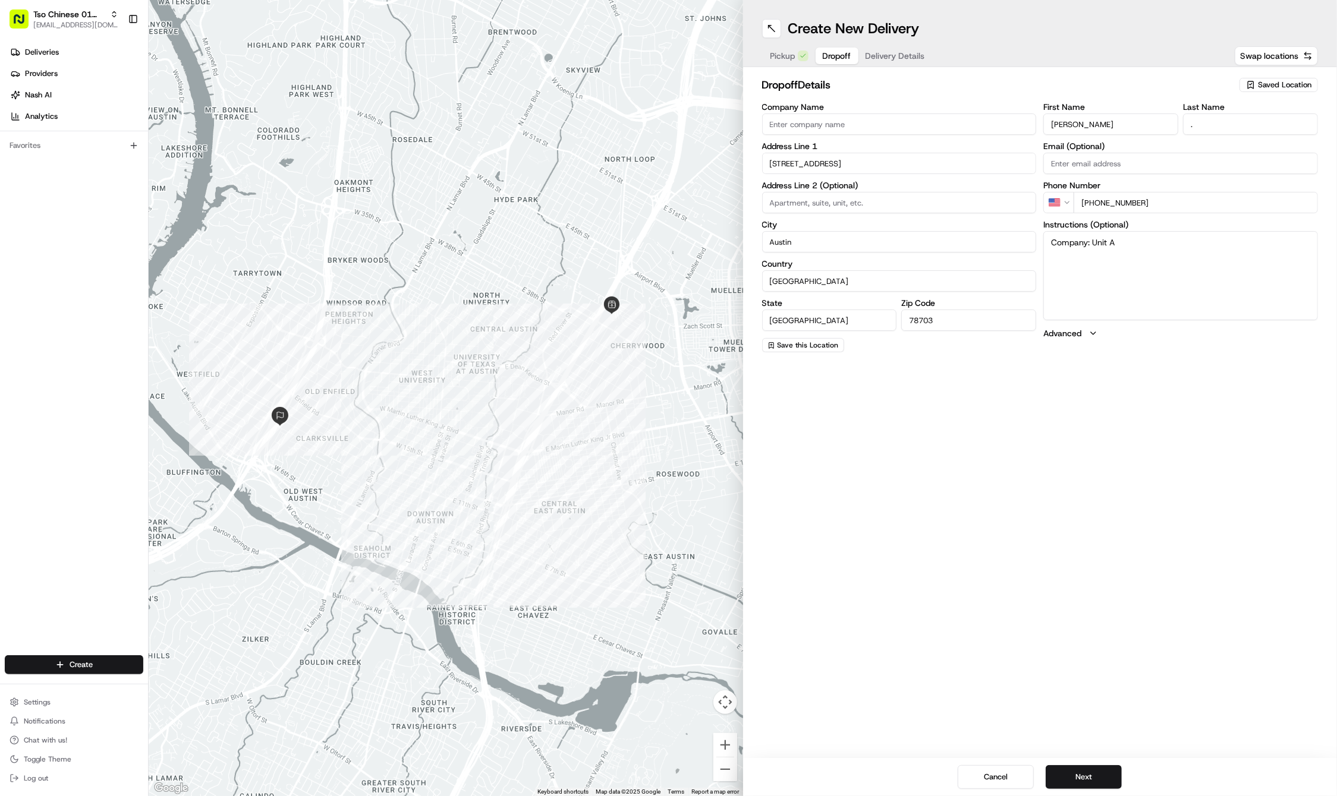
click at [880, 58] on span "Delivery Details" at bounding box center [894, 56] width 59 height 12
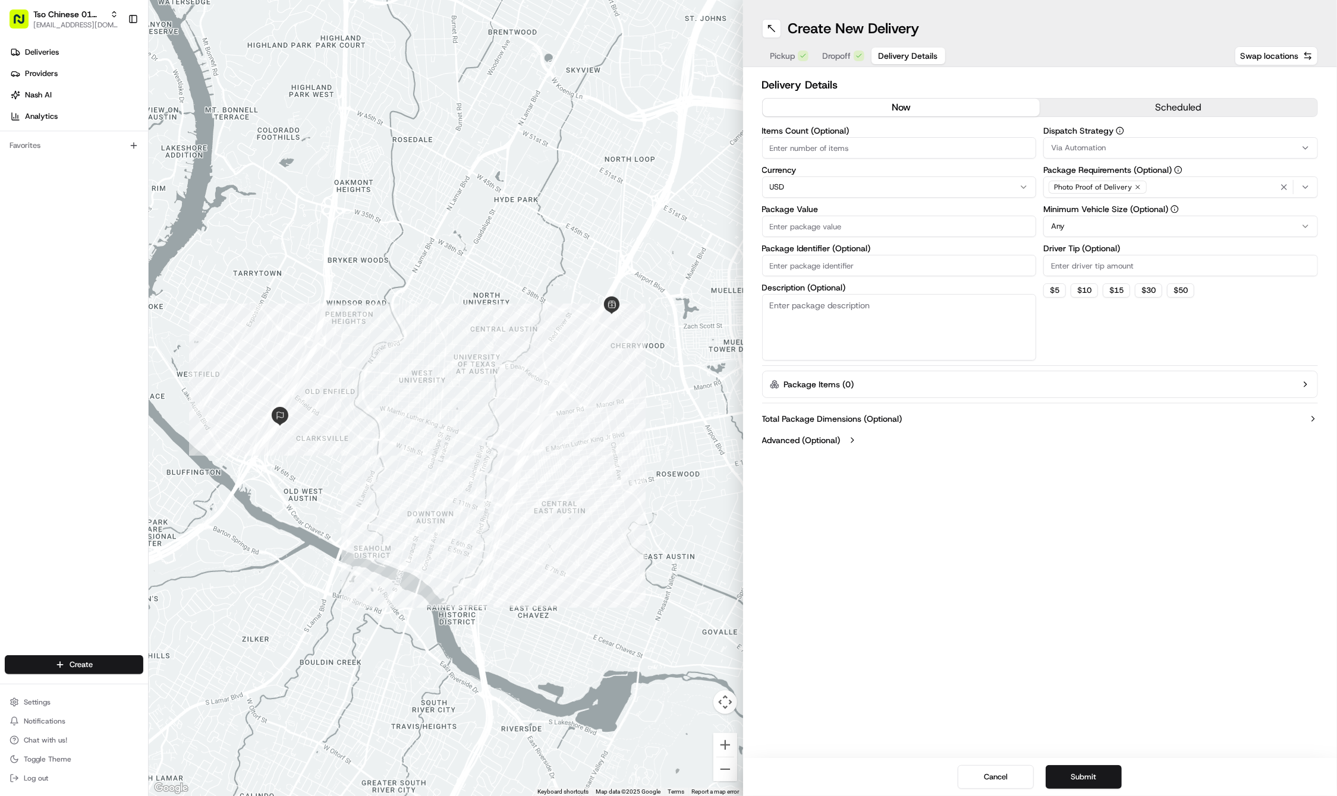
click at [870, 229] on input "Package Value" at bounding box center [899, 226] width 275 height 21
type input "101.21"
click at [849, 267] on input "Package Identifier (Optional)" at bounding box center [899, 265] width 275 height 21
paste input "#YWS6HJV"
type input "#YWS6HJV"
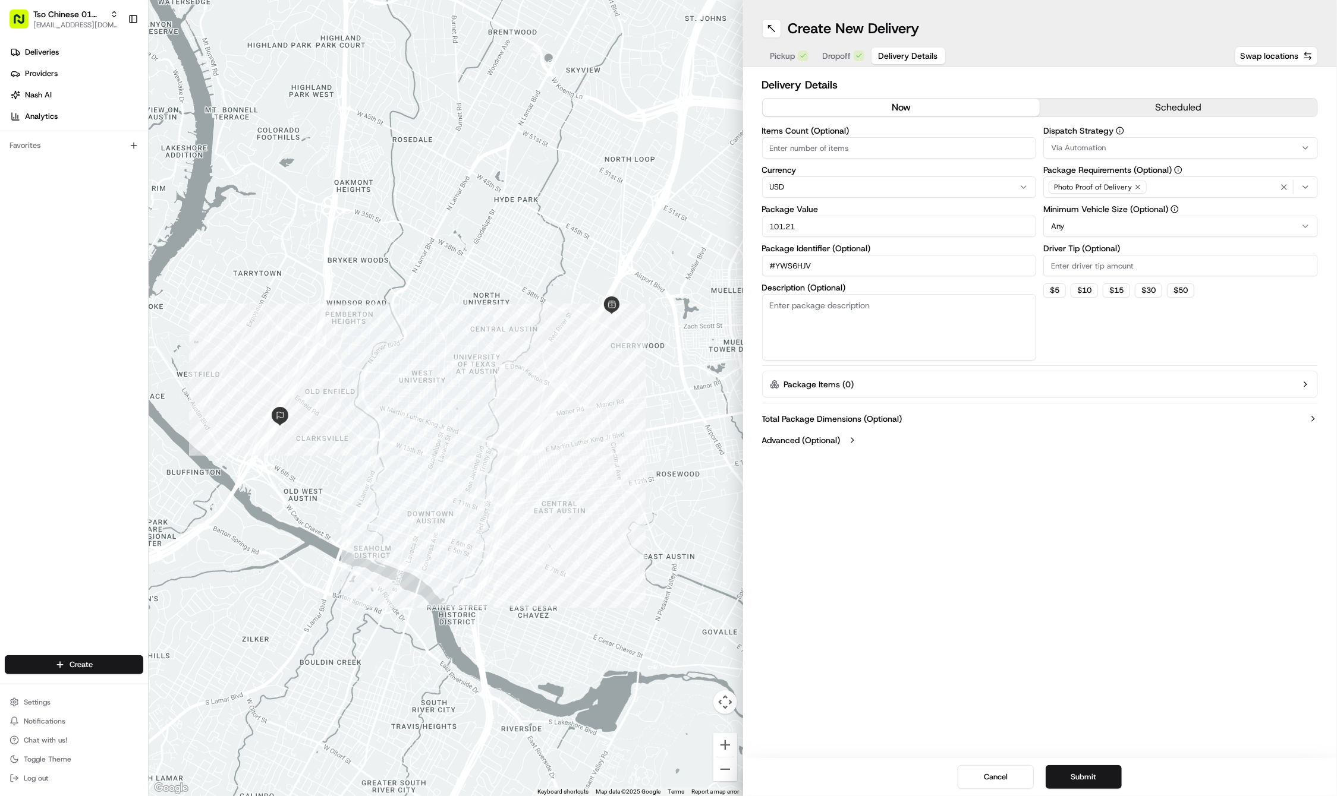
click at [1073, 764] on div "Cancel Submit" at bounding box center [1040, 777] width 594 height 38
click at [1082, 776] on button "Submit" at bounding box center [1083, 777] width 76 height 24
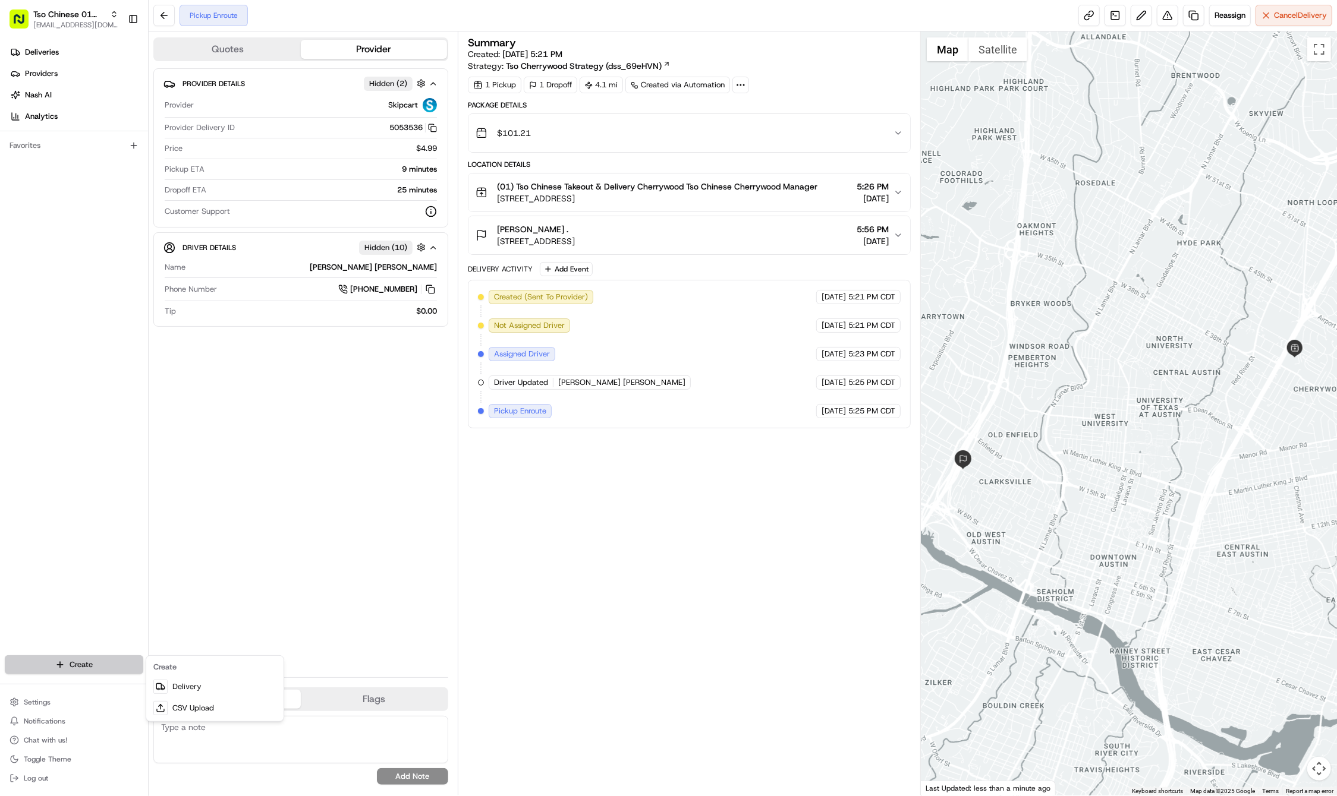
click at [103, 660] on html "Tso Chinese 01 Cherrywood haran@tsochinese.com Toggle Sidebar Deliveries Provid…" at bounding box center [668, 398] width 1337 height 796
click at [165, 683] on icon at bounding box center [161, 687] width 10 height 10
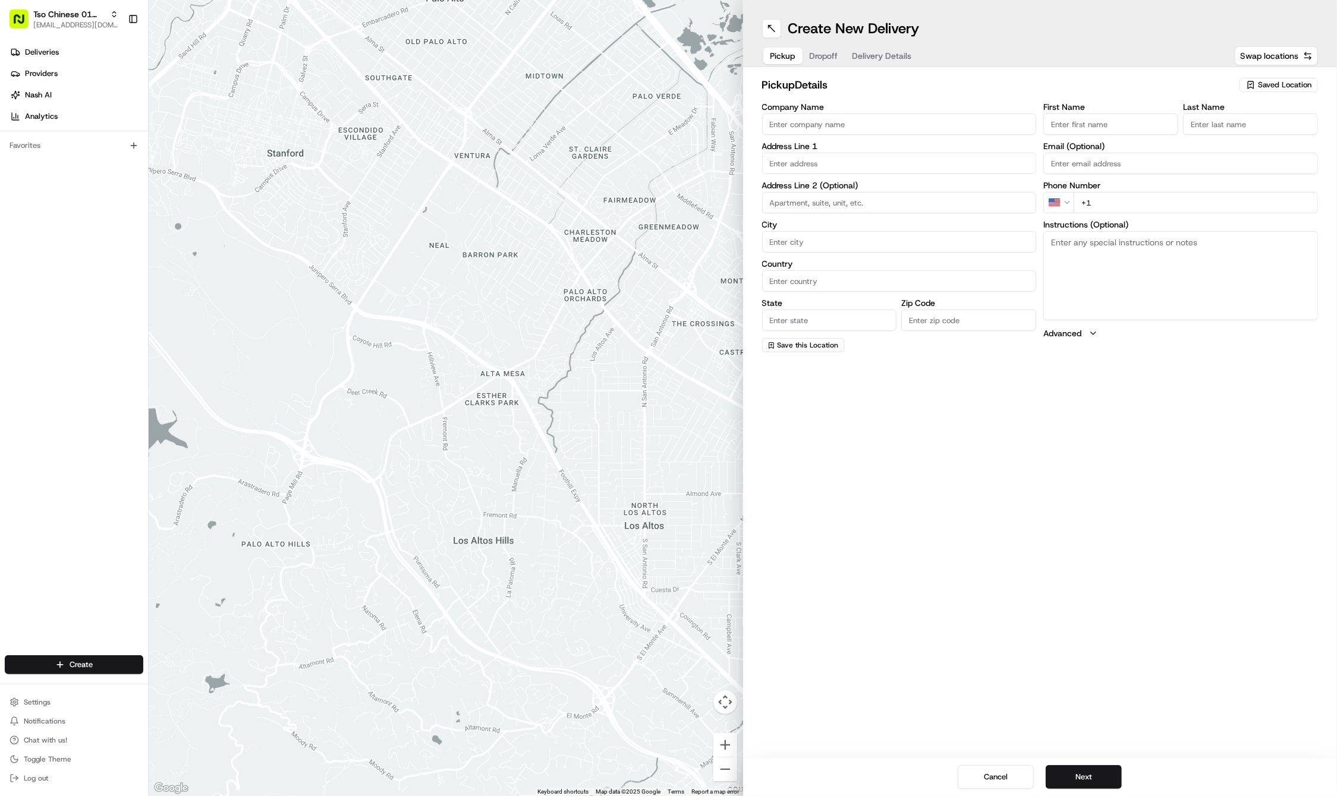
click at [1301, 84] on span "Saved Location" at bounding box center [1284, 85] width 53 height 11
click at [1301, 84] on html "Tso Chinese 01 Cherrywood haran@tsochinese.com Toggle Sidebar Deliveries Provid…" at bounding box center [668, 398] width 1337 height 796
click at [1265, 134] on span "(01) Tso Chinese Takeout & Delivery Cherrywood" at bounding box center [1258, 134] width 146 height 21
type input "(01) Tso Chinese Takeout & Delivery Cherrywood"
type input "Ste E-5"
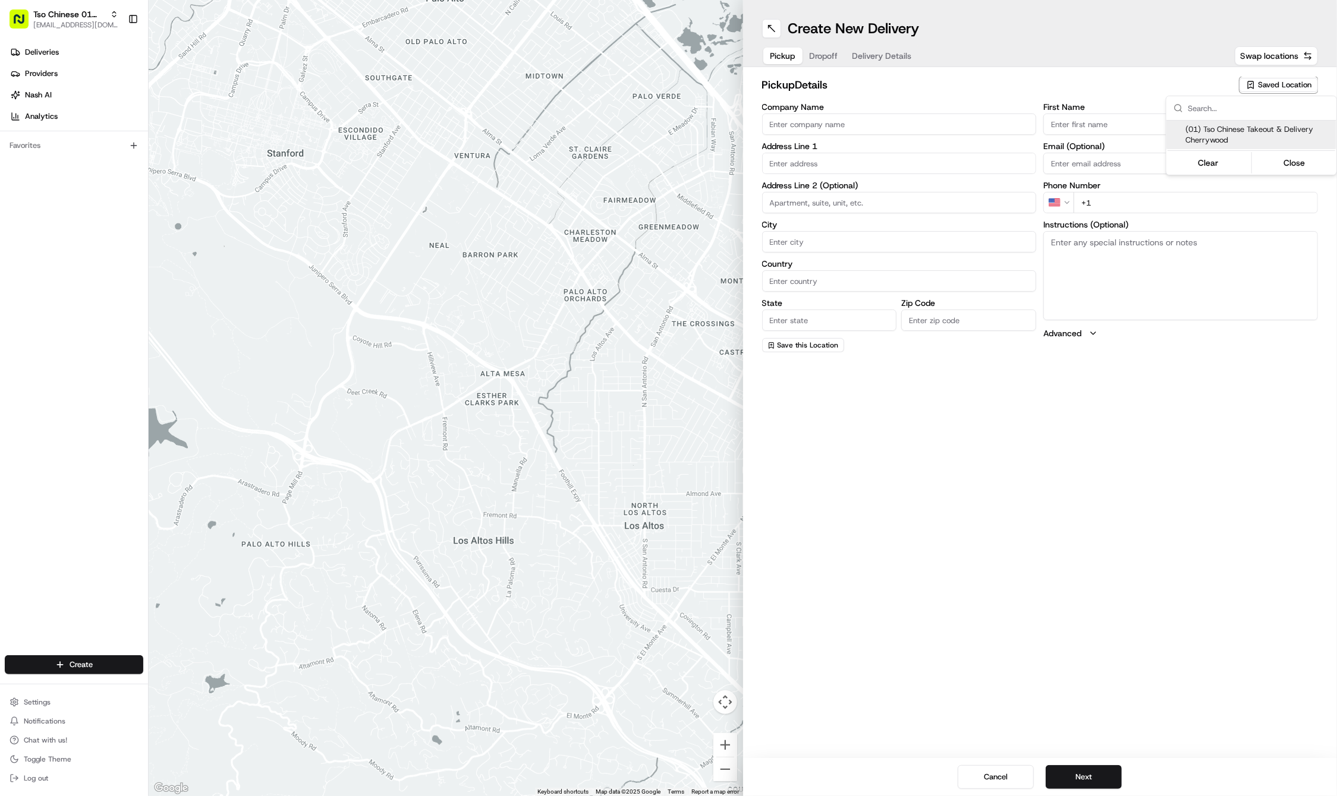
type input "Austin"
type input "US"
type input "TX"
type input "78722"
type input "Tso Chinese"
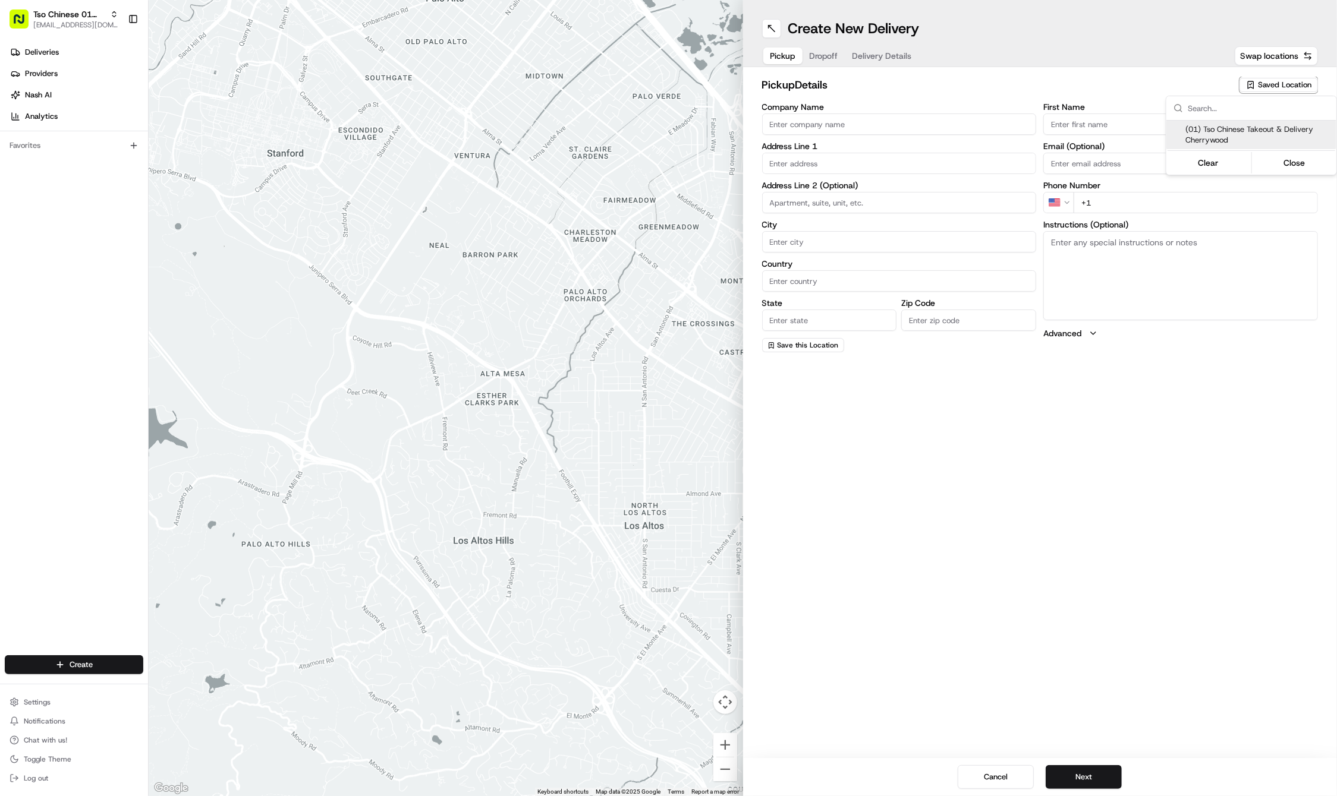
type input "Cherrywood Manager"
type input "cherrywoodstore@tsochinese.com"
type input "+1 512 401 3232"
type textarea "Submit a picture displaying address & food as Proof of Delivery. Envía una foto…"
type input "3909 N Interstate Hwy 35"
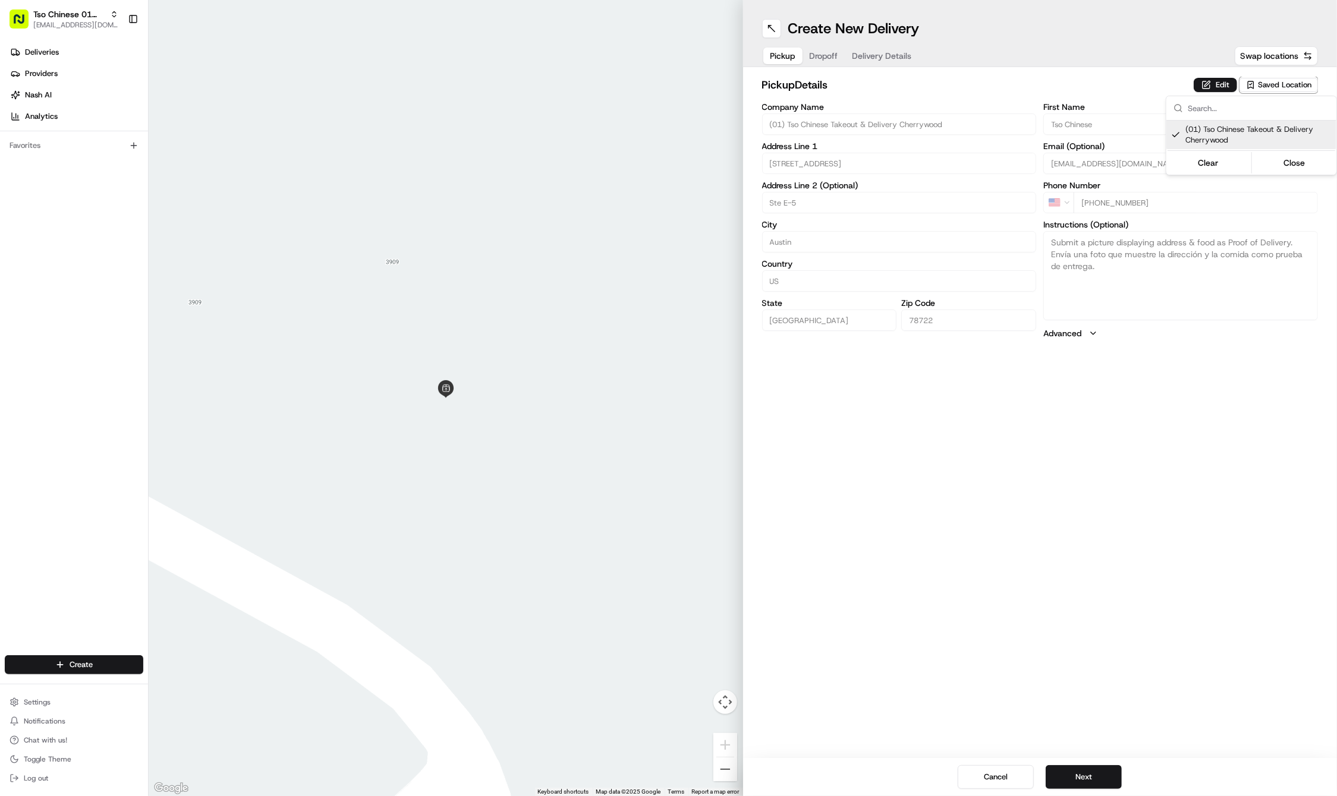
click at [828, 48] on html "Tso Chinese 01 Cherrywood haran@tsochinese.com Toggle Sidebar Deliveries Provid…" at bounding box center [668, 398] width 1337 height 796
click at [828, 48] on button "Dropoff" at bounding box center [823, 56] width 43 height 17
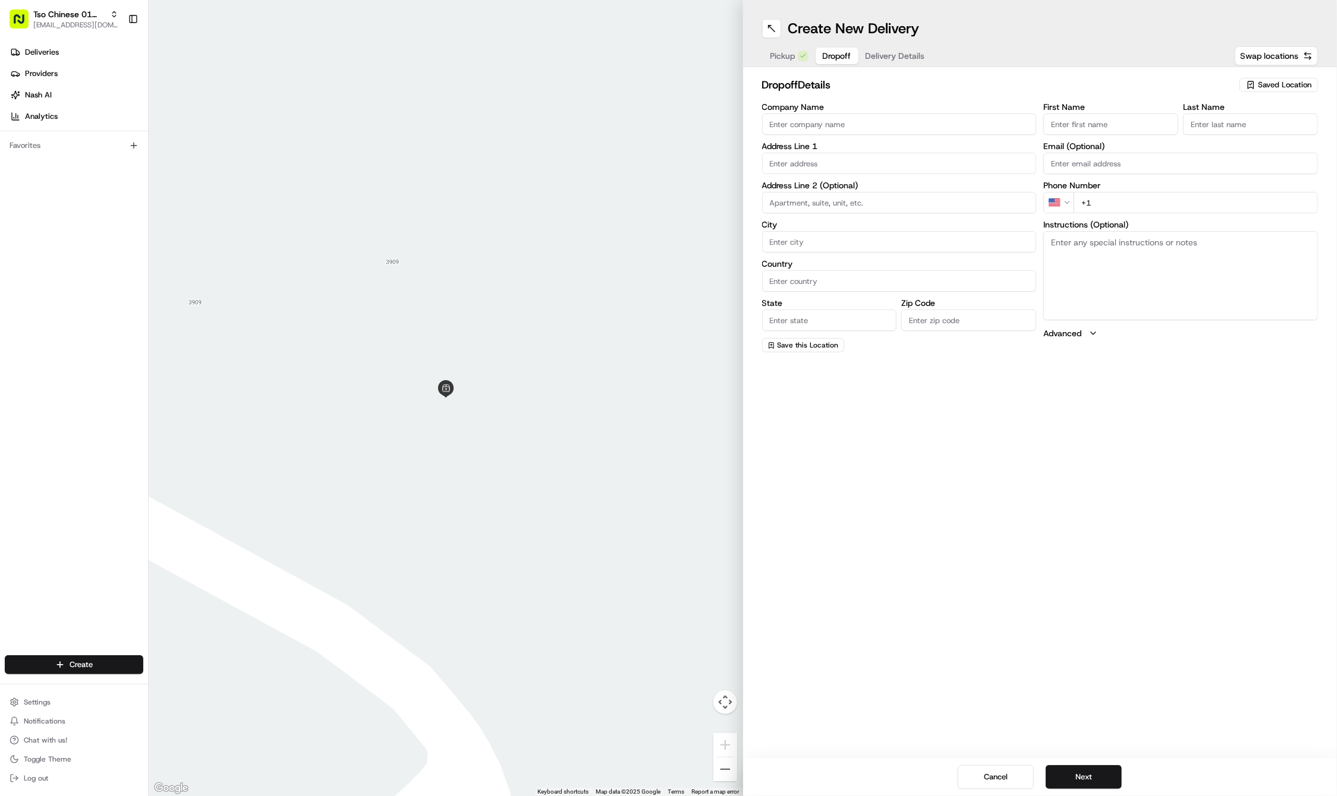
click at [1120, 121] on input "First Name" at bounding box center [1110, 124] width 135 height 21
paste input "Dimple Sawhney"
type input "Dimple Sawhney"
type input "."
click at [1151, 210] on input "+1" at bounding box center [1195, 202] width 244 height 21
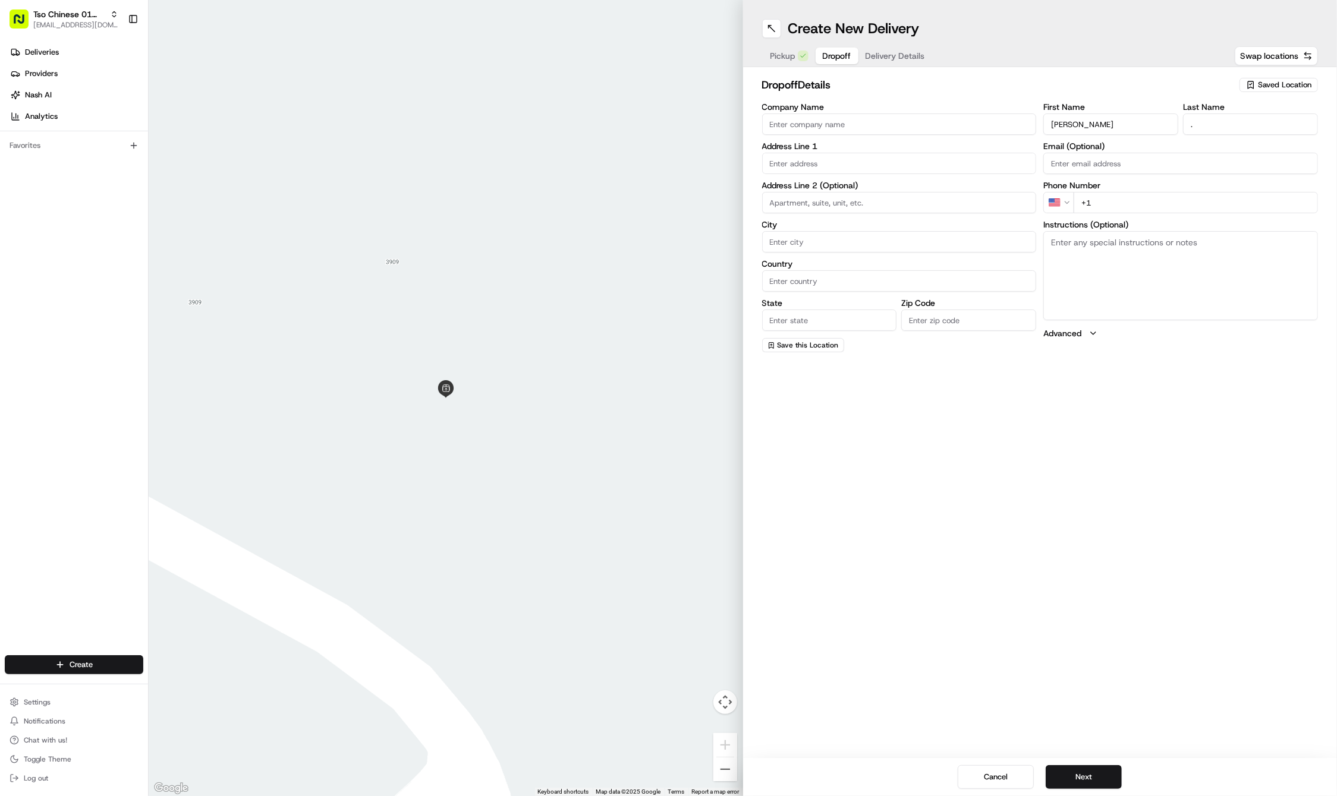
click at [1168, 207] on input "+1" at bounding box center [1195, 202] width 244 height 21
paste input "832 443 5711"
type input "+1 832 443 5711"
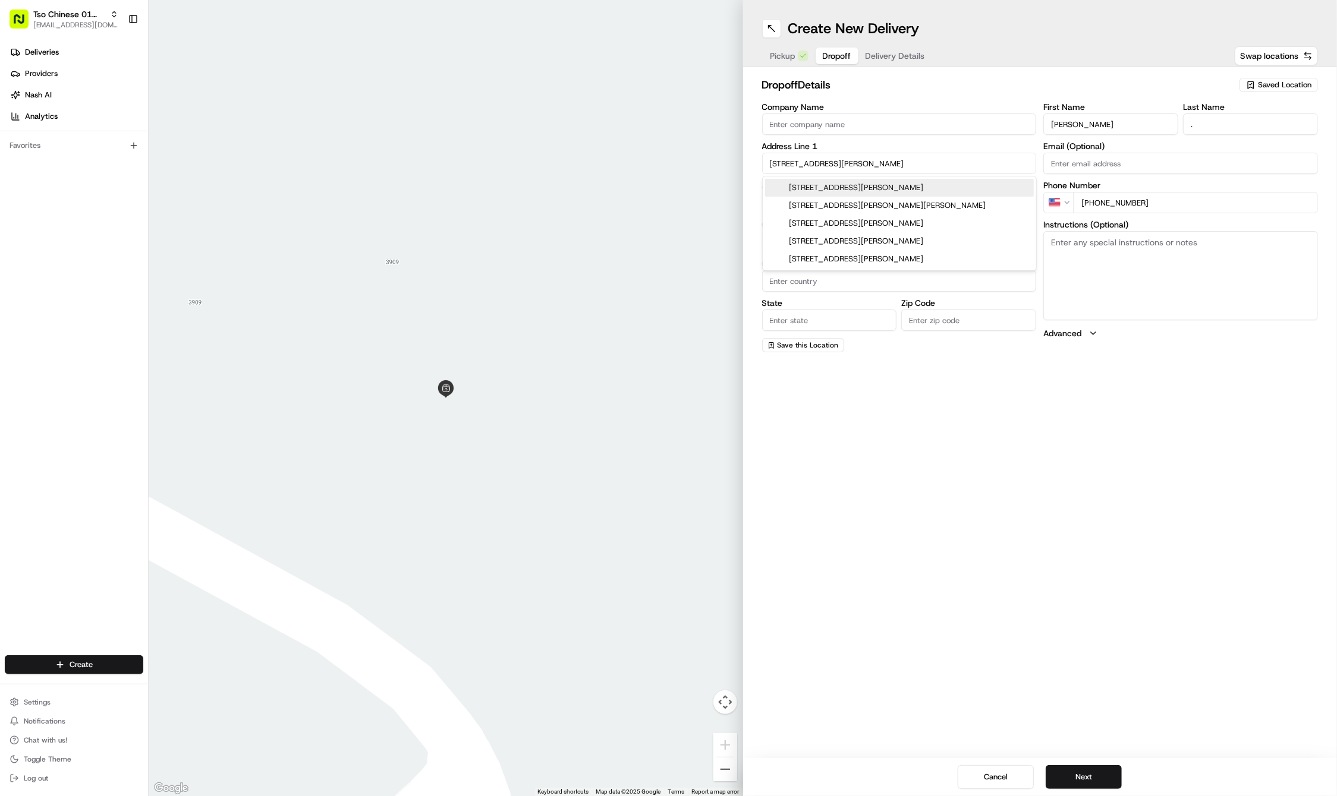
click at [799, 181] on div "5110 Martin Avenue, Austin, TX" at bounding box center [899, 188] width 269 height 18
type input "5110 Martin Ave, Austin, TX 78751, USA"
type input "Austin"
type input "United States"
type input "TX"
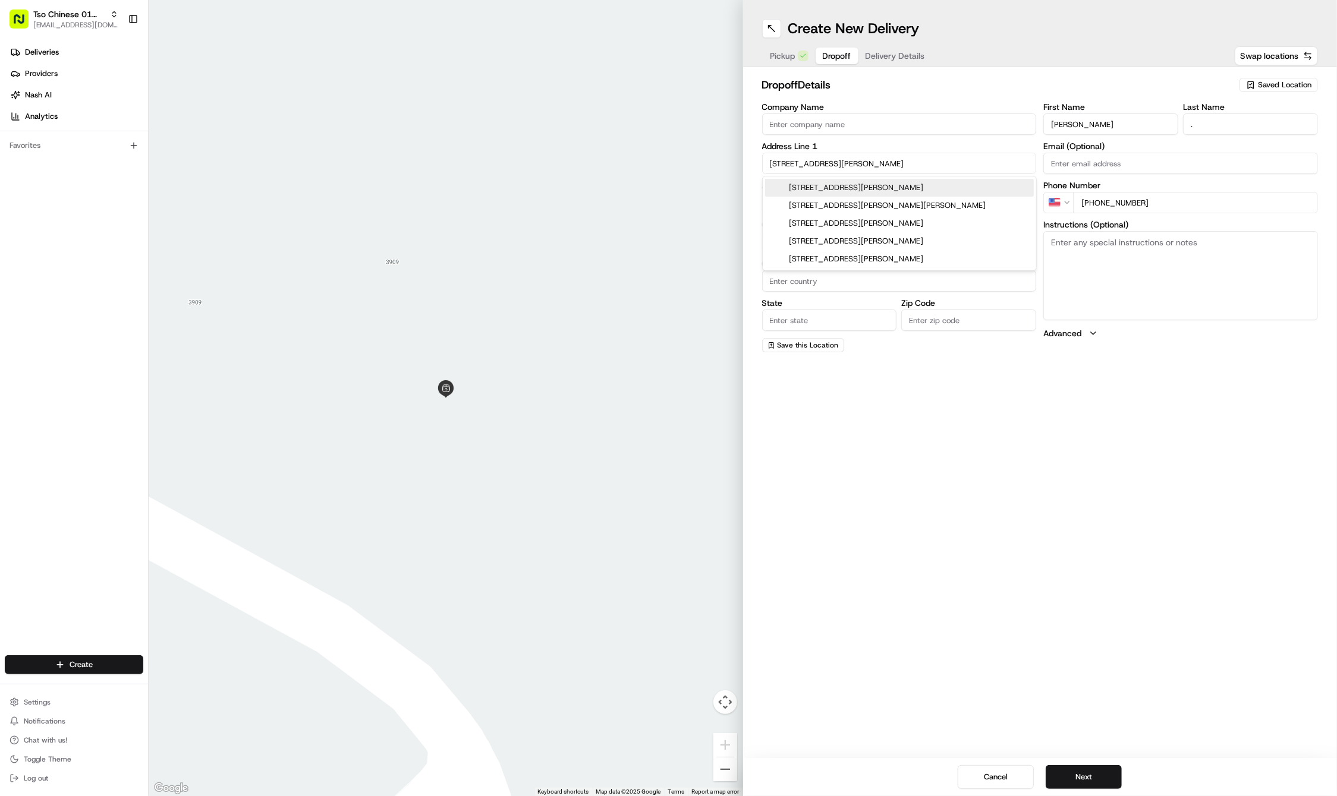
type input "78751"
type input "5110 Martin Avenue"
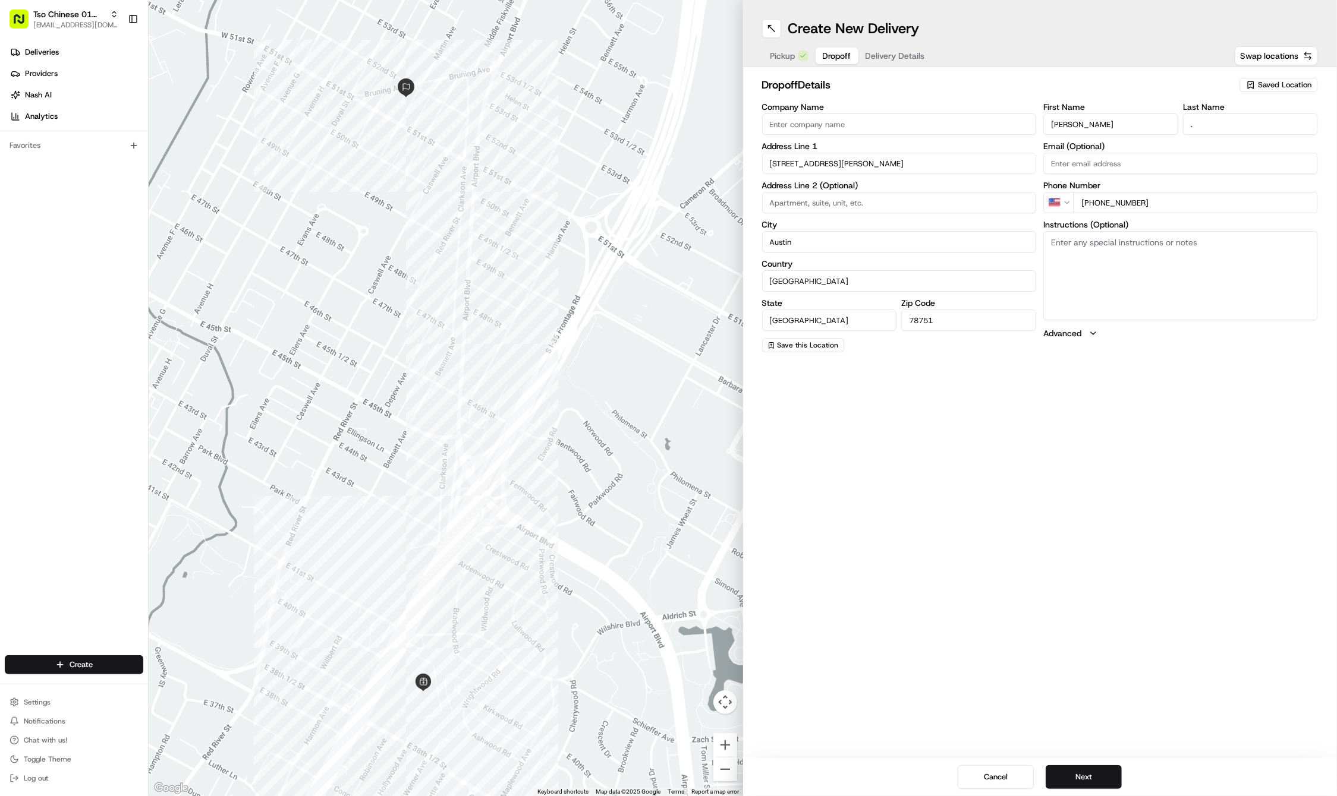
click at [888, 53] on span "Delivery Details" at bounding box center [894, 56] width 59 height 12
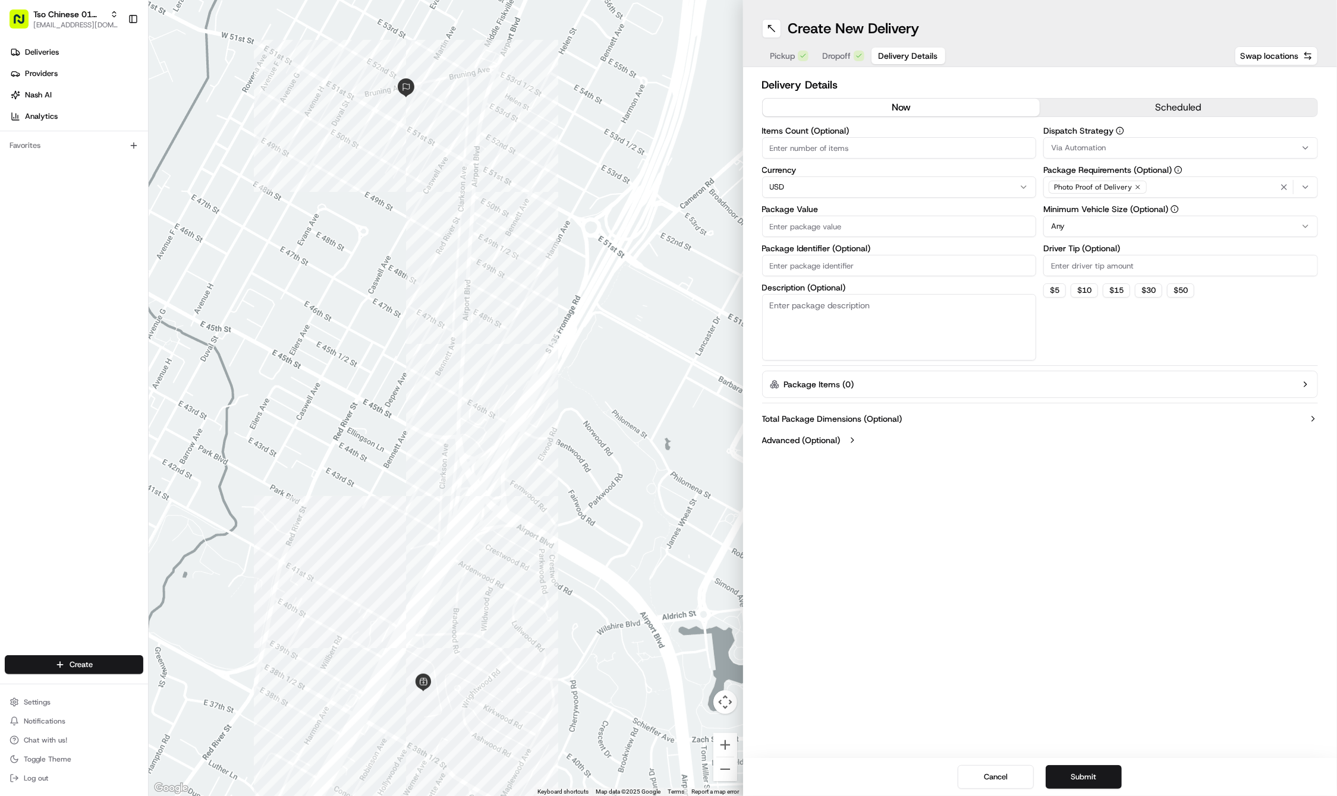
click at [1229, 149] on div "Via Automation" at bounding box center [1180, 148] width 269 height 11
click at [1130, 213] on span "Tso Cherrywood Strategy" at bounding box center [1136, 212] width 146 height 11
click at [1116, 43] on html "Tso Chinese 01 Cherrywood haran@tsochinese.com Toggle Sidebar Deliveries Provid…" at bounding box center [668, 398] width 1337 height 796
click at [1134, 188] on icon "button" at bounding box center [1137, 187] width 7 height 7
click at [1133, 188] on div "Select requirements" at bounding box center [1180, 187] width 269 height 11
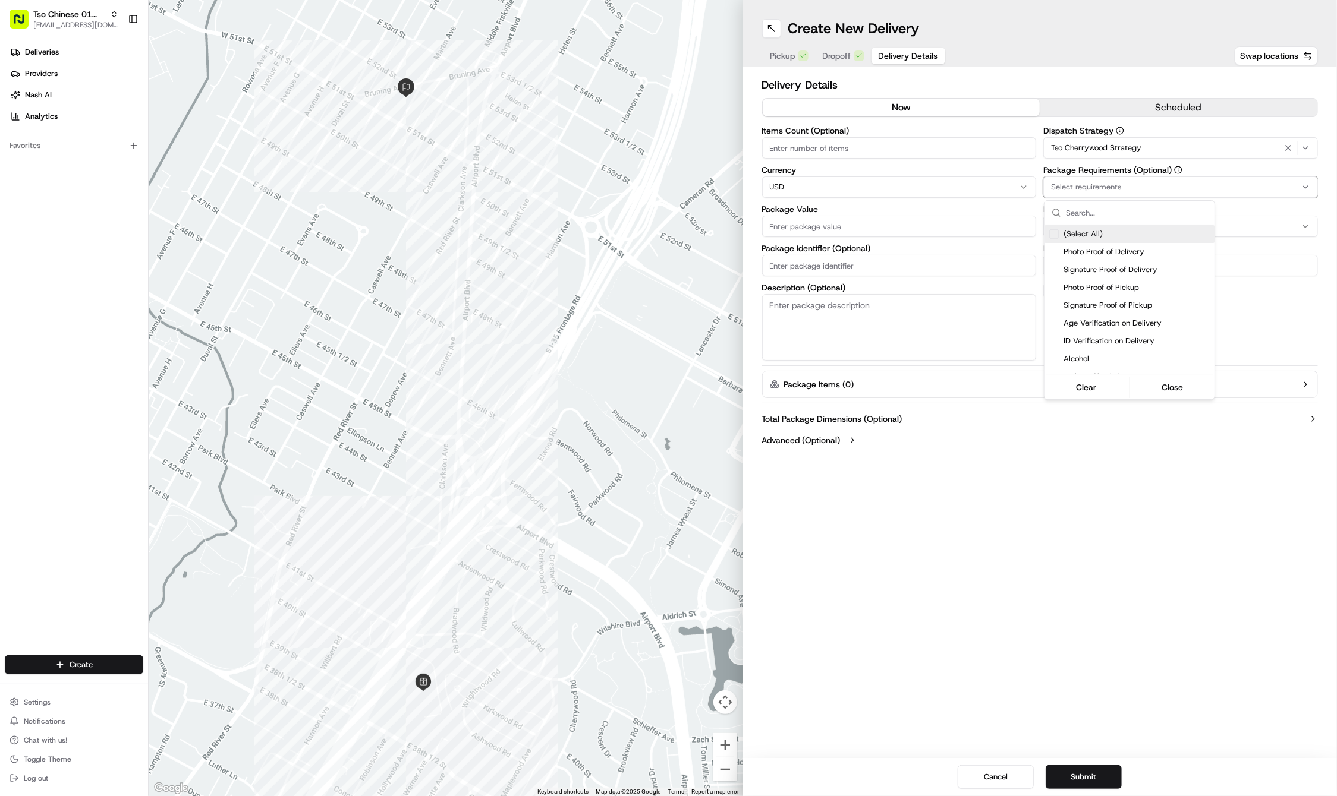
type input ","
type input "m"
click at [1153, 233] on span "Meet on Delivery" at bounding box center [1136, 234] width 146 height 11
click at [1133, 45] on html "Tso Chinese 01 Cherrywood haran@tsochinese.com Toggle Sidebar Deliveries Provid…" at bounding box center [668, 398] width 1337 height 796
click at [1101, 265] on input "Driver Tip (Optional)" at bounding box center [1180, 265] width 275 height 21
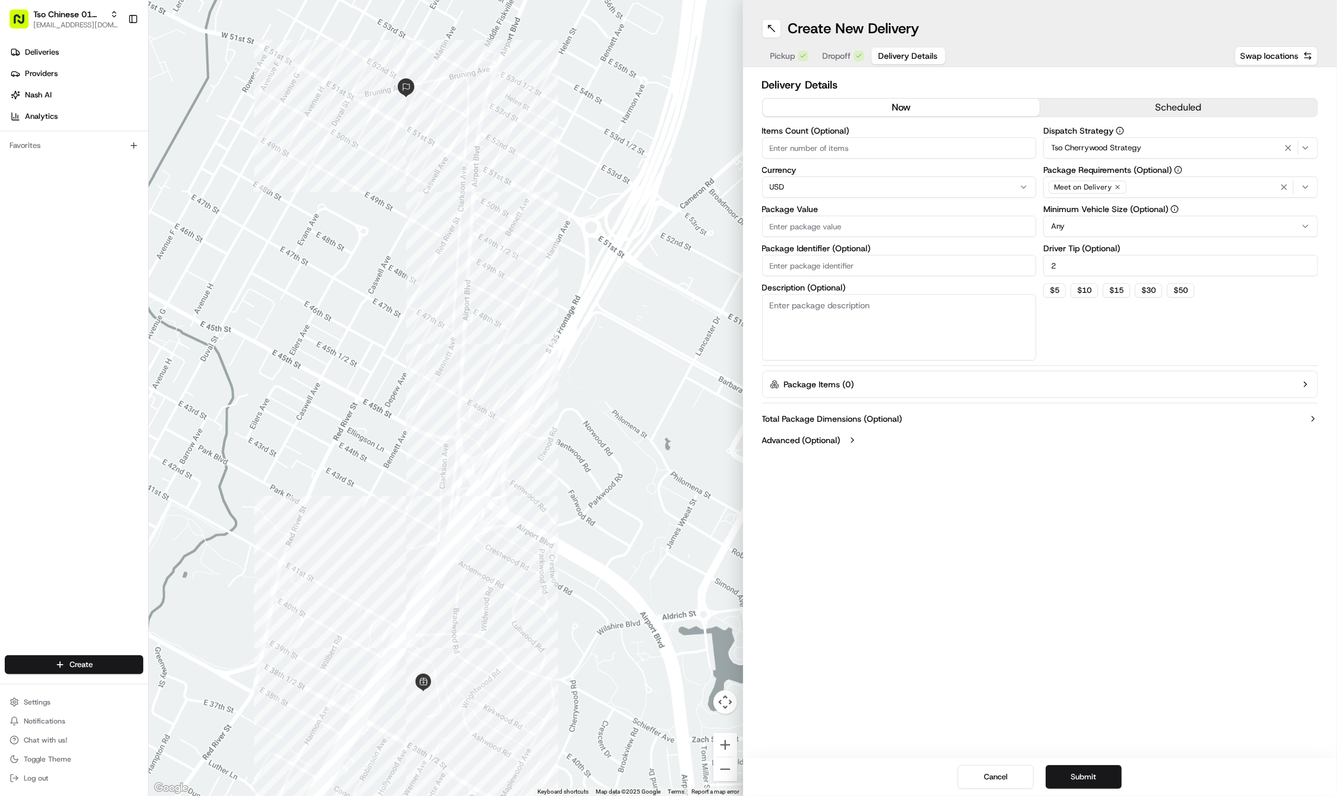
type input "2"
click at [814, 237] on div "Items Count (Optional) Currency USD Package Value Package Identifier (Optional)…" at bounding box center [899, 244] width 275 height 234
click at [816, 226] on input "Package Value" at bounding box center [899, 226] width 275 height 21
type input "64.73"
click at [866, 257] on input "Package Identifier (Optional)" at bounding box center [899, 265] width 275 height 21
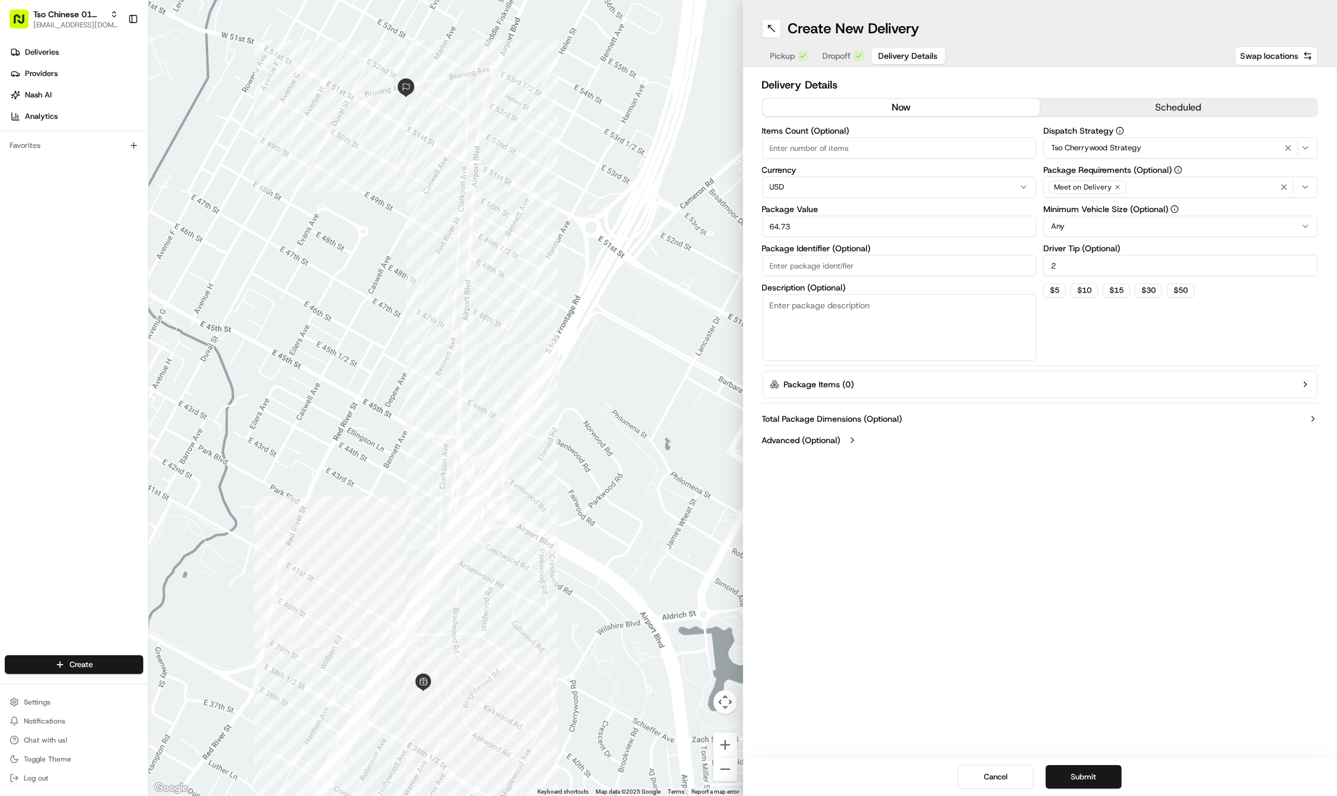
click at [866, 257] on input "Package Identifier (Optional)" at bounding box center [899, 265] width 275 height 21
type input "o6zpjrp"
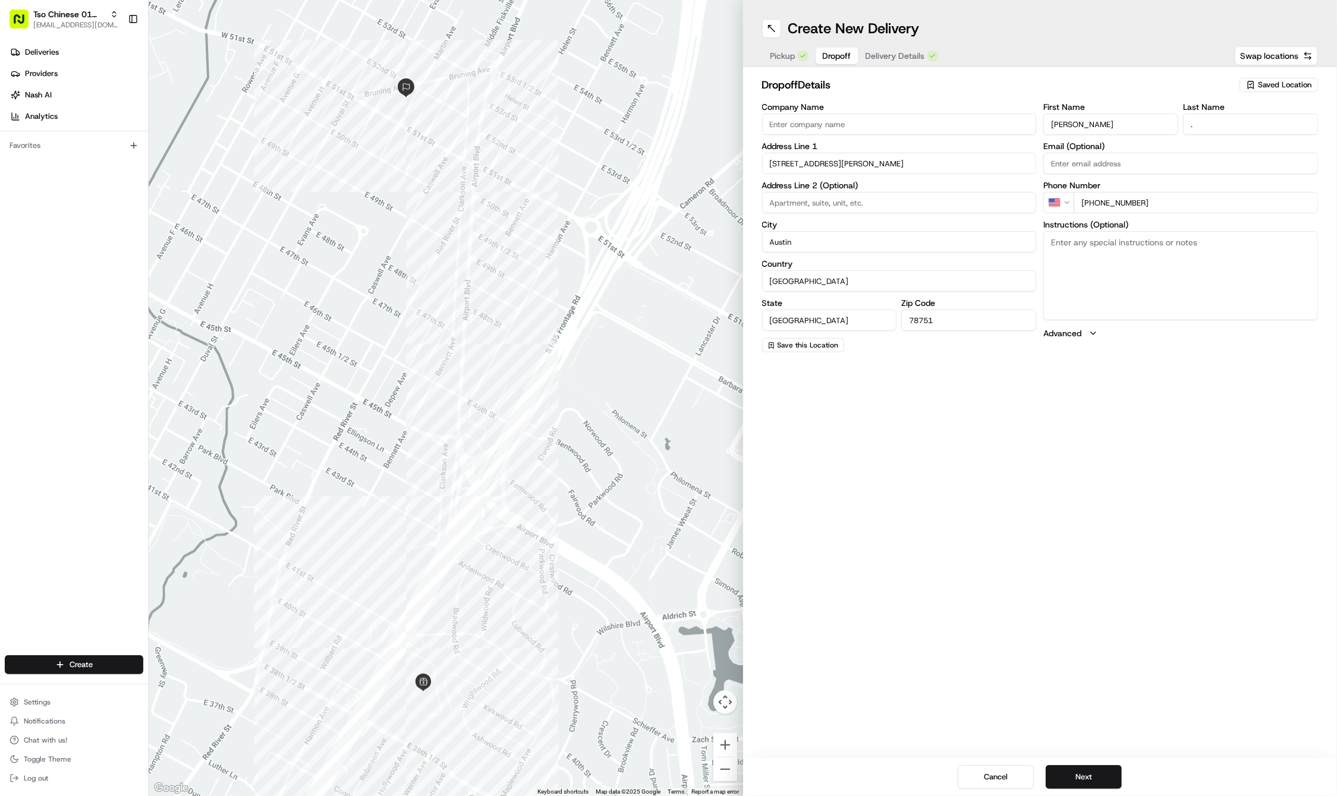
click at [836, 58] on span "Dropoff" at bounding box center [836, 56] width 29 height 12
click at [880, 55] on span "Delivery Details" at bounding box center [894, 56] width 59 height 12
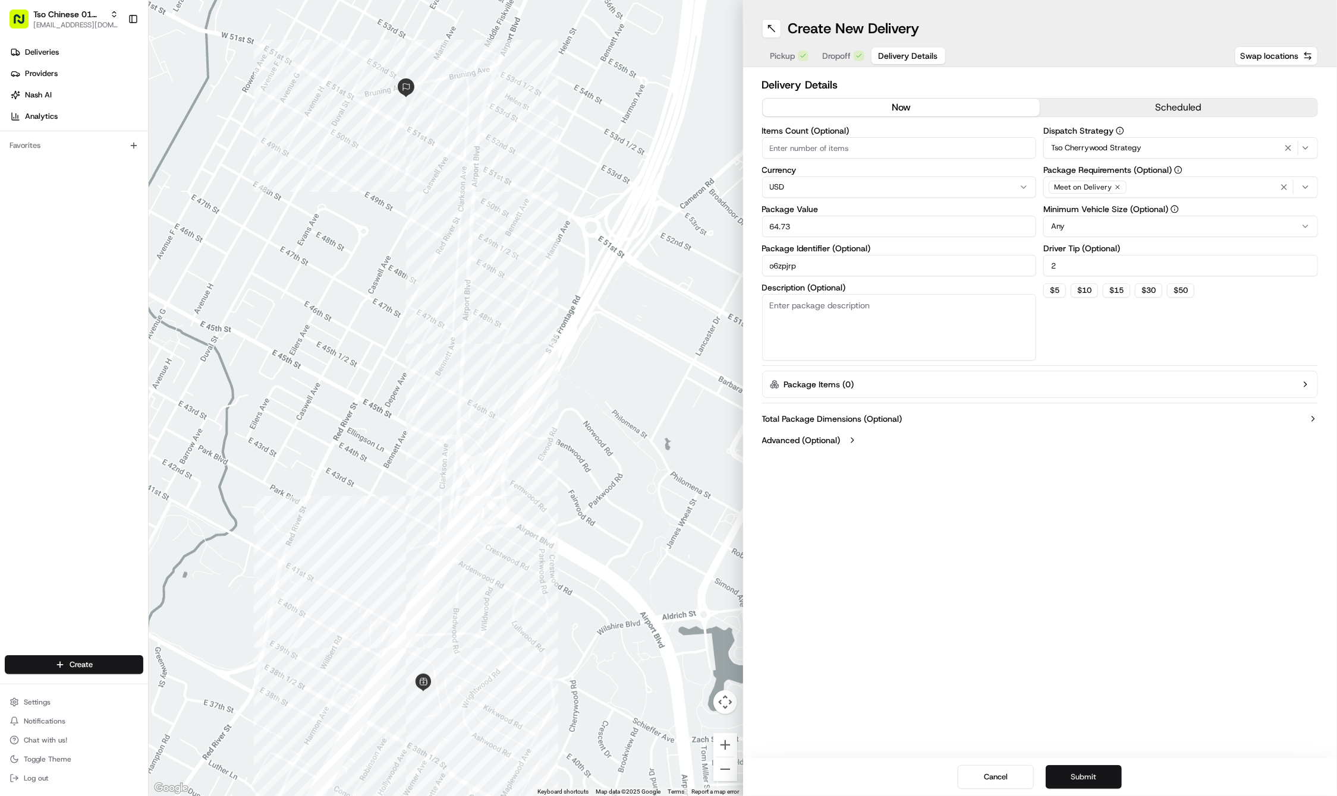
click at [1099, 773] on button "Submit" at bounding box center [1083, 777] width 76 height 24
